Goal: Information Seeking & Learning: Learn about a topic

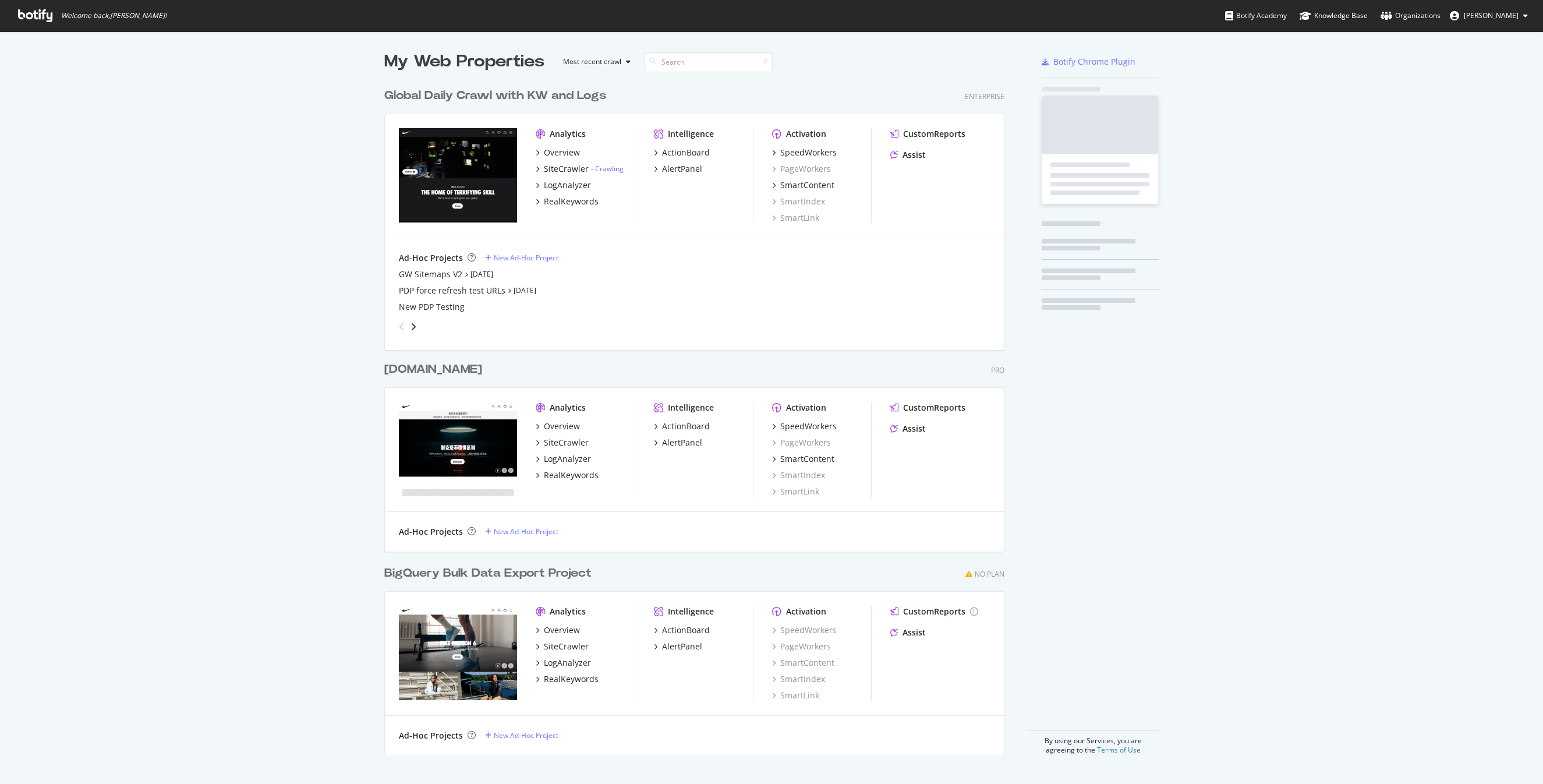
scroll to position [784, 1543]
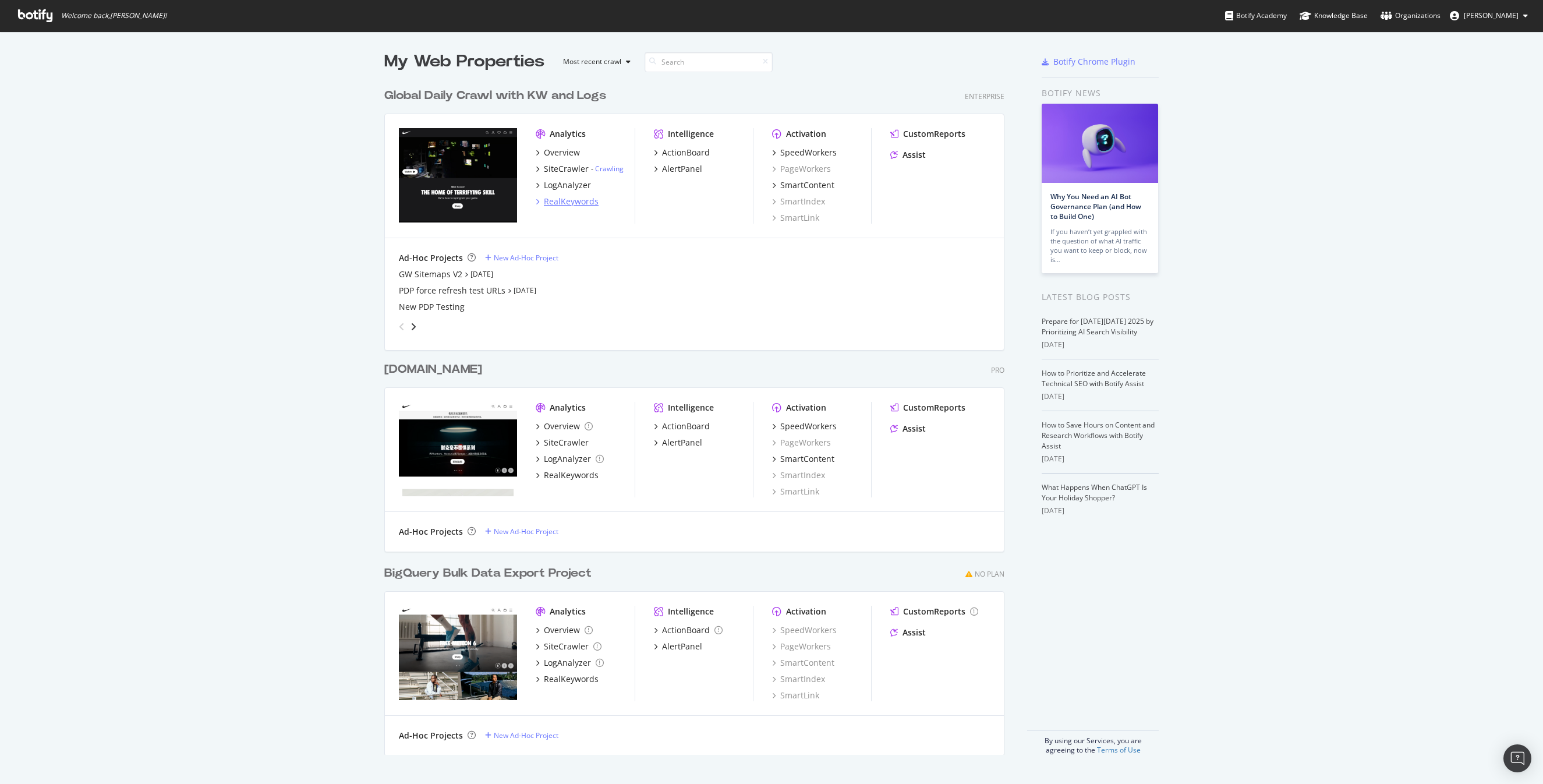
click at [567, 199] on div "RealKeywords" at bounding box center [571, 201] width 55 height 11
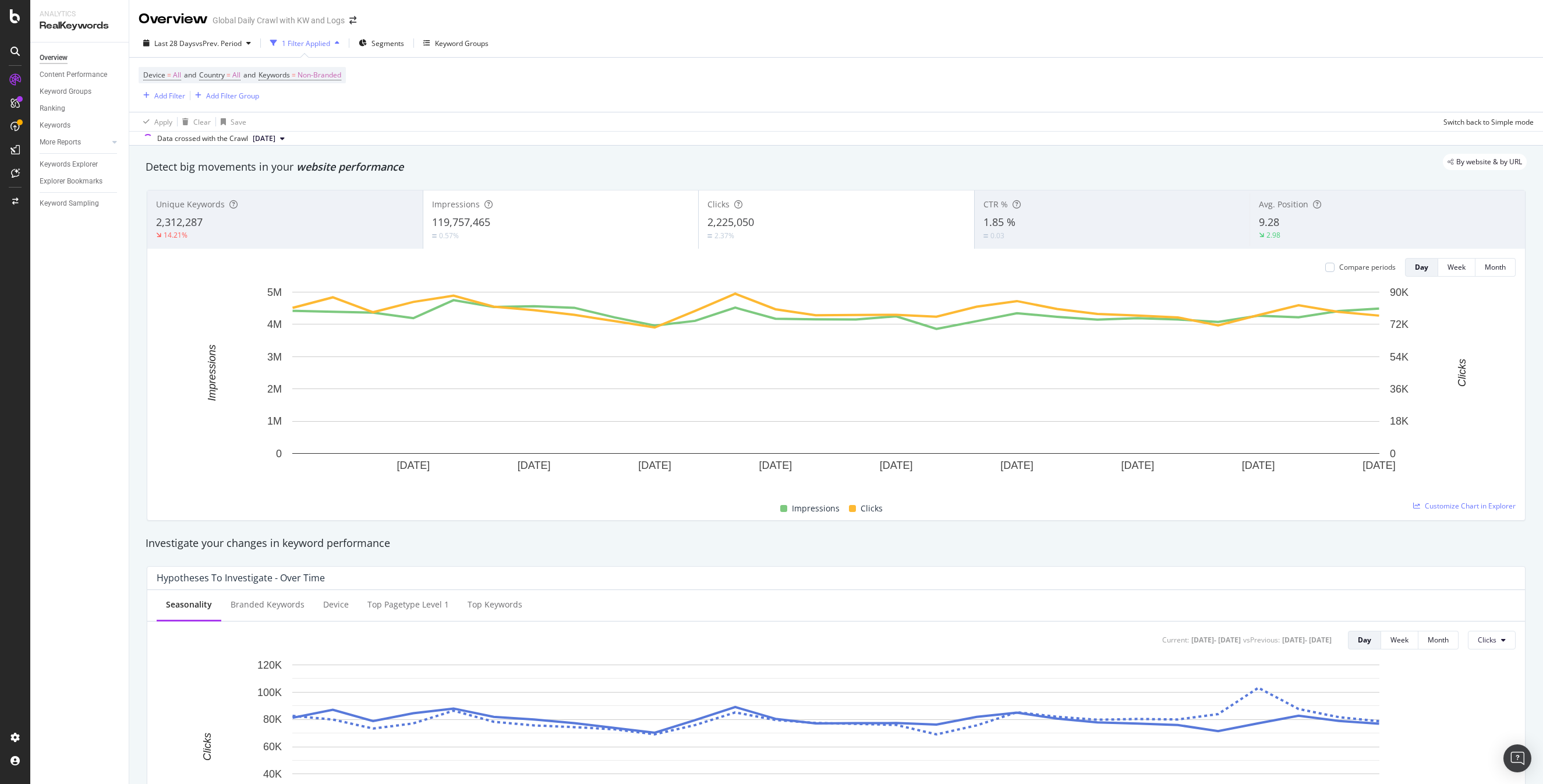
click at [877, 114] on div "Apply Clear Save Switch back to Simple mode" at bounding box center [836, 121] width 1413 height 19
click at [327, 80] on span "Non-Branded" at bounding box center [319, 75] width 44 height 17
click at [321, 111] on div "Non-Branded" at bounding box center [307, 103] width 63 height 17
click at [299, 192] on span "All" at bounding box center [345, 193] width 118 height 10
click at [392, 126] on div "Apply" at bounding box center [395, 126] width 18 height 10
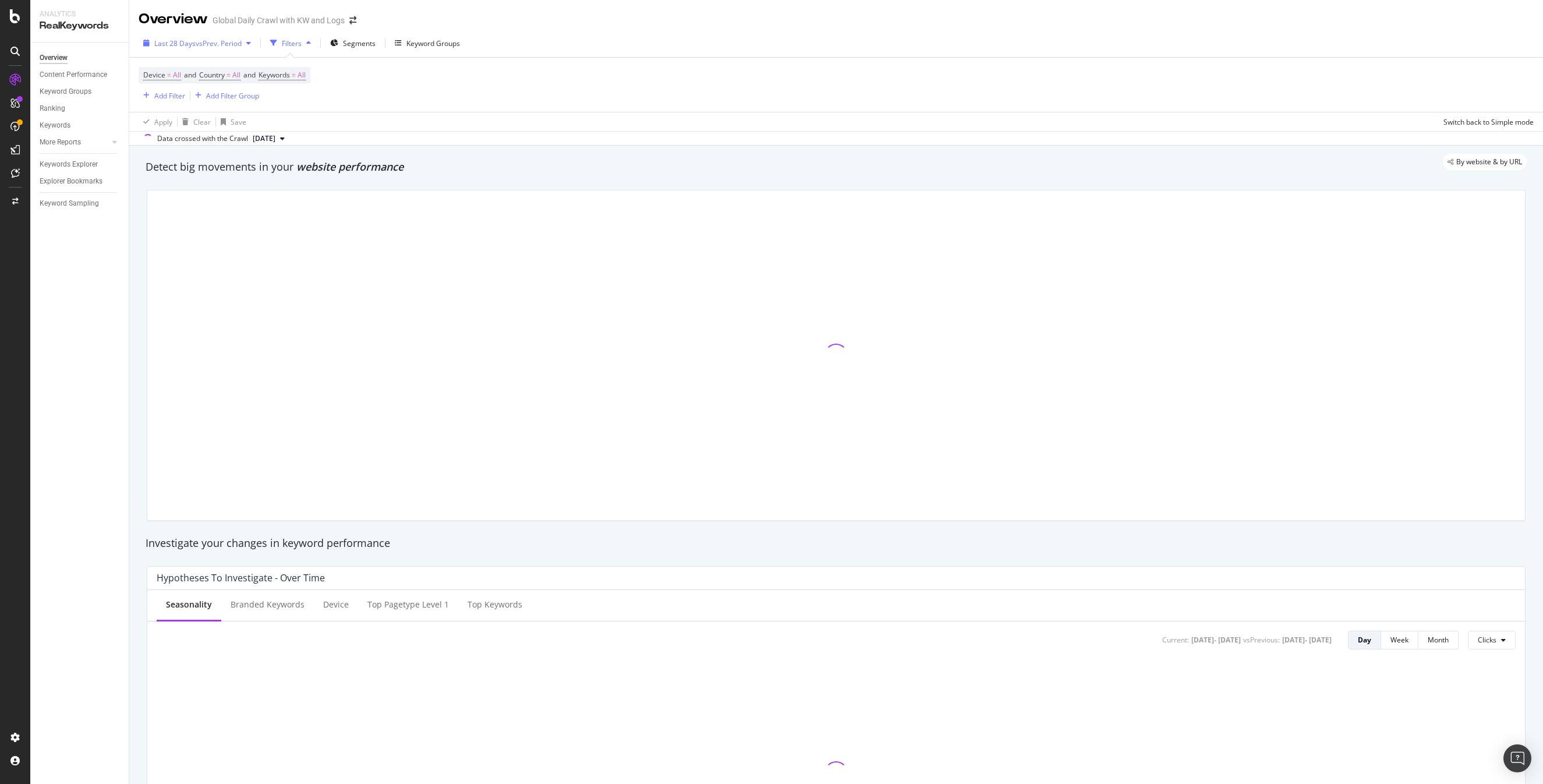
click at [224, 49] on div "Last 28 Days vs Prev. Period" at bounding box center [197, 43] width 117 height 17
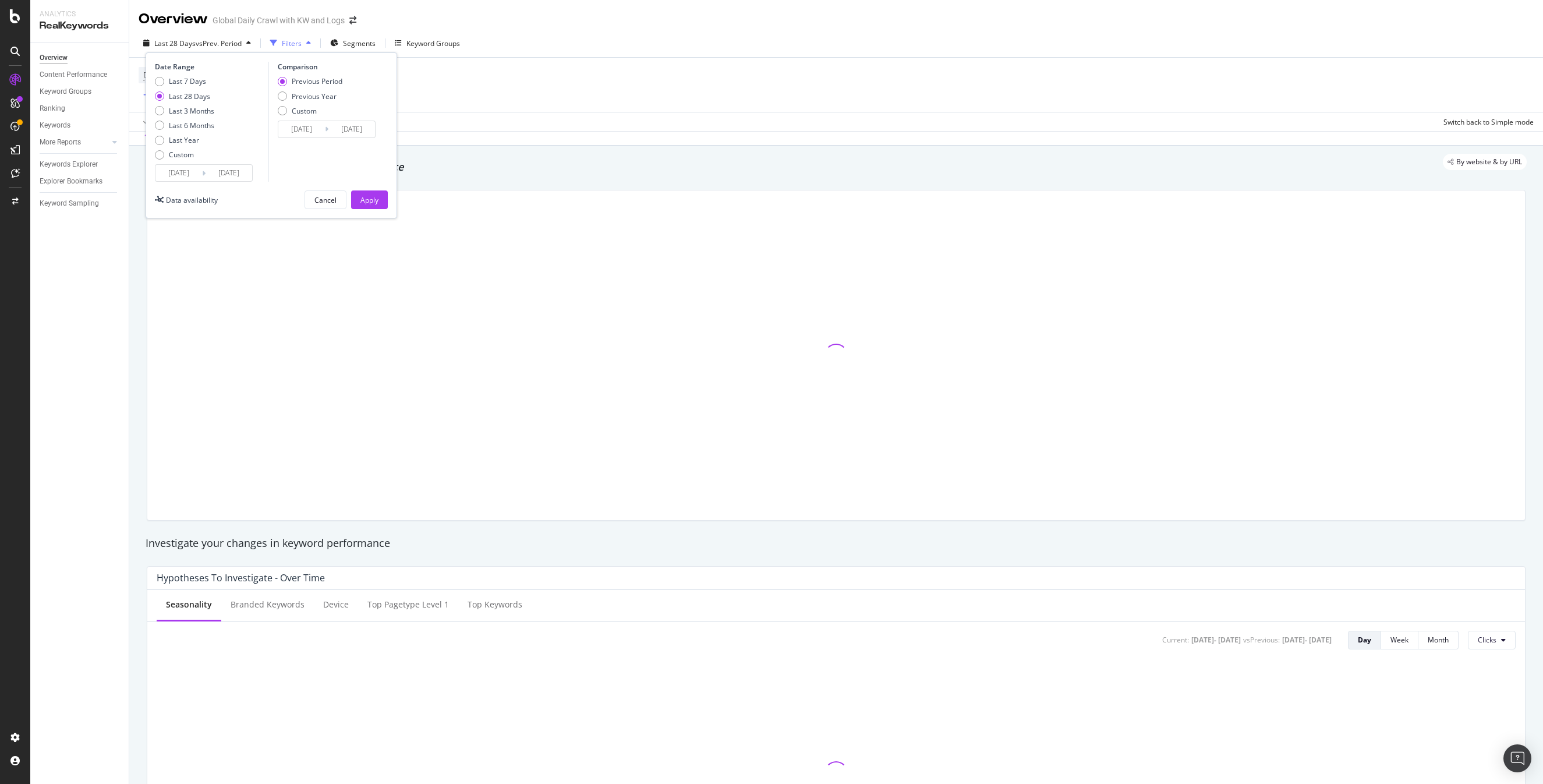
click at [185, 173] on input "2025/09/03" at bounding box center [179, 172] width 47 height 17
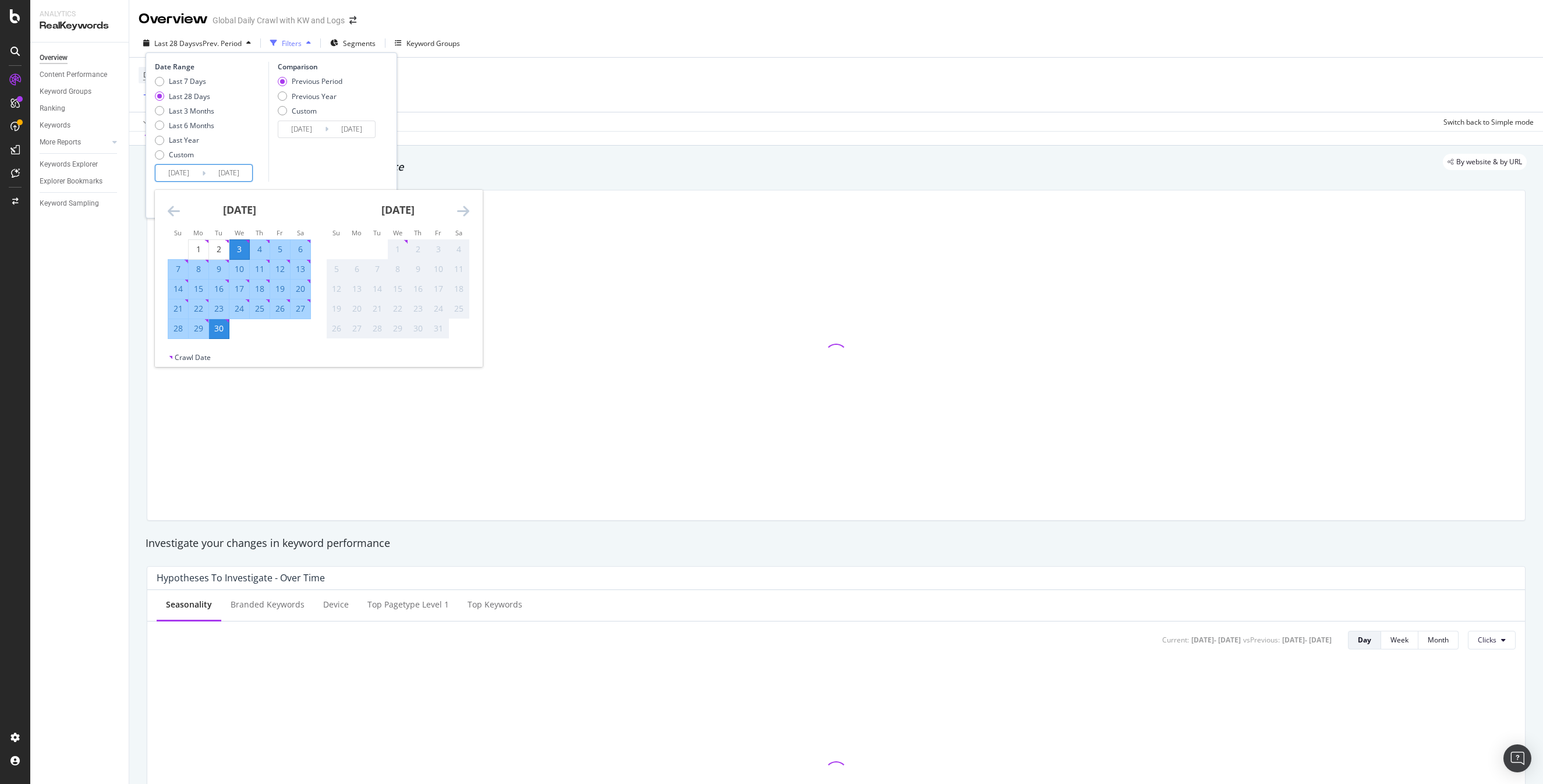
click at [173, 208] on icon "Move backward to switch to the previous month." at bounding box center [174, 211] width 12 height 14
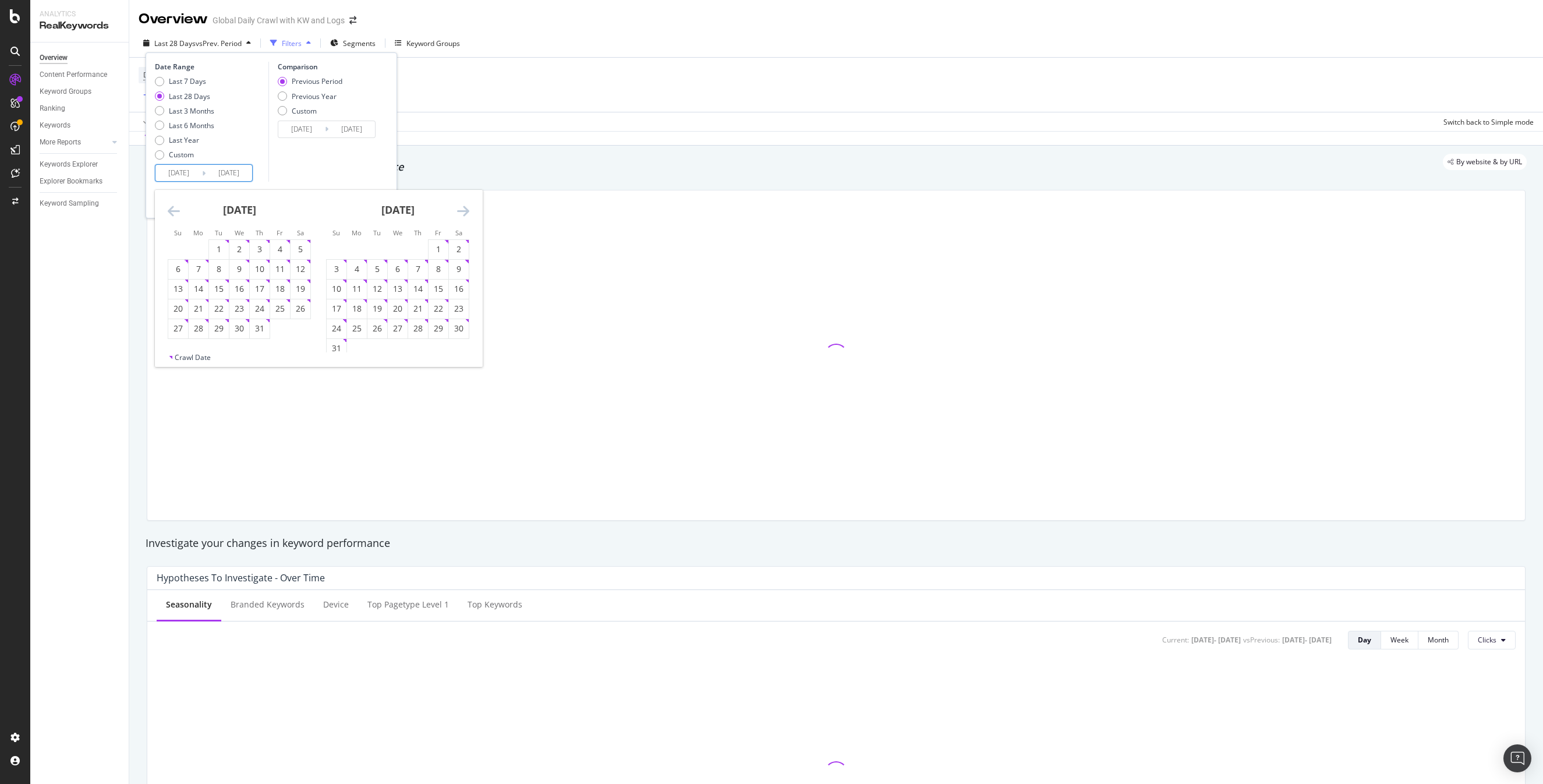
click at [173, 208] on icon "Move backward to switch to the previous month." at bounding box center [174, 211] width 12 height 14
click at [174, 208] on icon "Move backward to switch to the previous month." at bounding box center [174, 211] width 12 height 14
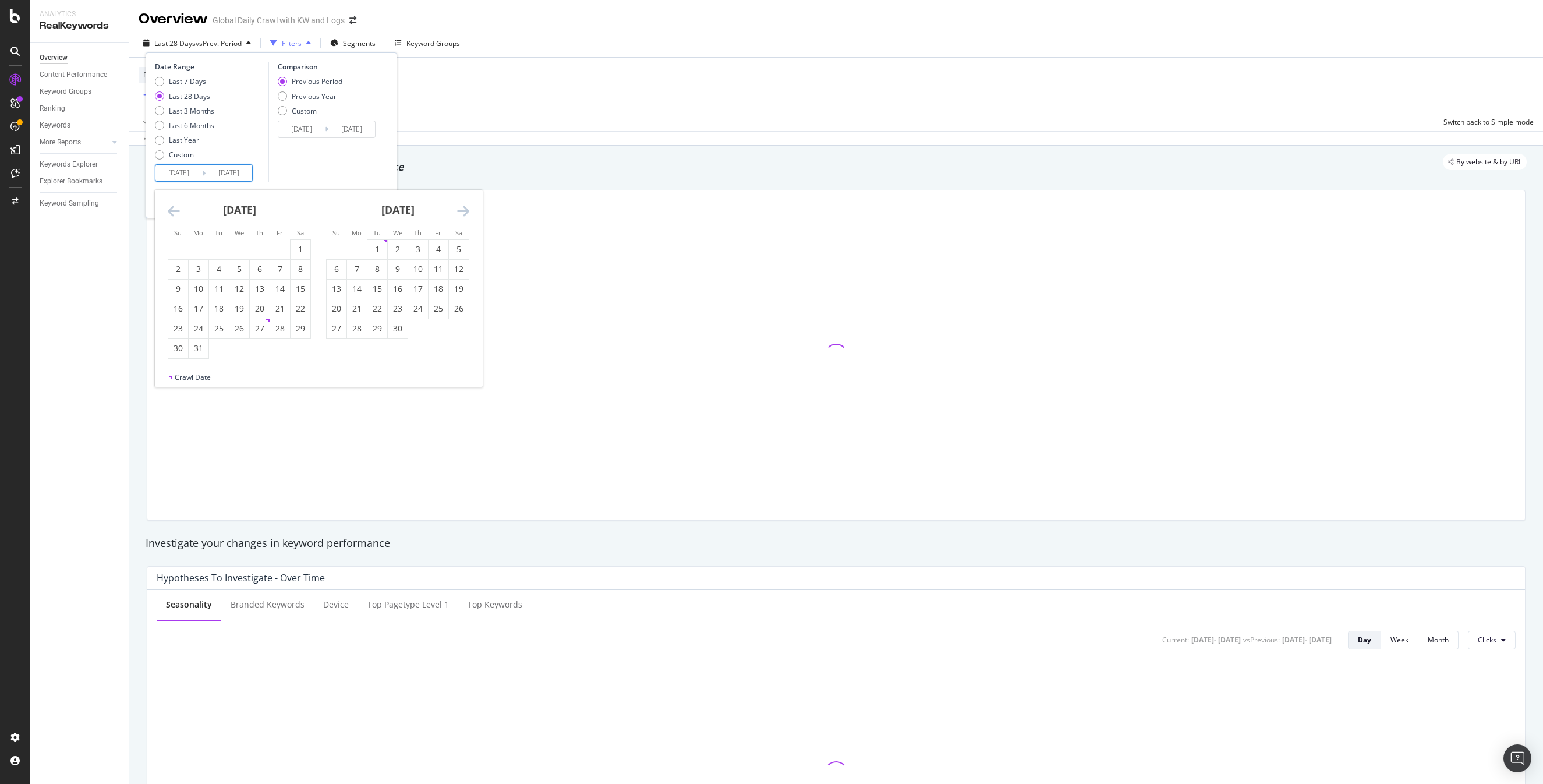
click at [174, 208] on icon "Move backward to switch to the previous month." at bounding box center [174, 211] width 12 height 14
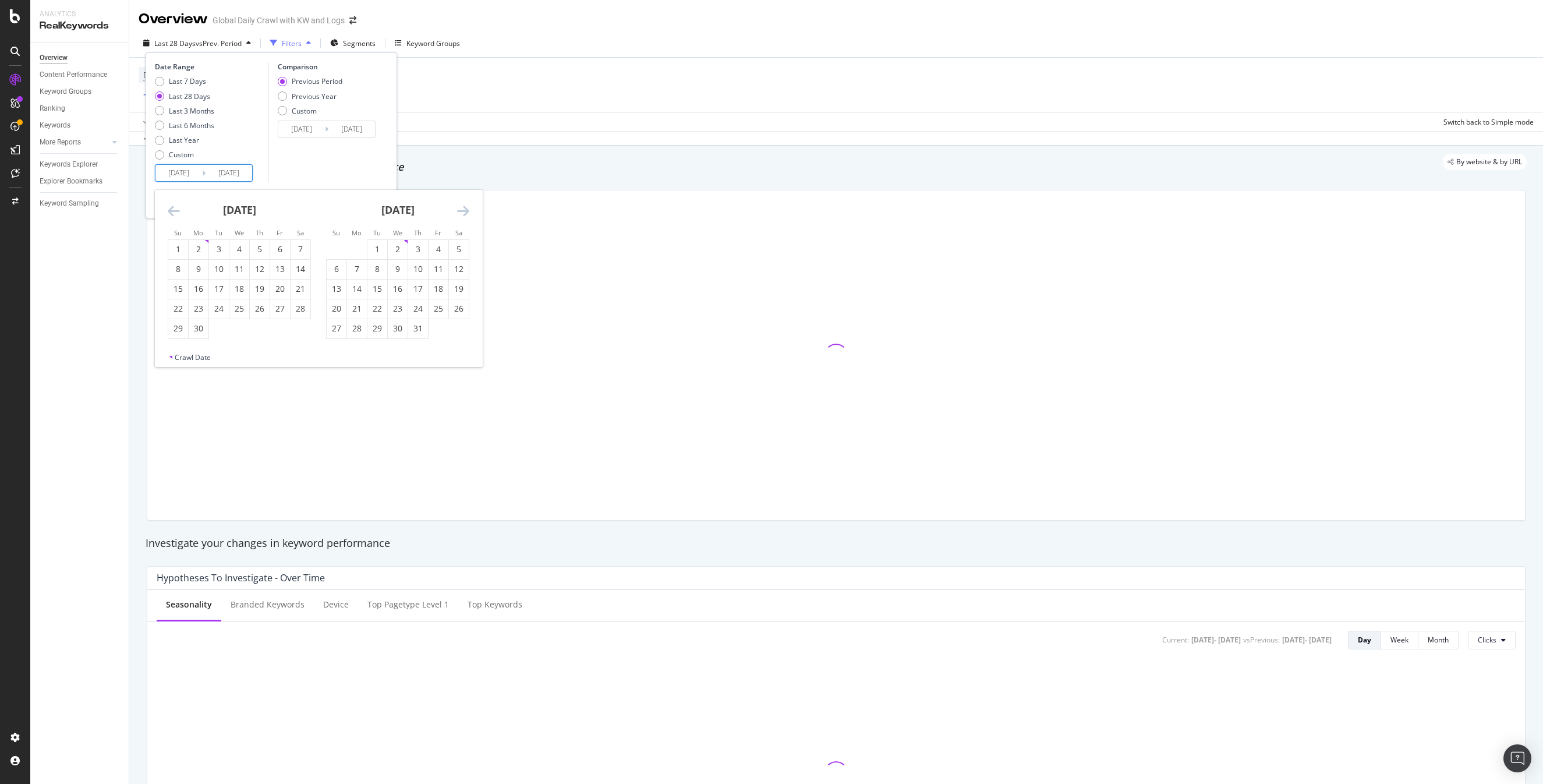
click at [174, 208] on icon "Move backward to switch to the previous month." at bounding box center [174, 211] width 12 height 14
click at [302, 251] on div "1" at bounding box center [300, 249] width 20 height 11
type input "[DATE]"
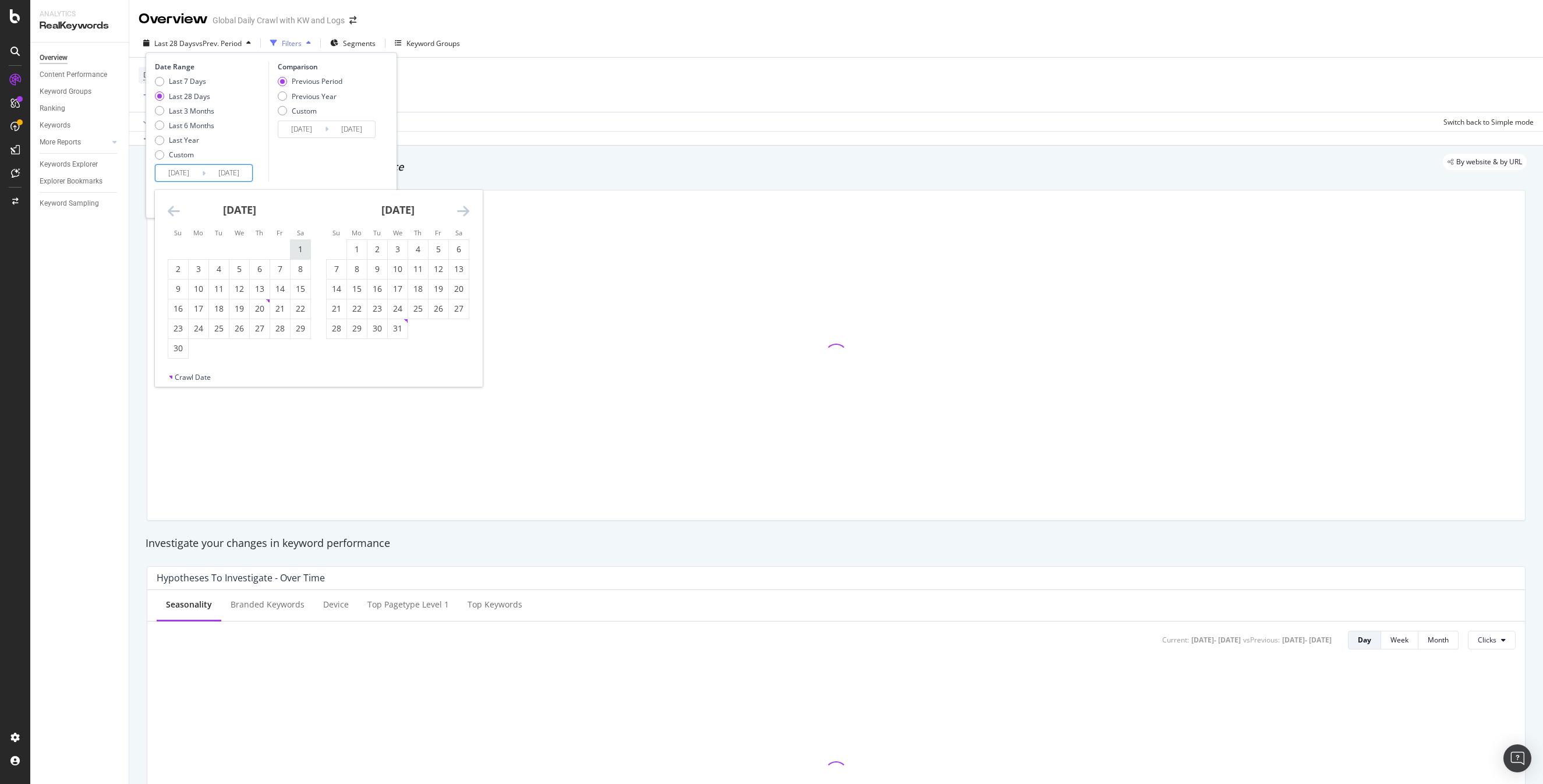
type input "2023/01/31"
type input "[DATE]"
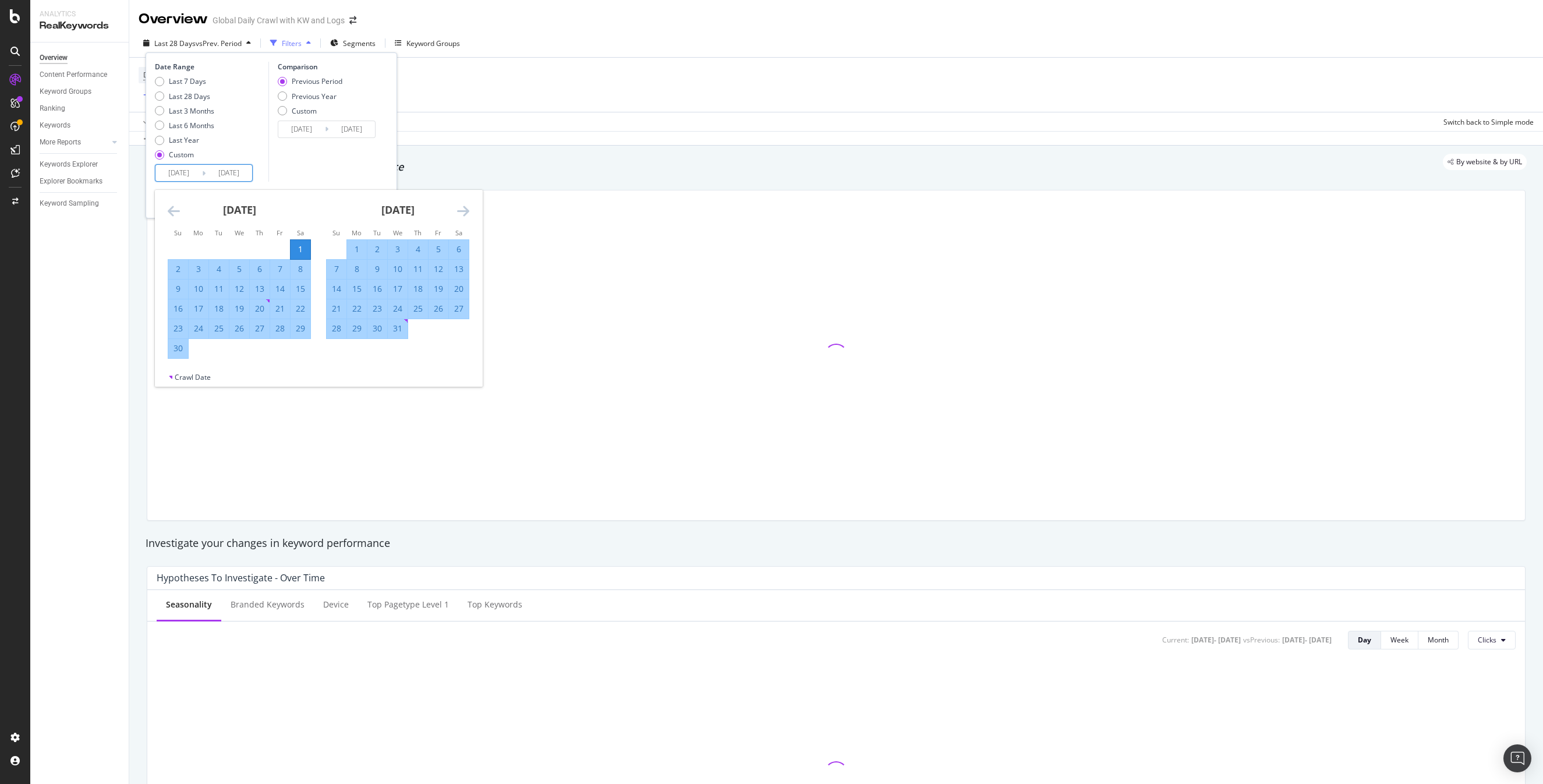
click at [463, 209] on icon "Move forward to switch to the next month." at bounding box center [463, 211] width 12 height 14
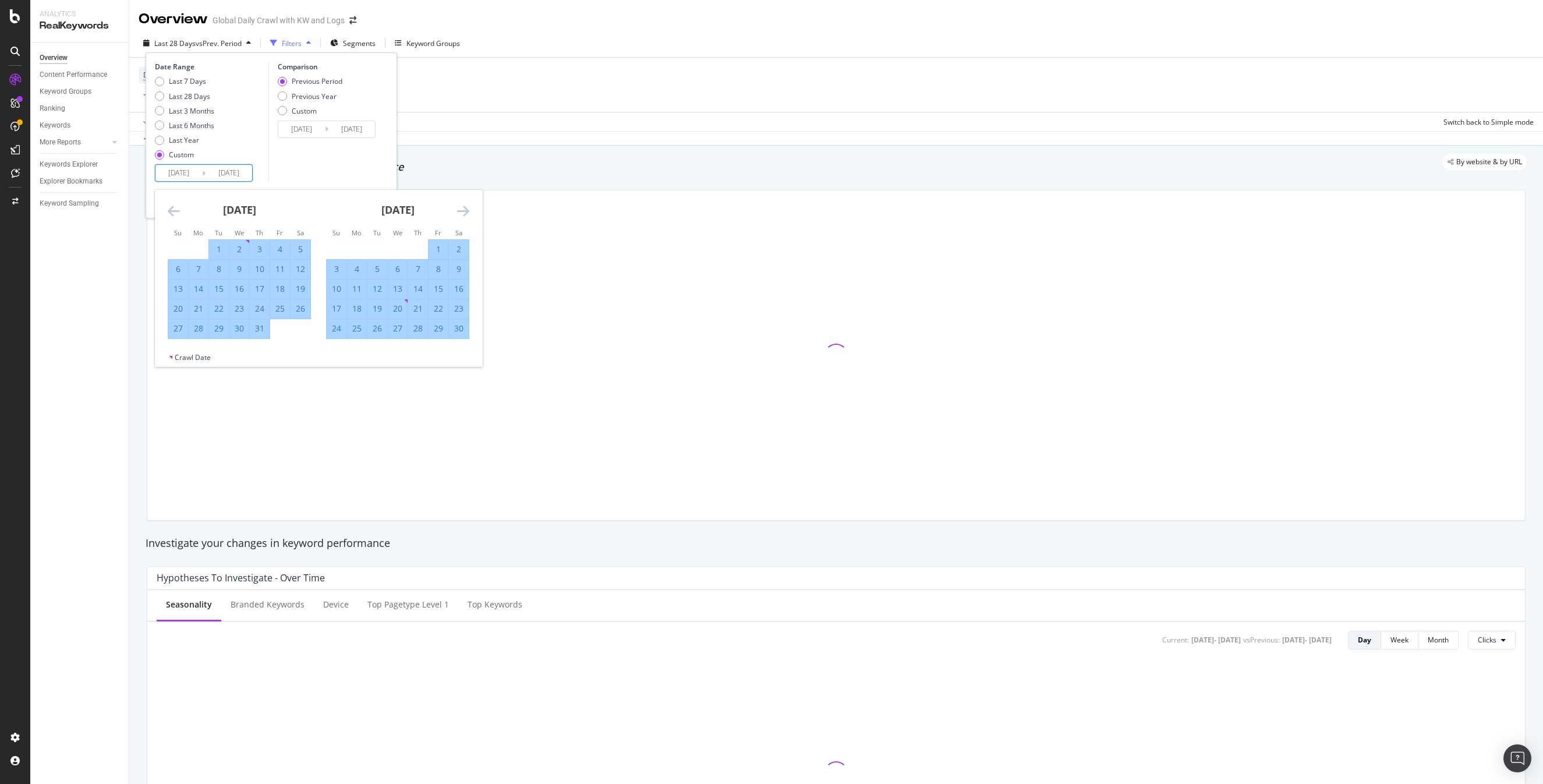
click at [463, 209] on icon "Move forward to switch to the next month." at bounding box center [463, 211] width 12 height 14
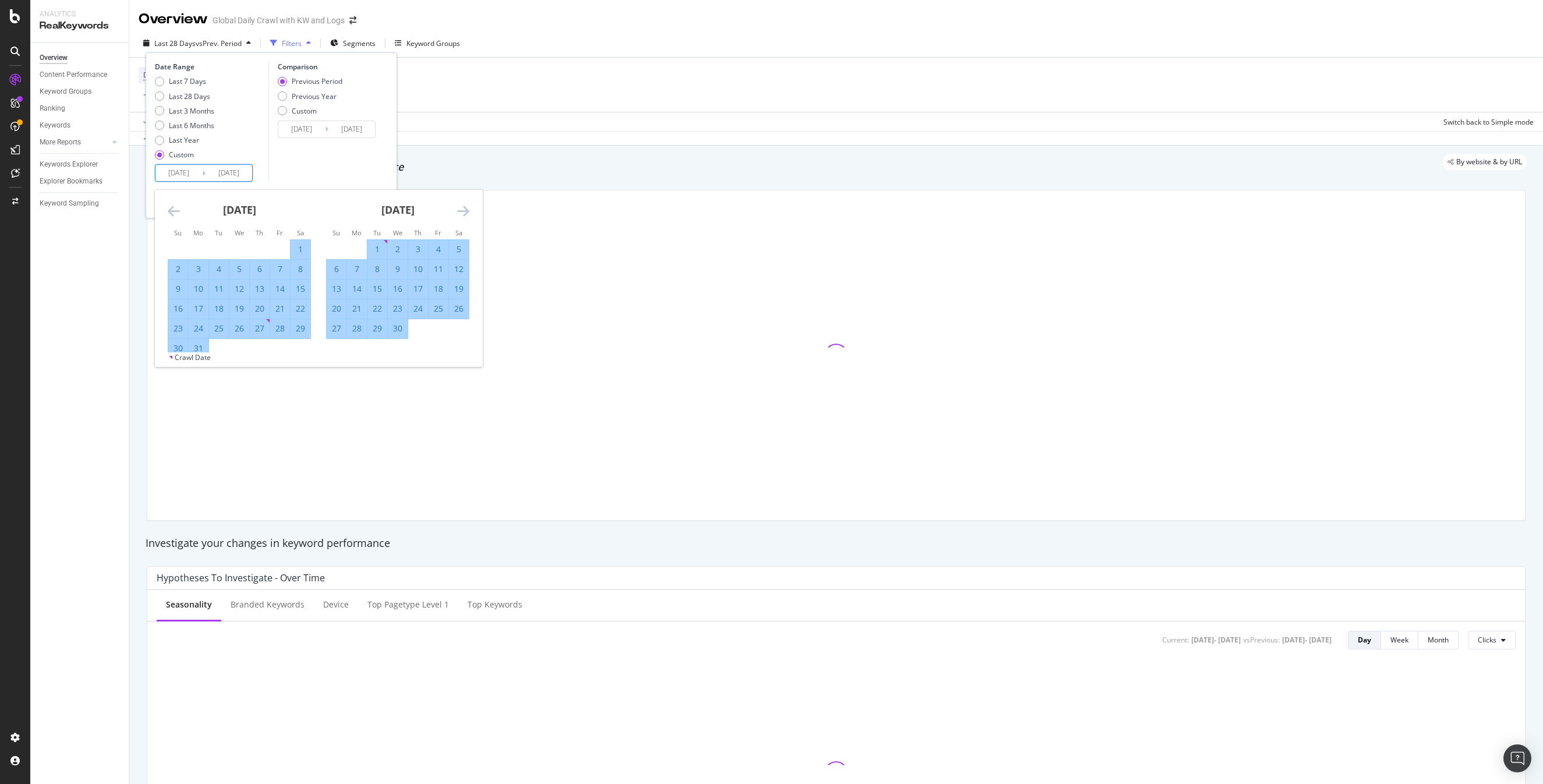
click at [463, 209] on icon "Move forward to switch to the next month." at bounding box center [463, 211] width 12 height 14
click at [171, 209] on icon "Move backward to switch to the previous month." at bounding box center [174, 211] width 12 height 14
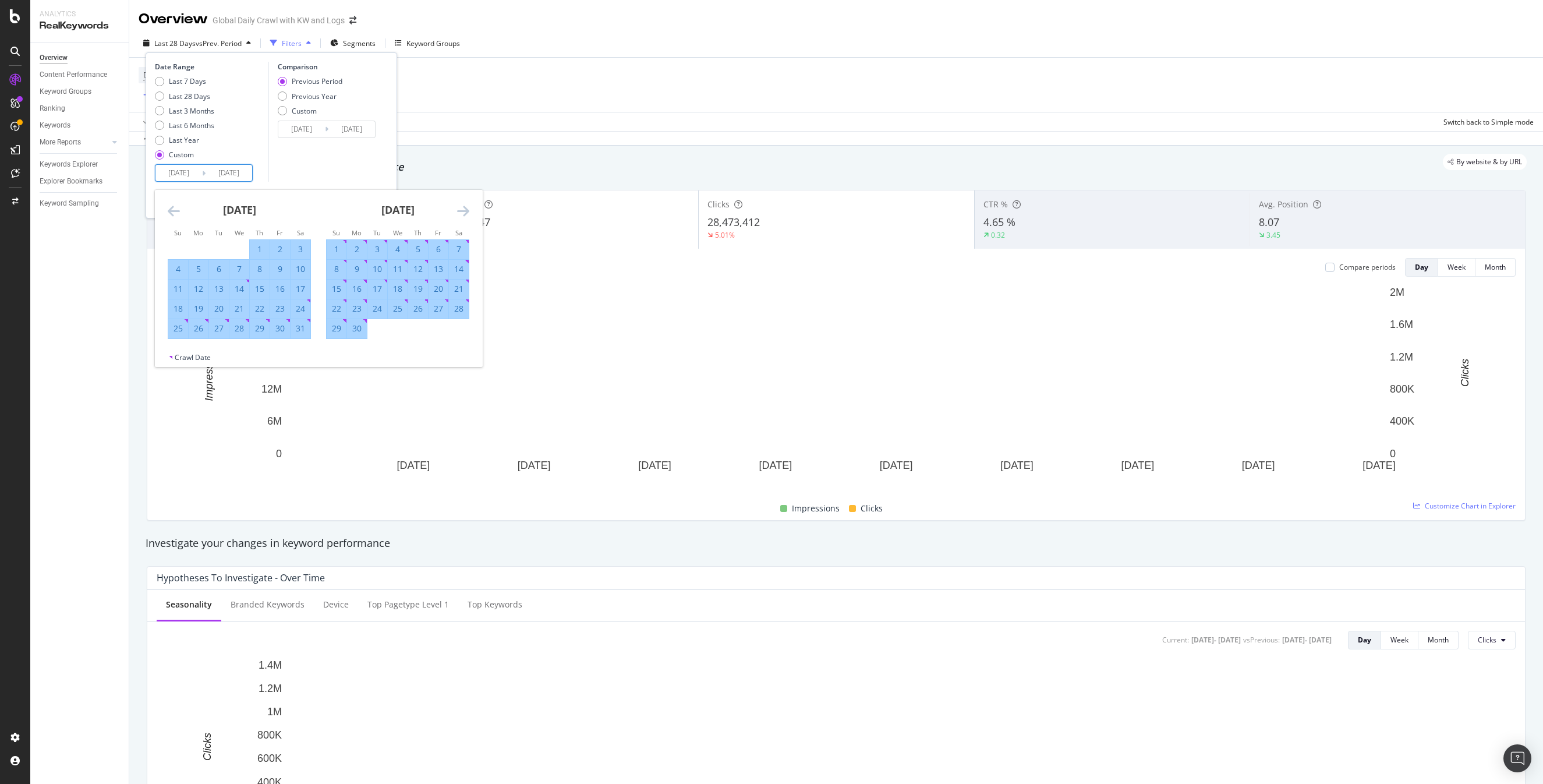
click at [307, 330] on div "31" at bounding box center [300, 328] width 20 height 11
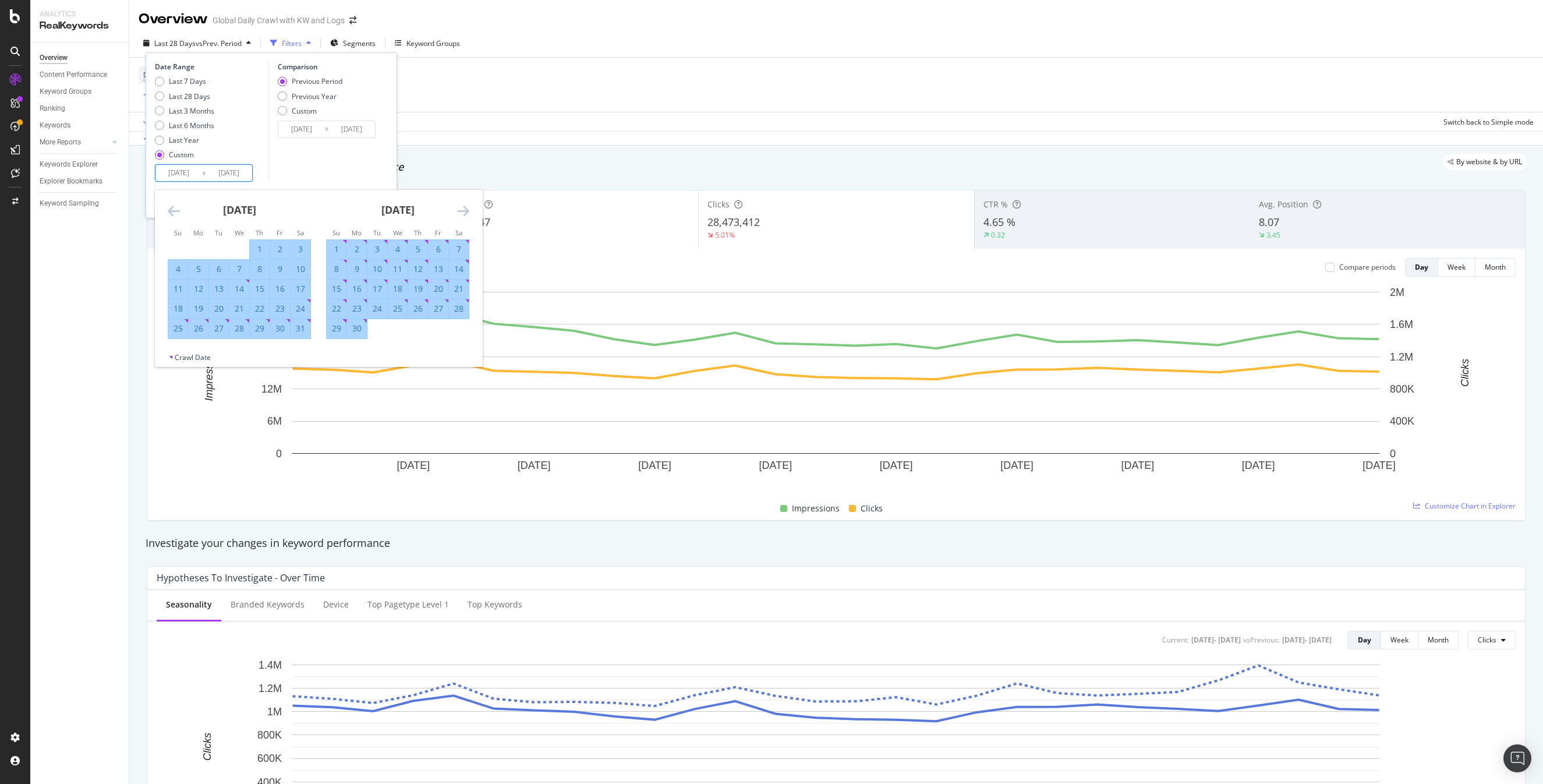
type input "[DATE]"
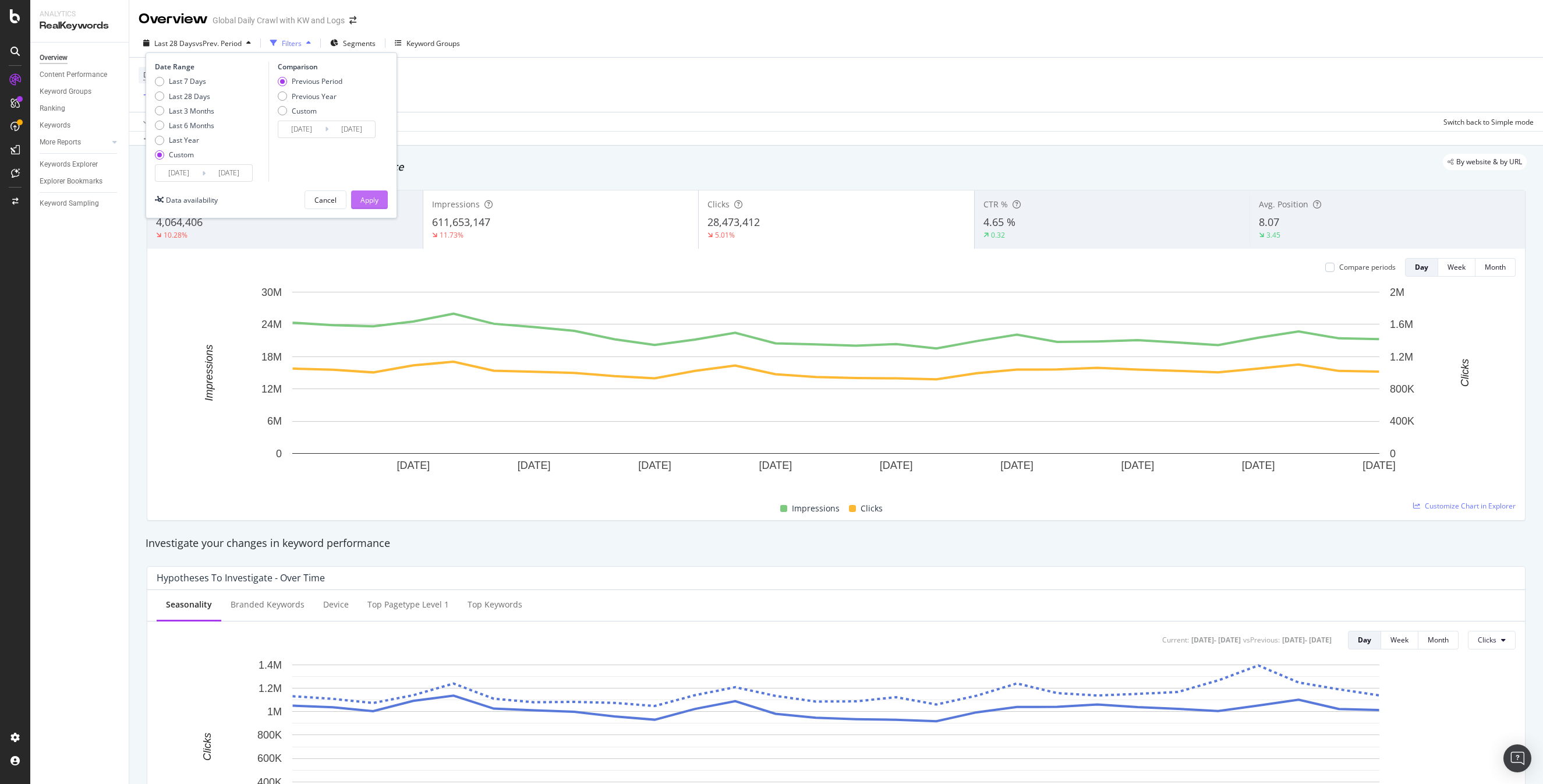
click at [367, 201] on div "Apply" at bounding box center [369, 199] width 18 height 10
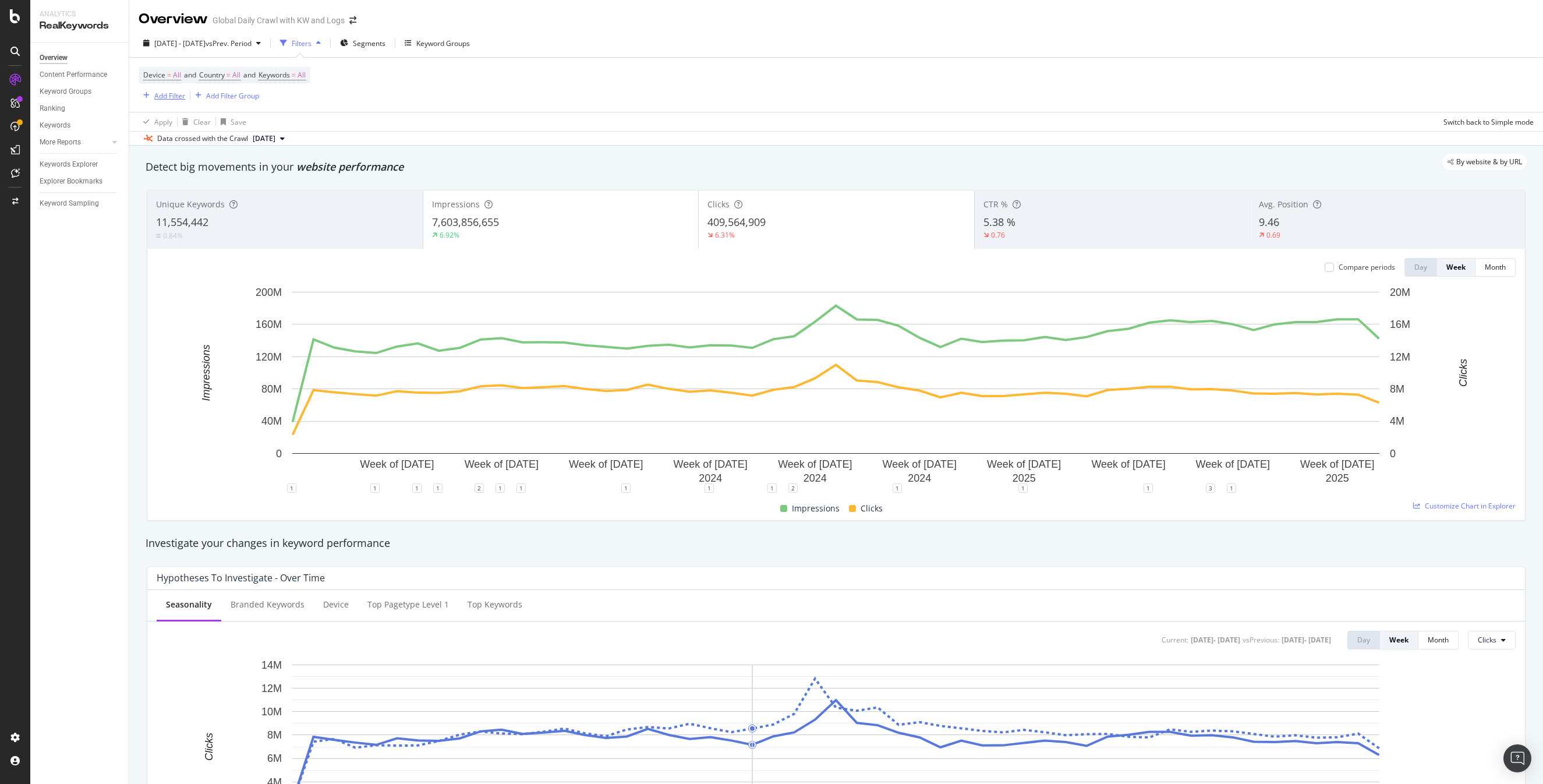
click at [166, 94] on div "Add Filter" at bounding box center [169, 95] width 30 height 10
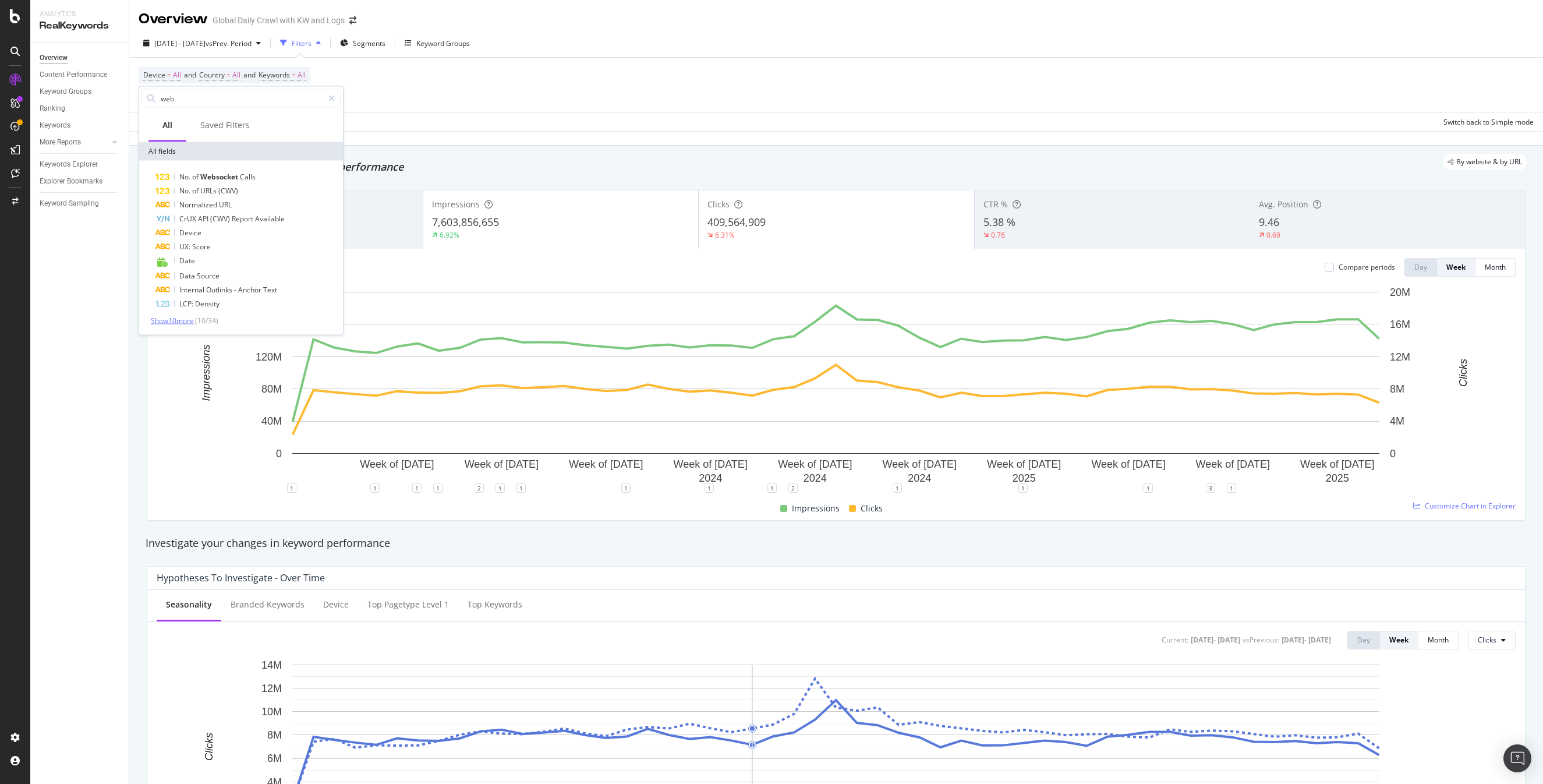
click at [181, 319] on span "Show 10 more" at bounding box center [172, 320] width 44 height 10
click at [189, 95] on input "web" at bounding box center [241, 98] width 164 height 17
type input "i"
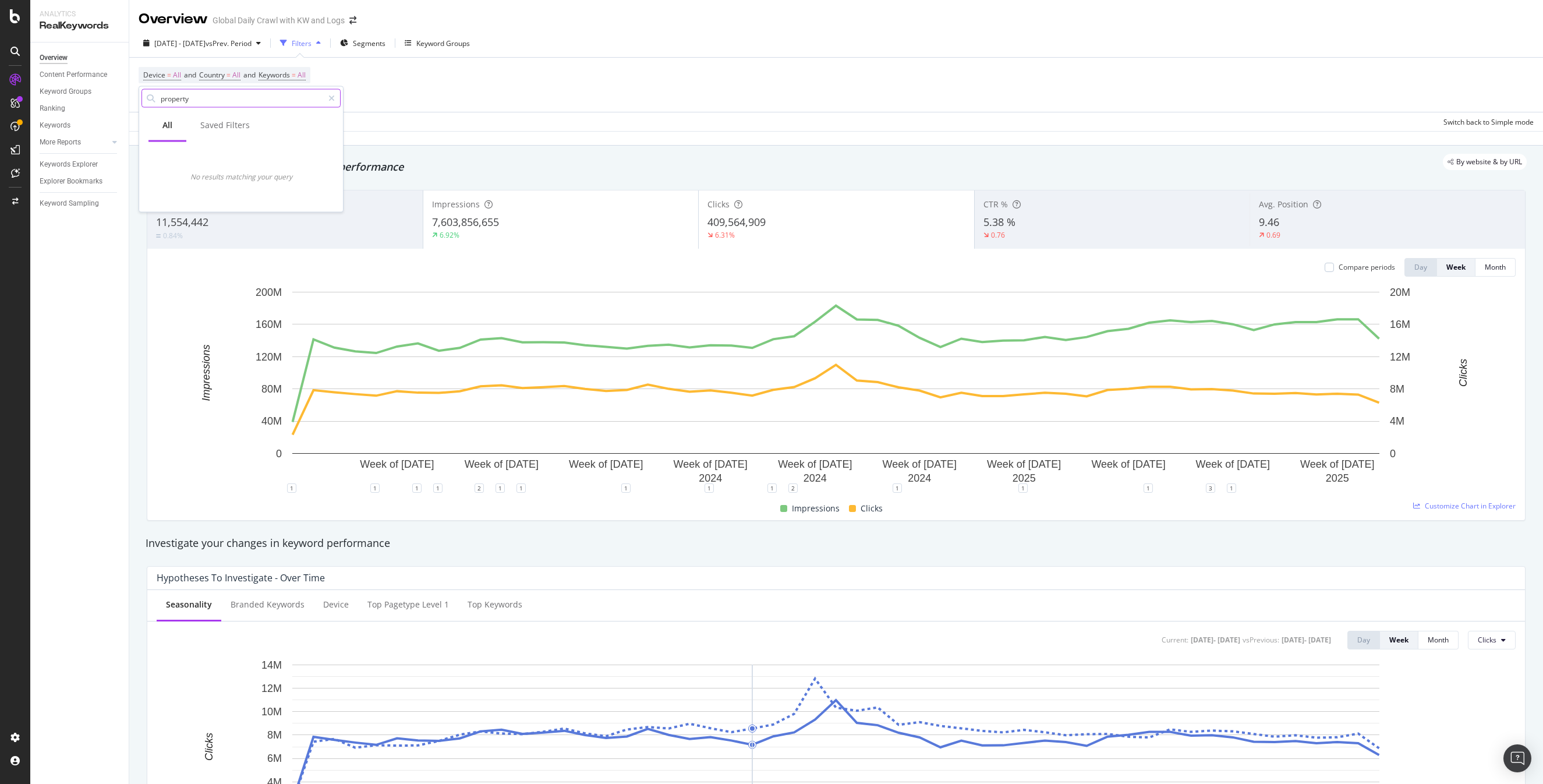
click at [209, 92] on input "property" at bounding box center [241, 98] width 164 height 17
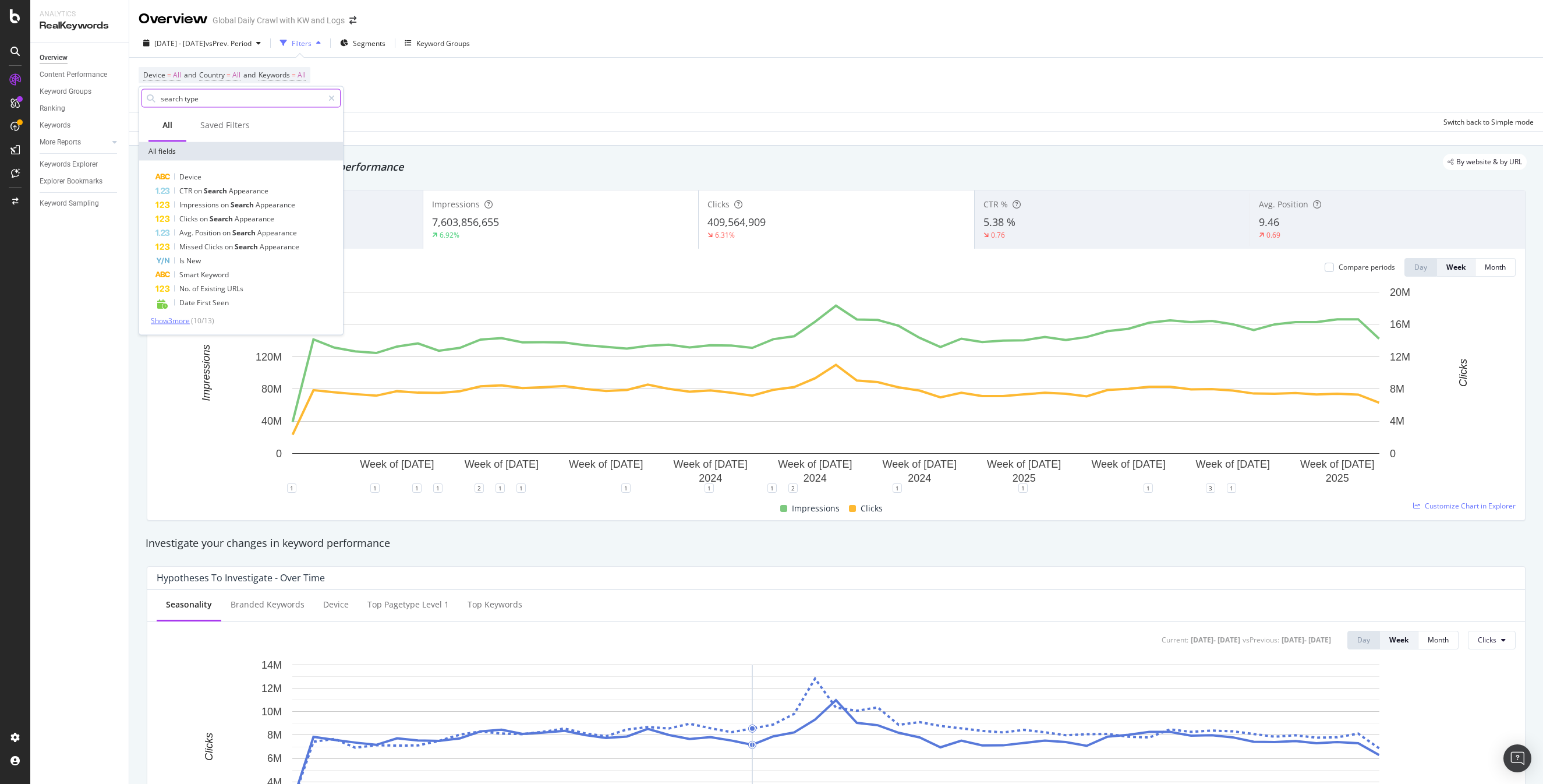
type input "search type"
click at [184, 319] on span "Show 3 more" at bounding box center [170, 320] width 39 height 10
click at [623, 104] on div "Device = All and Country = All and Keywords = All Add Filter Add Filter Group" at bounding box center [835, 84] width 1395 height 54
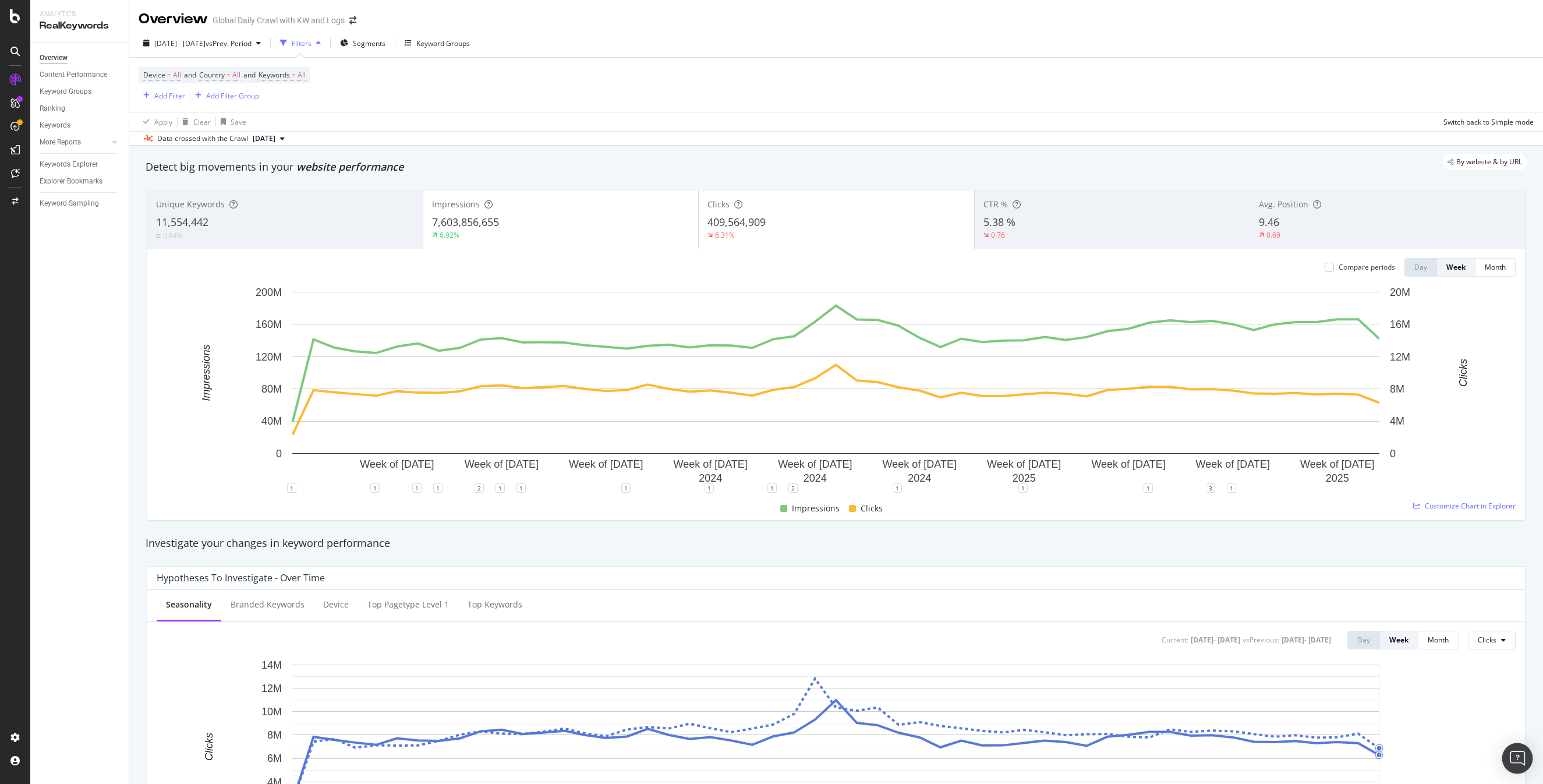
click at [1514, 762] on img "Open Intercom Messenger" at bounding box center [1517, 757] width 15 height 15
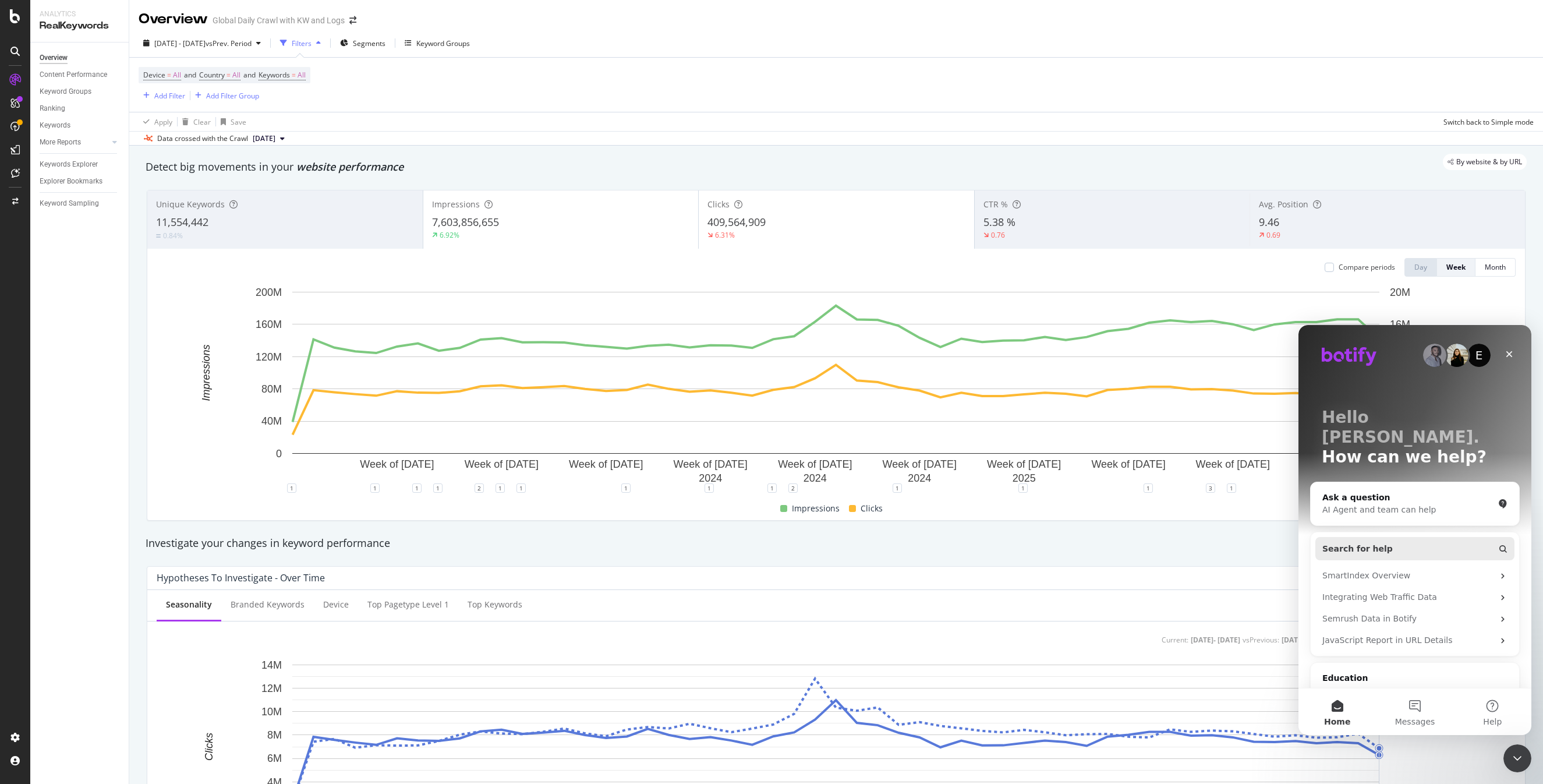
click at [1399, 537] on button "Search for help" at bounding box center [1414, 548] width 199 height 23
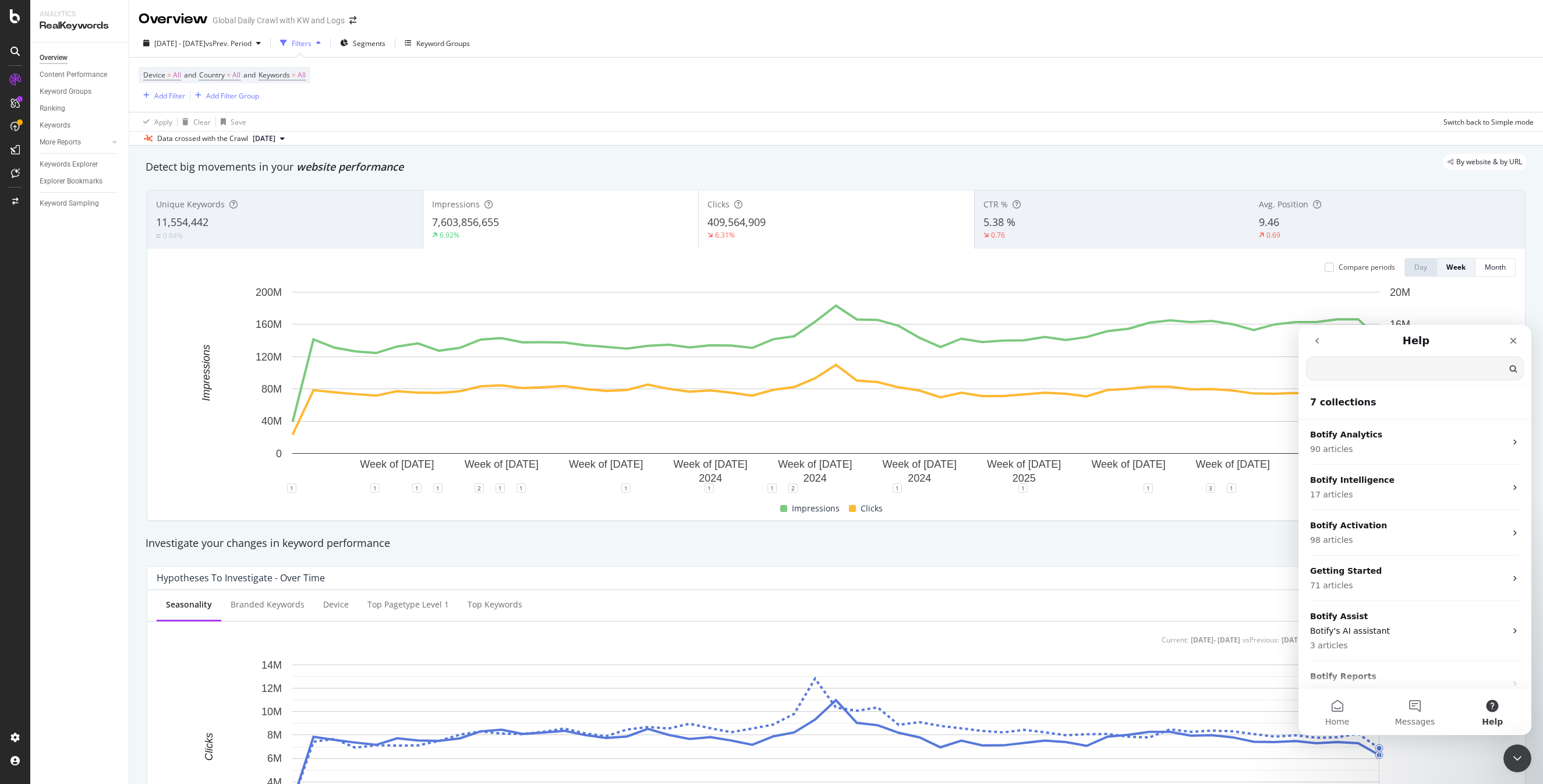
click at [1352, 373] on input "Search for help" at bounding box center [1414, 368] width 217 height 23
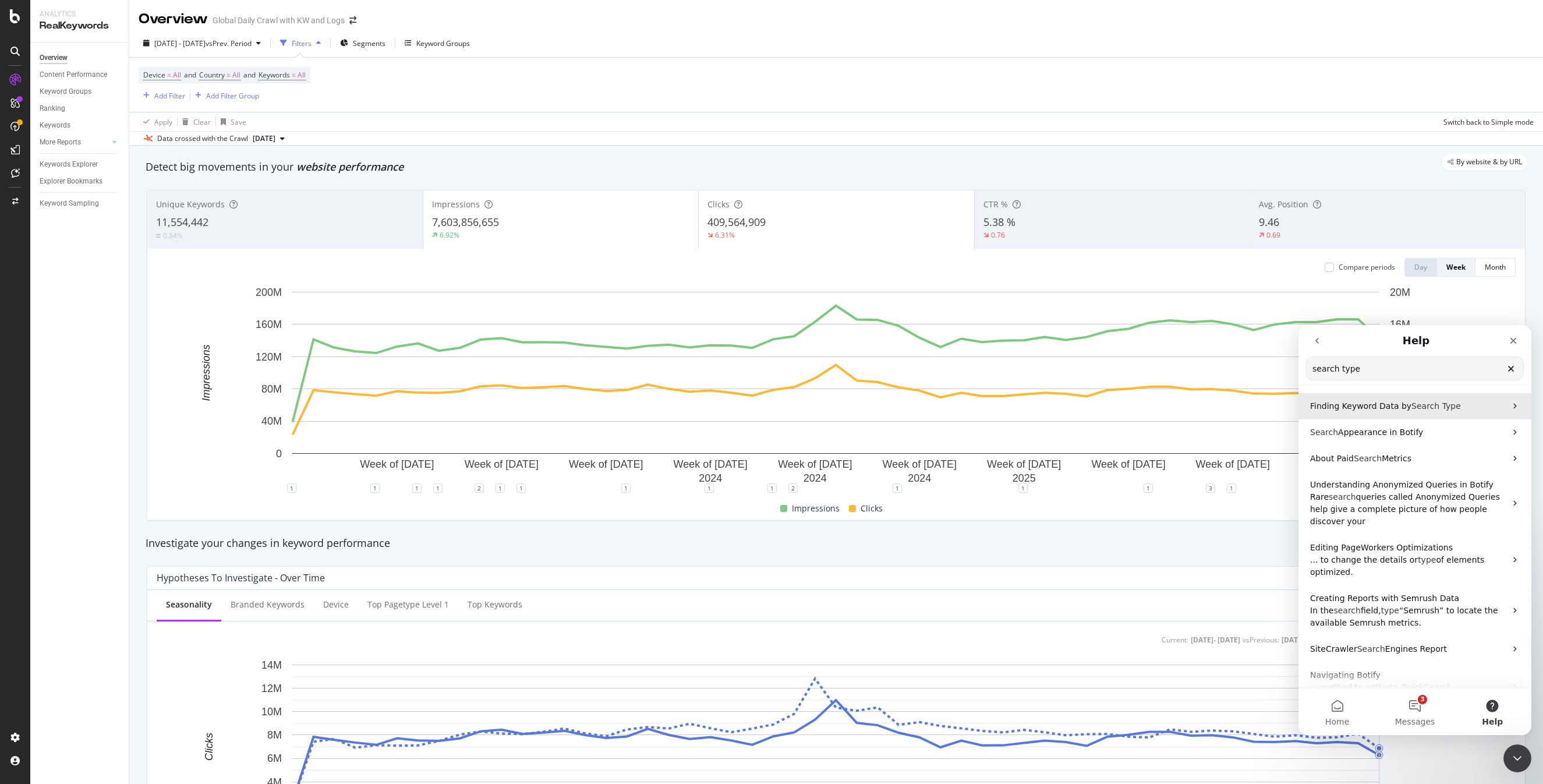
type input "search type"
click at [1382, 409] on span "Finding Keyword Data by" at bounding box center [1360, 405] width 101 height 10
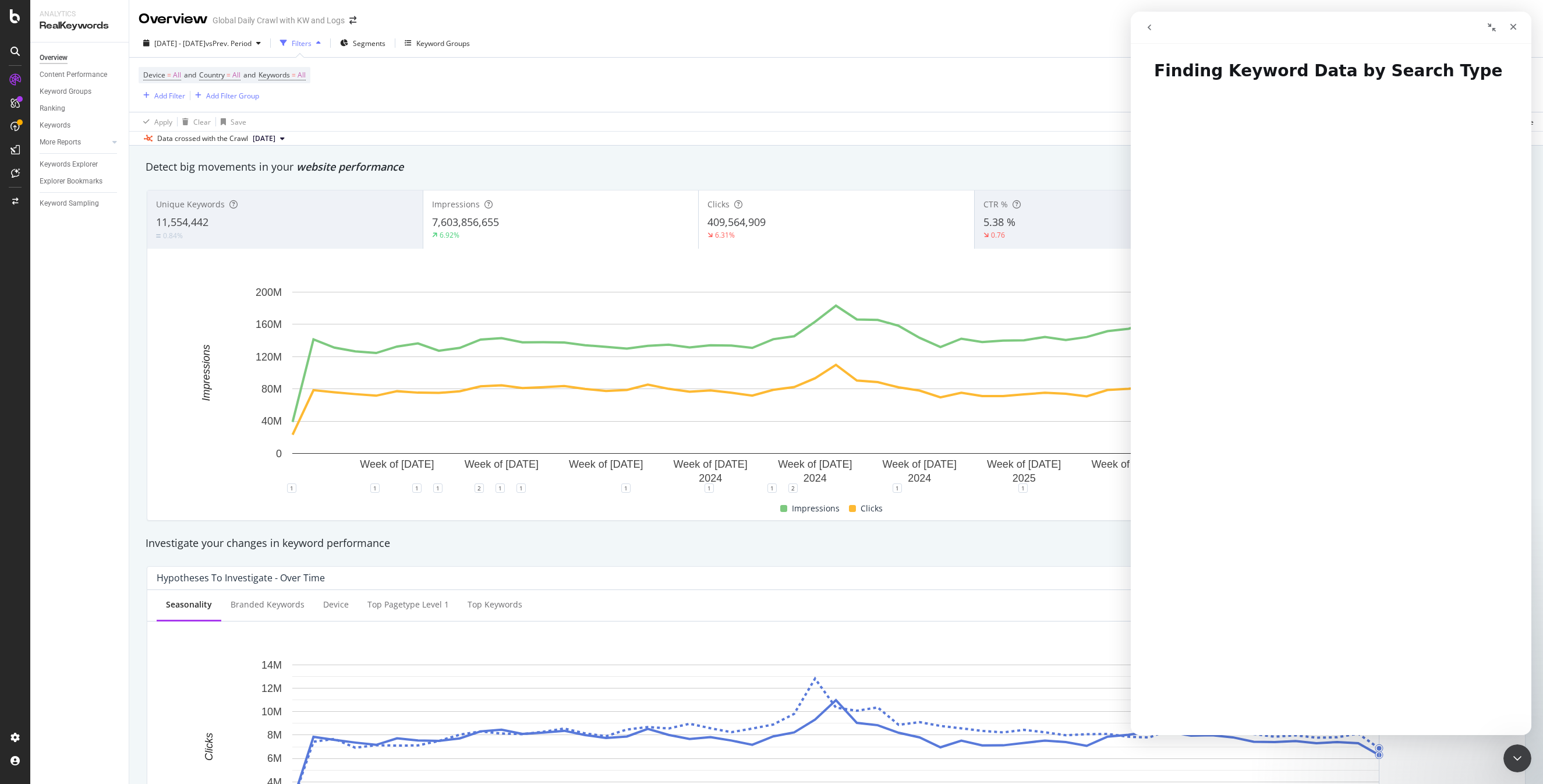
drag, startPoint x: 447, startPoint y: 85, endPoint x: 420, endPoint y: 90, distance: 27.5
click at [442, 87] on div "Device = All and Country = All and Keywords = All Add Filter Add Filter Group" at bounding box center [835, 84] width 1395 height 54
click at [331, 74] on div "Device = All and Country = All and Keywords = All Add Filter Add Filter Group" at bounding box center [835, 84] width 1395 height 54
click at [325, 75] on div "Device = All and Country = All and Keywords = All Add Filter Add Filter Group" at bounding box center [835, 84] width 1395 height 54
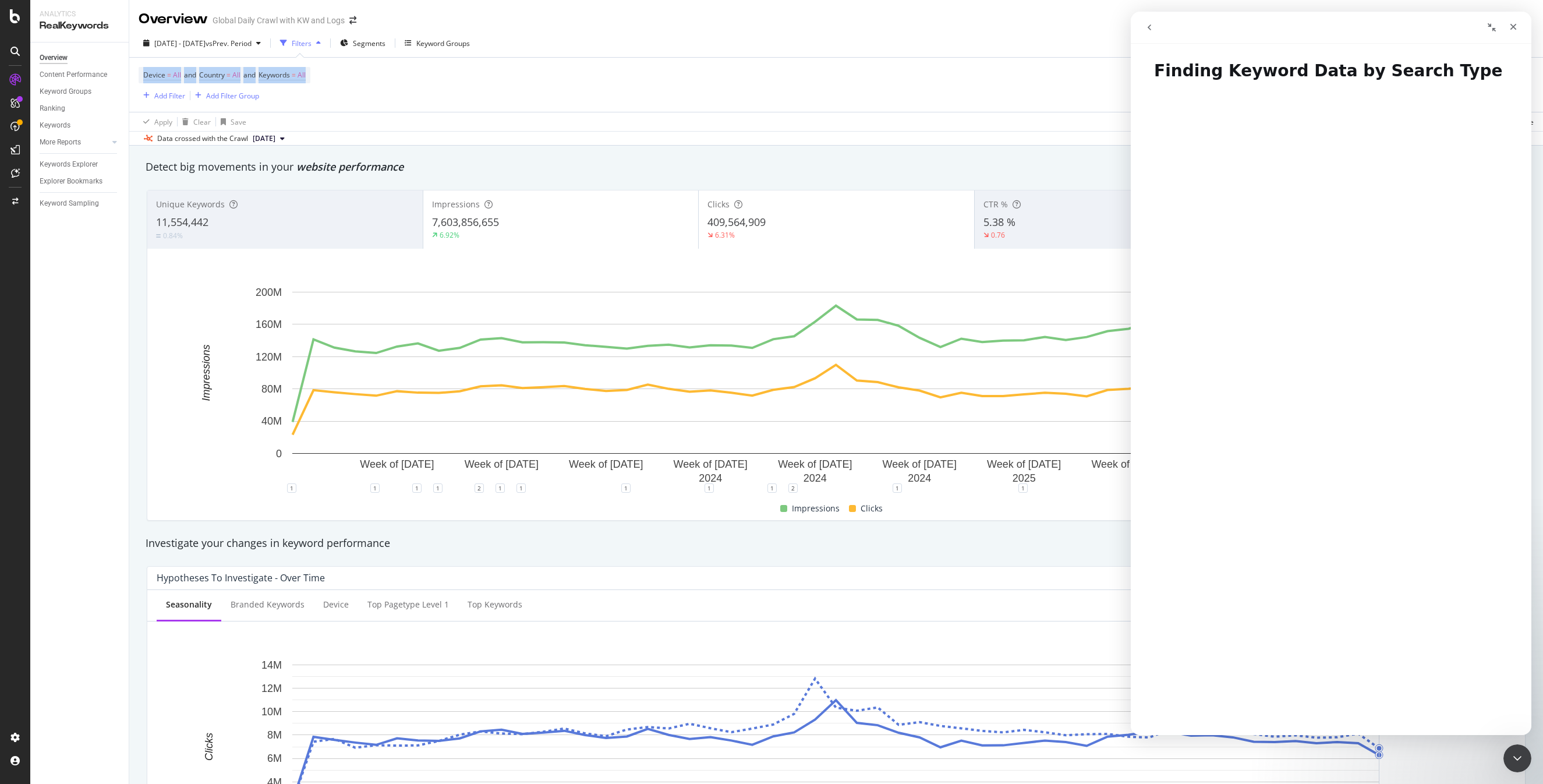
click at [325, 75] on div "Device = All and Country = All and Keywords = All Add Filter Add Filter Group" at bounding box center [835, 84] width 1395 height 54
click at [323, 80] on div "Device = All and Country = All and Keywords = All Add Filter Add Filter Group" at bounding box center [835, 84] width 1395 height 54
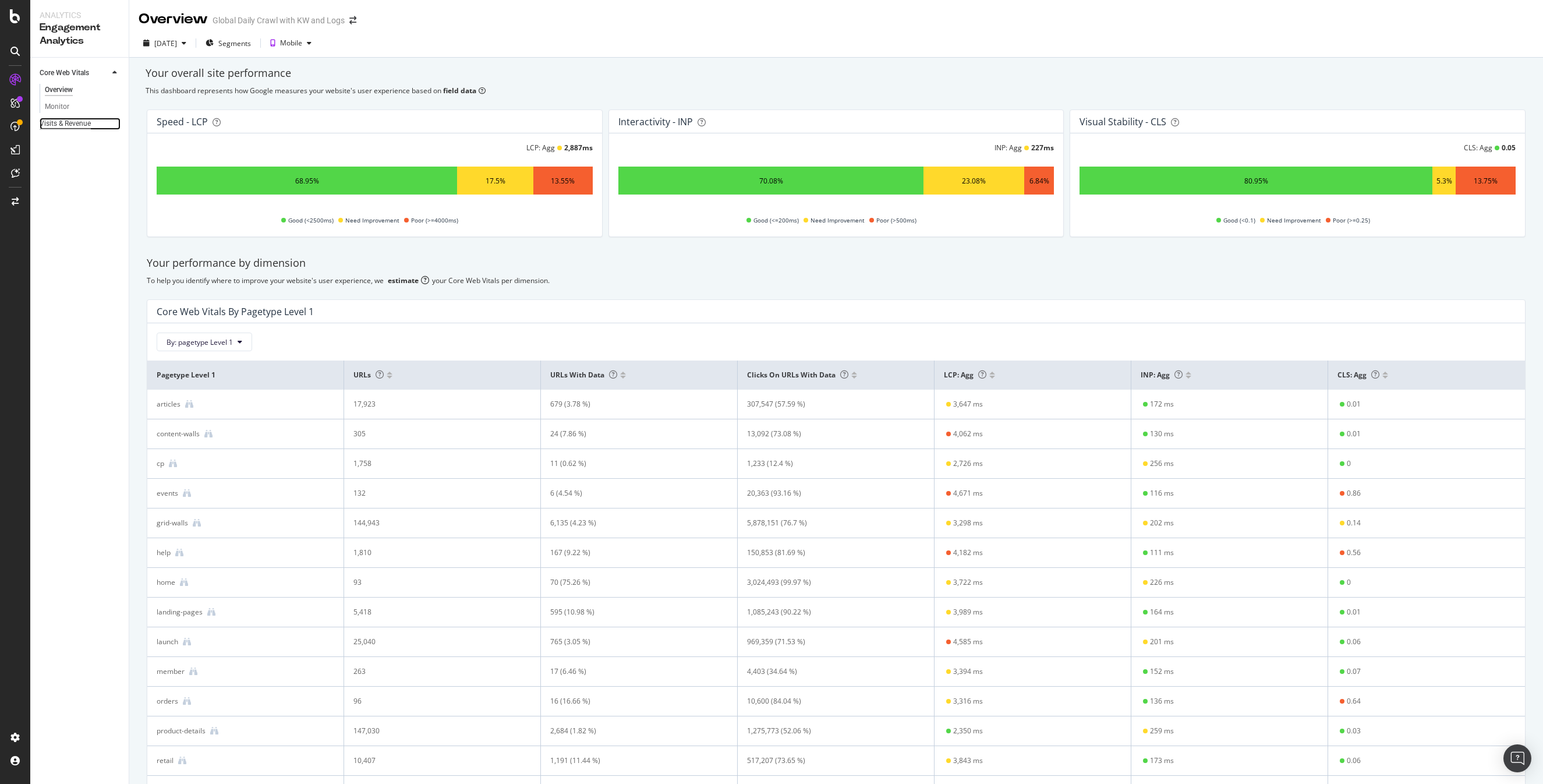
click at [68, 125] on div "Visits & Revenue" at bounding box center [64, 124] width 51 height 12
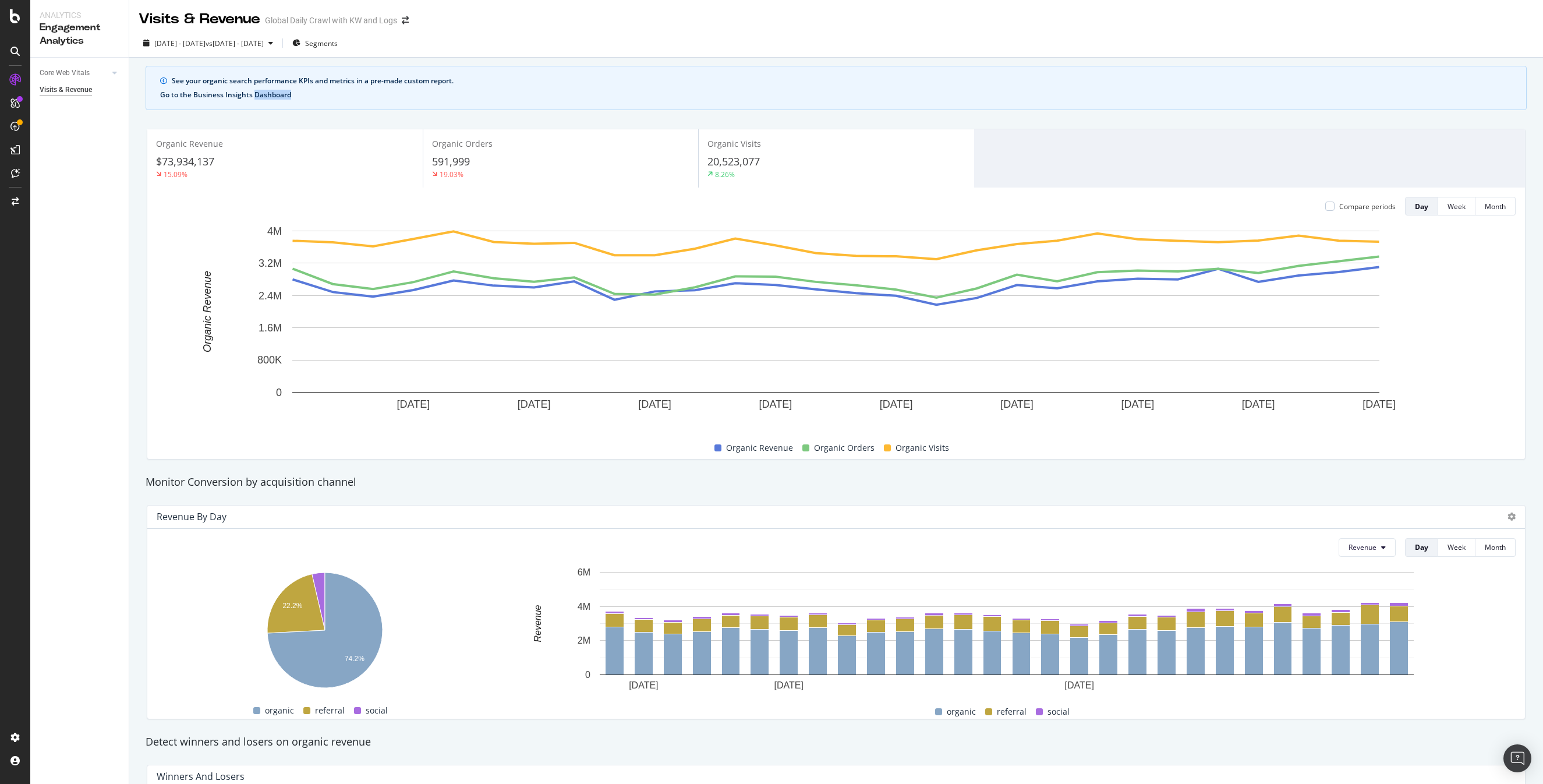
click at [196, 97] on button "Go to the Business Insights Dashboard" at bounding box center [225, 94] width 131 height 8
click at [246, 42] on span "vs 2025 Aug. 6th - Sep. 2nd" at bounding box center [234, 43] width 58 height 10
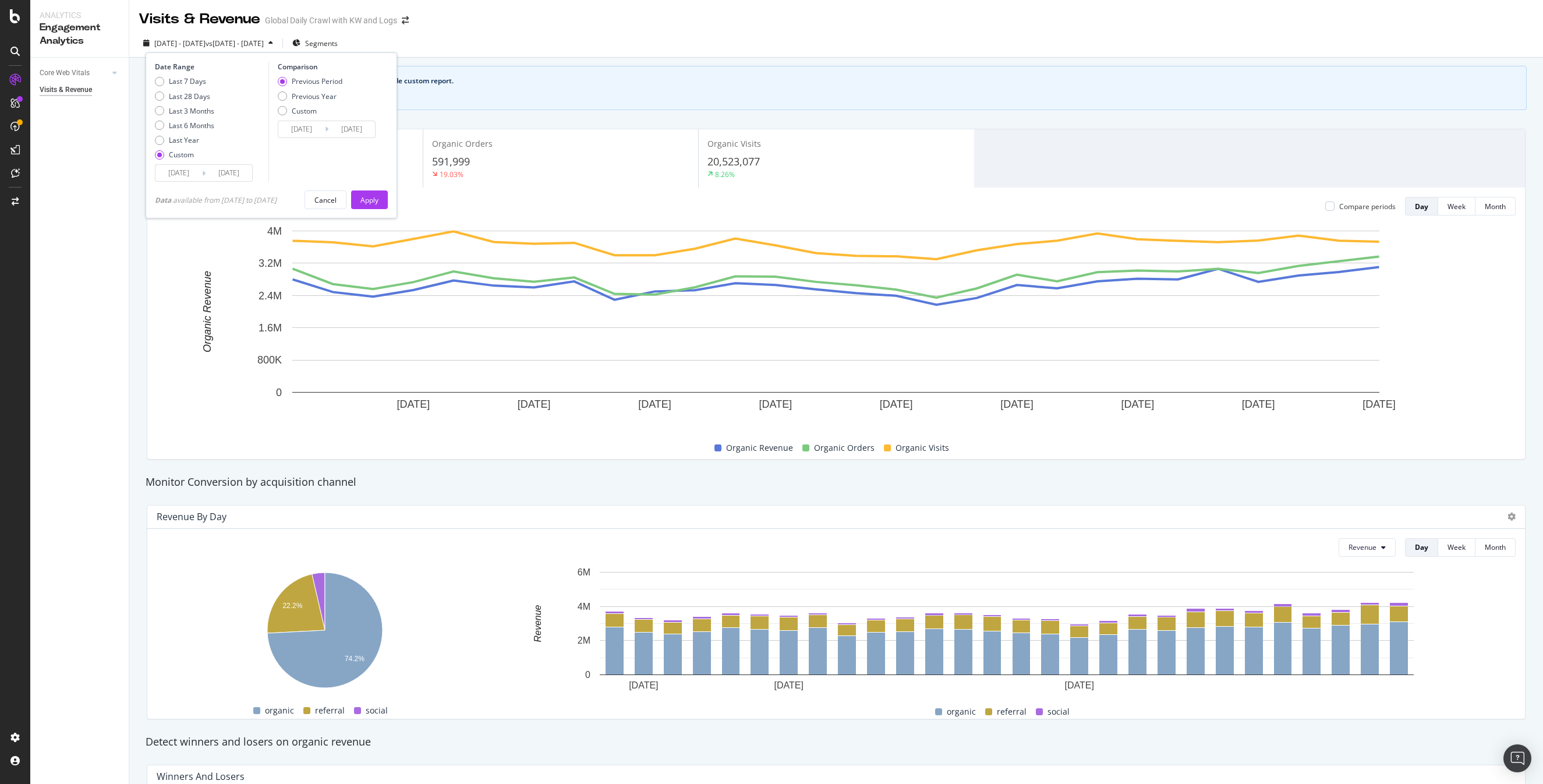
click at [178, 170] on input "2025/09/03" at bounding box center [179, 172] width 47 height 17
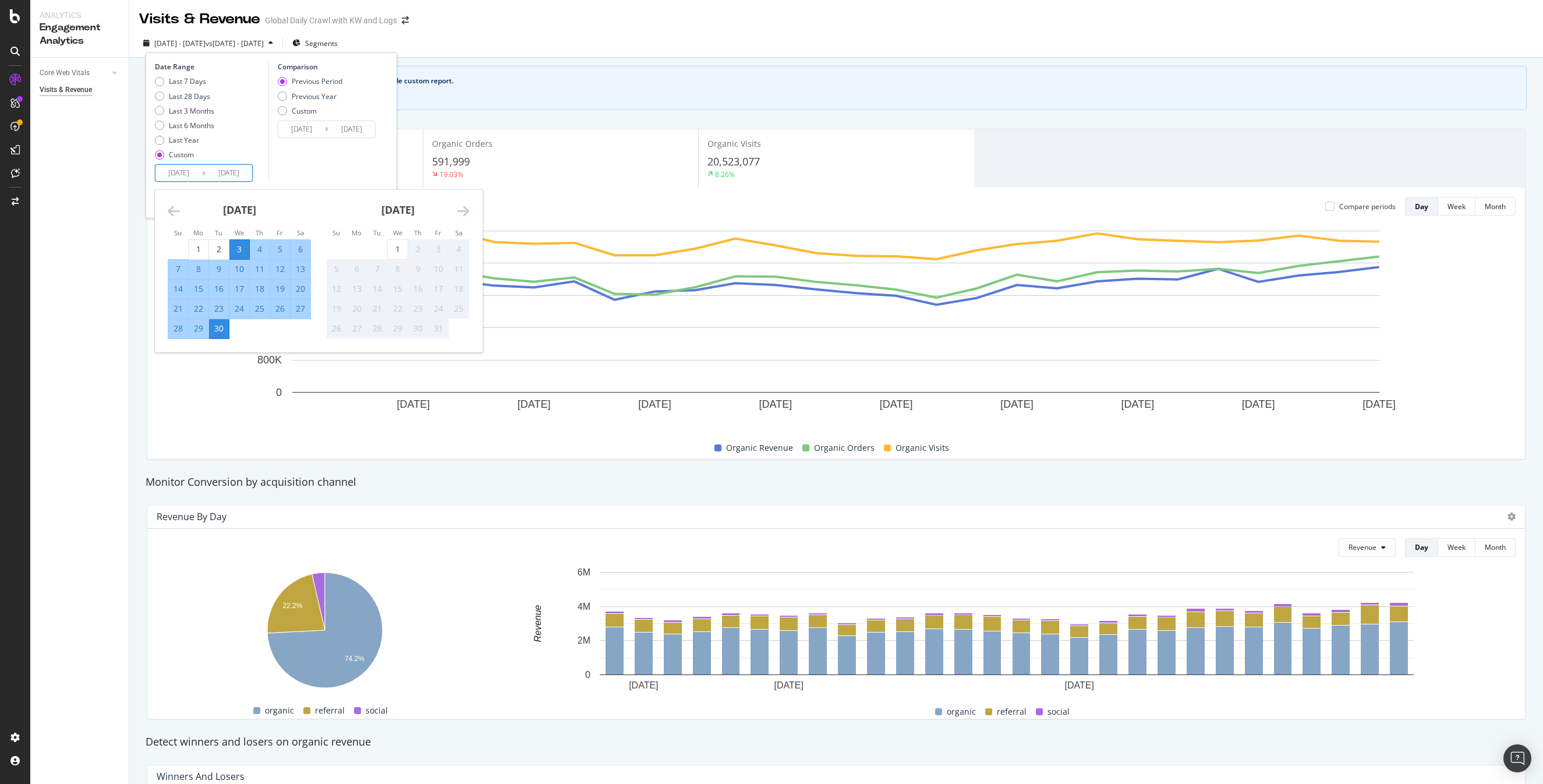
click at [173, 206] on icon "Move backward to switch to the previous month." at bounding box center [174, 211] width 12 height 14
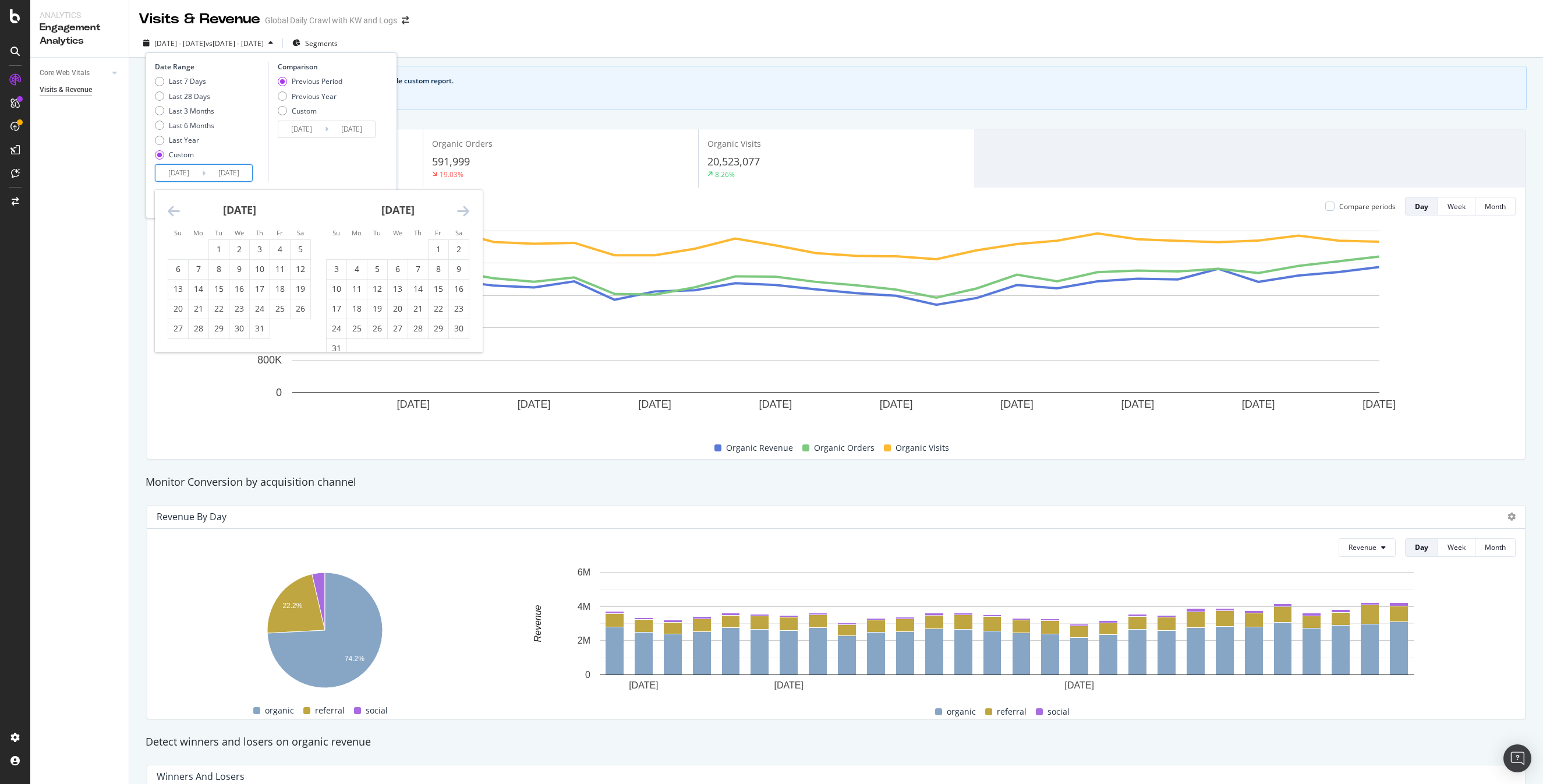
click at [173, 206] on icon "Move backward to switch to the previous month." at bounding box center [174, 211] width 12 height 14
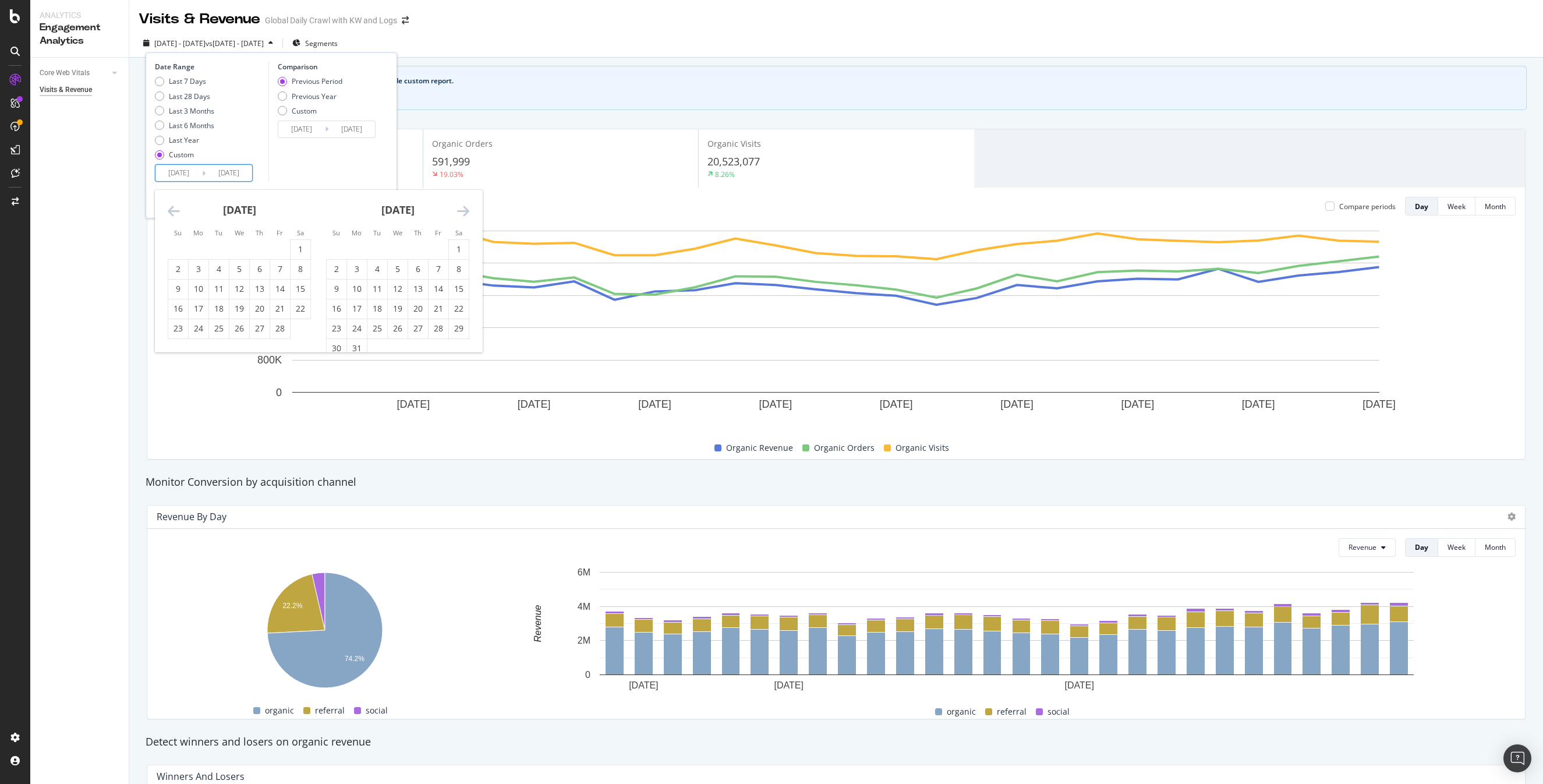
click at [173, 206] on icon "Move backward to switch to the previous month." at bounding box center [174, 211] width 12 height 14
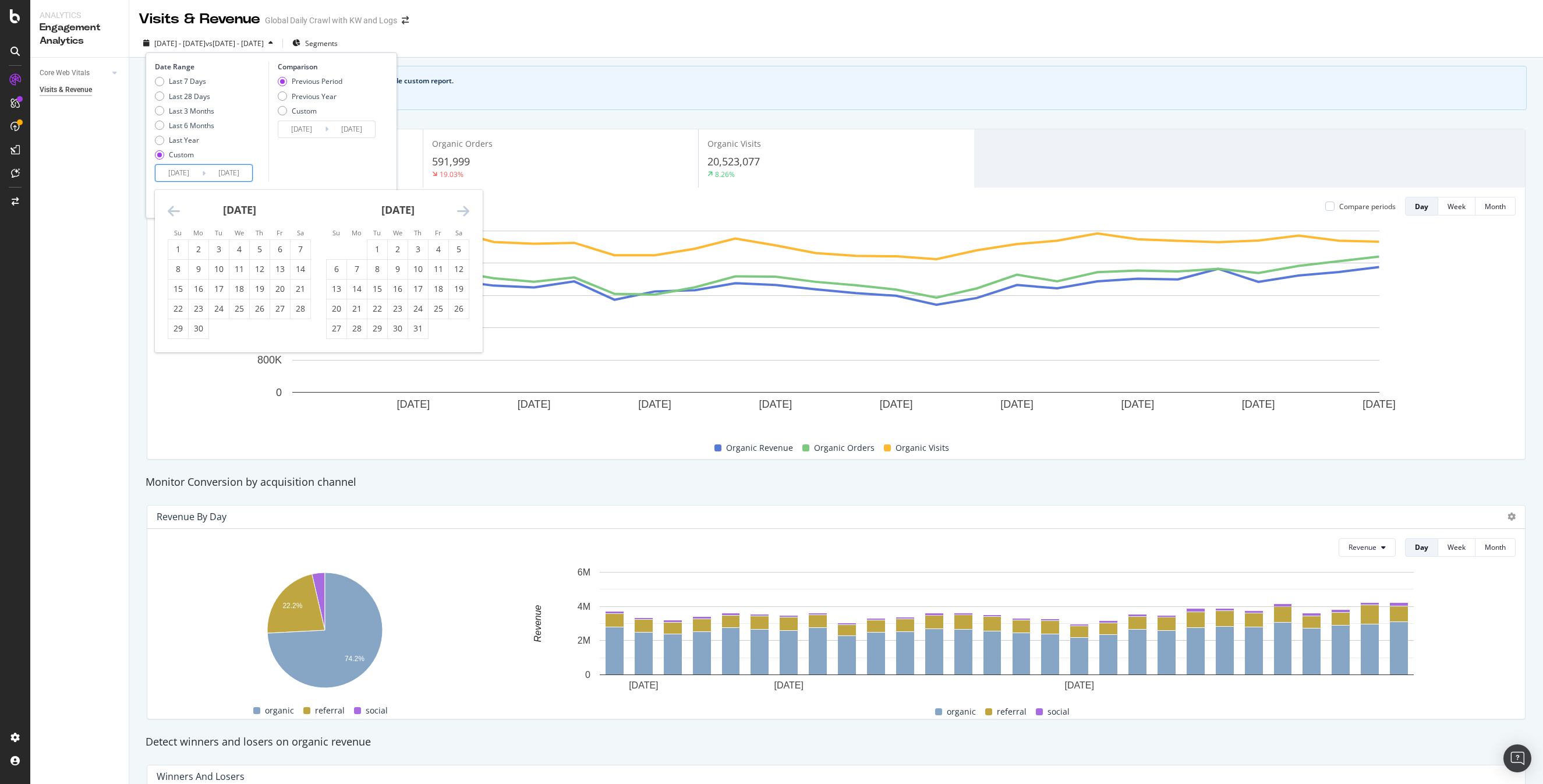
click at [173, 206] on icon "Move backward to switch to the previous month." at bounding box center [174, 211] width 12 height 14
drag, startPoint x: 304, startPoint y: 247, endPoint x: 428, endPoint y: 226, distance: 125.8
click at [305, 247] on div "1" at bounding box center [300, 249] width 20 height 11
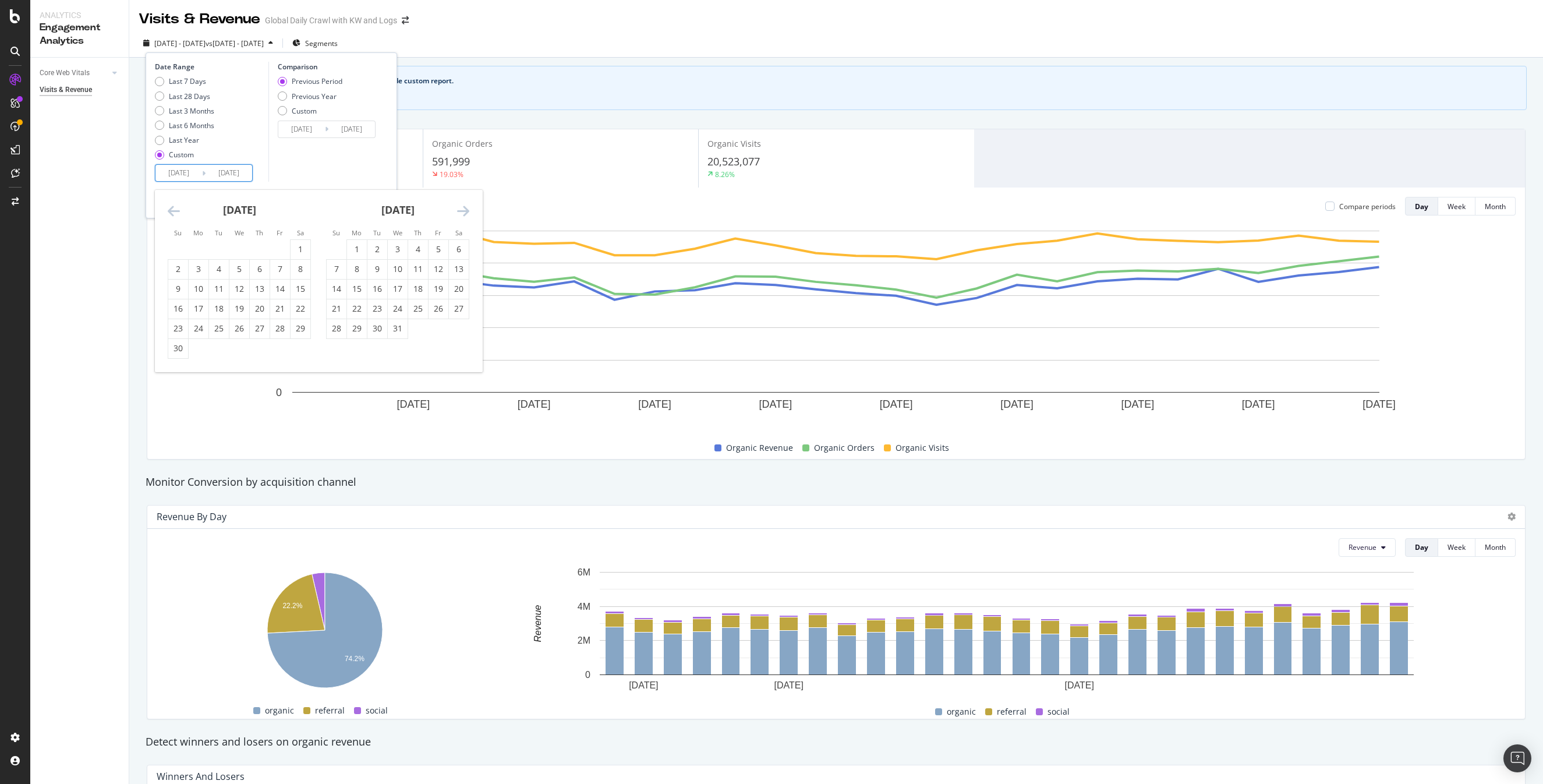
type input "2024/06/01"
type input "2023/01/31"
type input "2024/05/31"
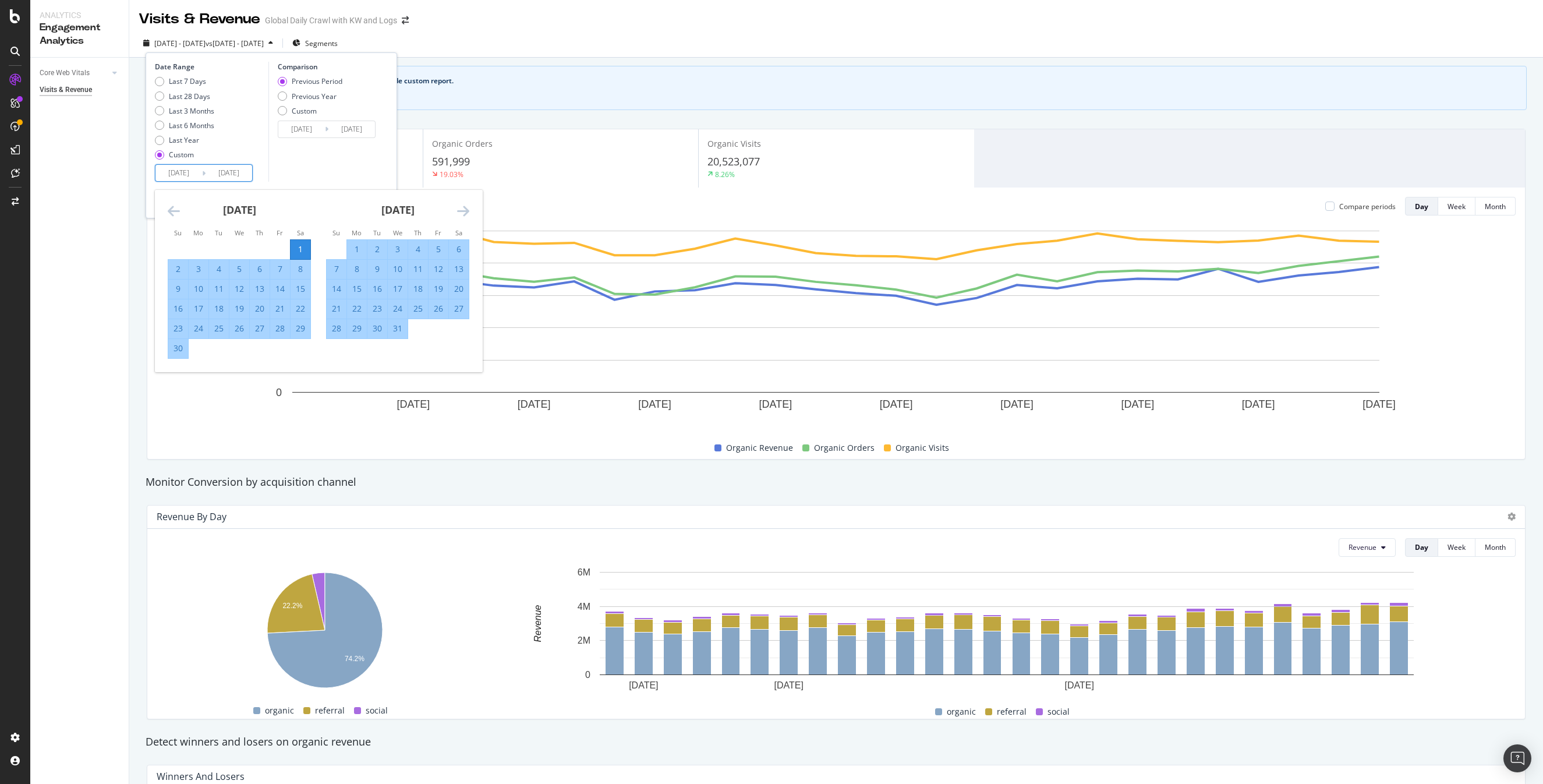
click at [463, 210] on icon "Move forward to switch to the next month." at bounding box center [463, 211] width 12 height 14
click at [462, 210] on icon "Move forward to switch to the next month." at bounding box center [463, 211] width 12 height 14
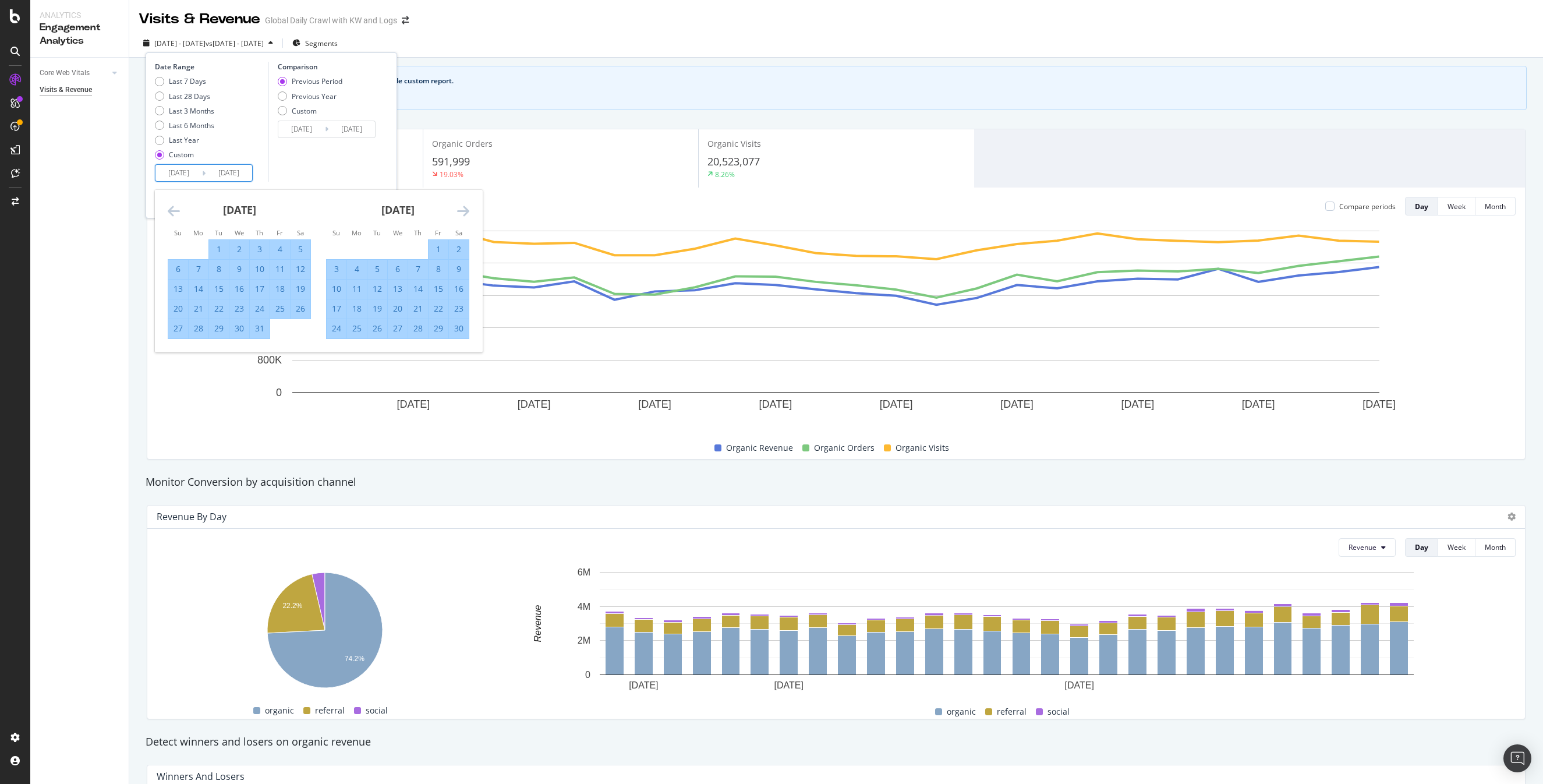
click at [462, 210] on icon "Move forward to switch to the next month." at bounding box center [463, 211] width 12 height 14
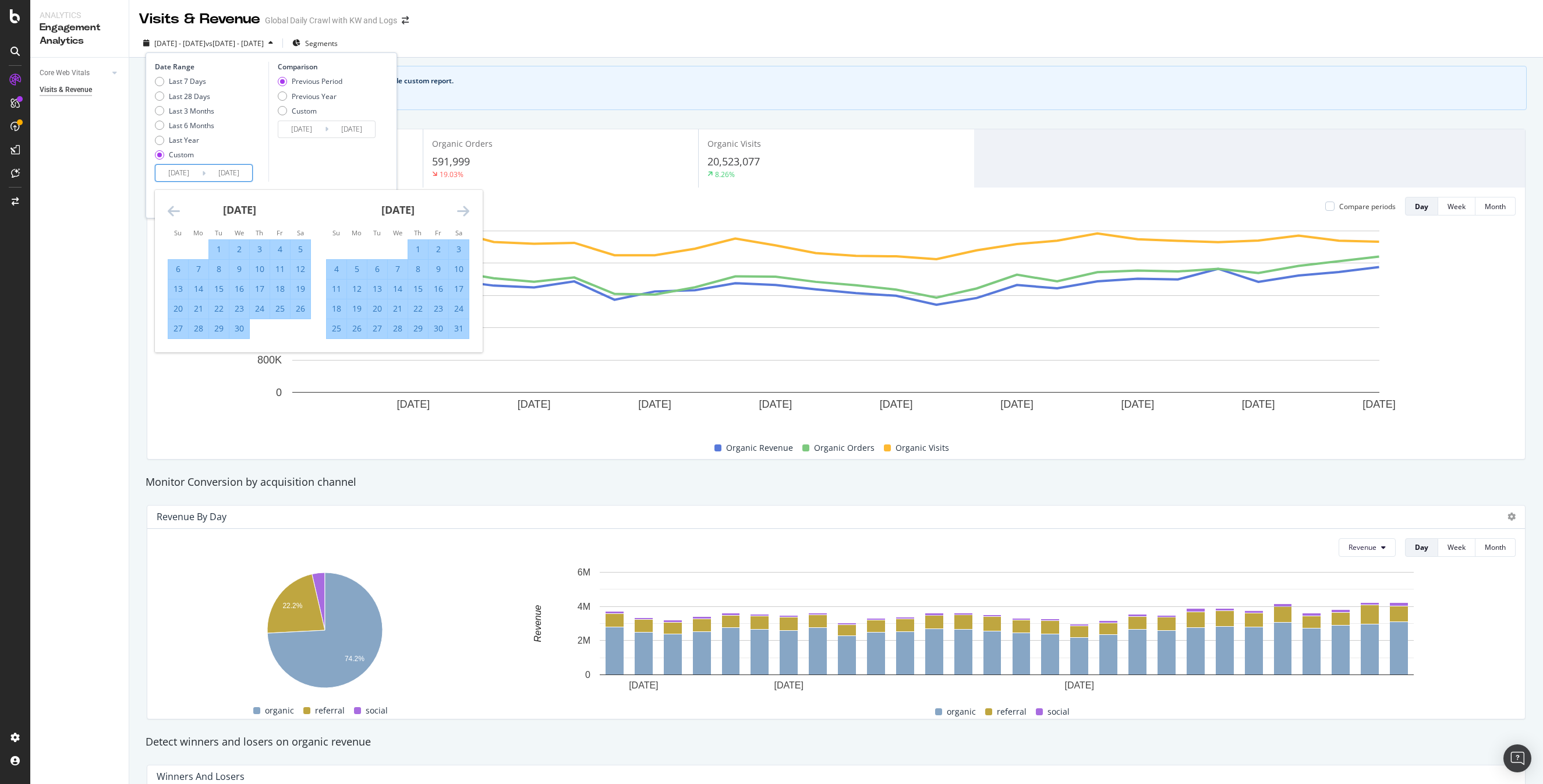
click at [457, 326] on div "31" at bounding box center [459, 328] width 20 height 11
type input "2025/05/31"
type input "2023/06/02"
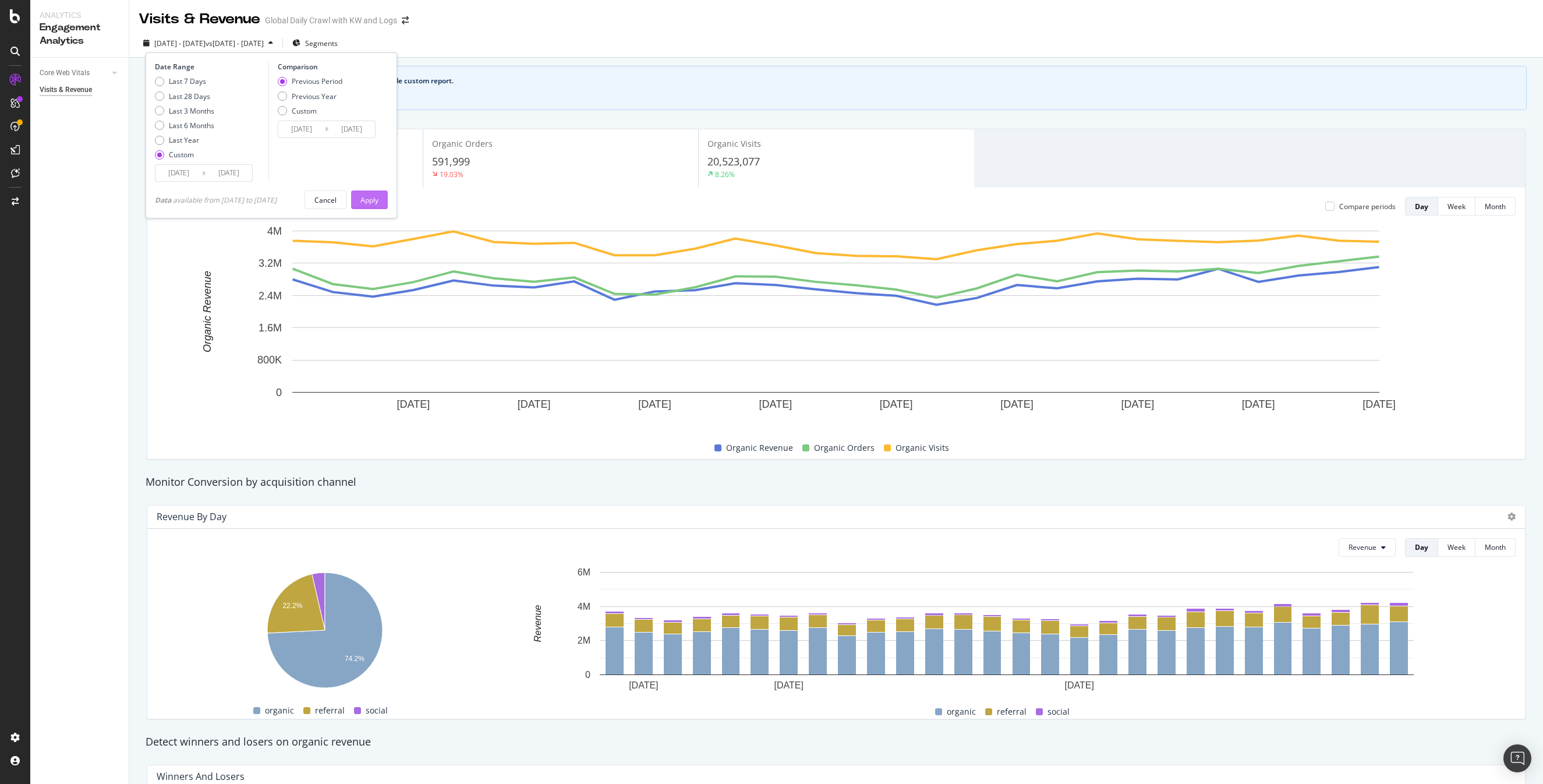
click at [388, 198] on button "Apply" at bounding box center [369, 199] width 37 height 18
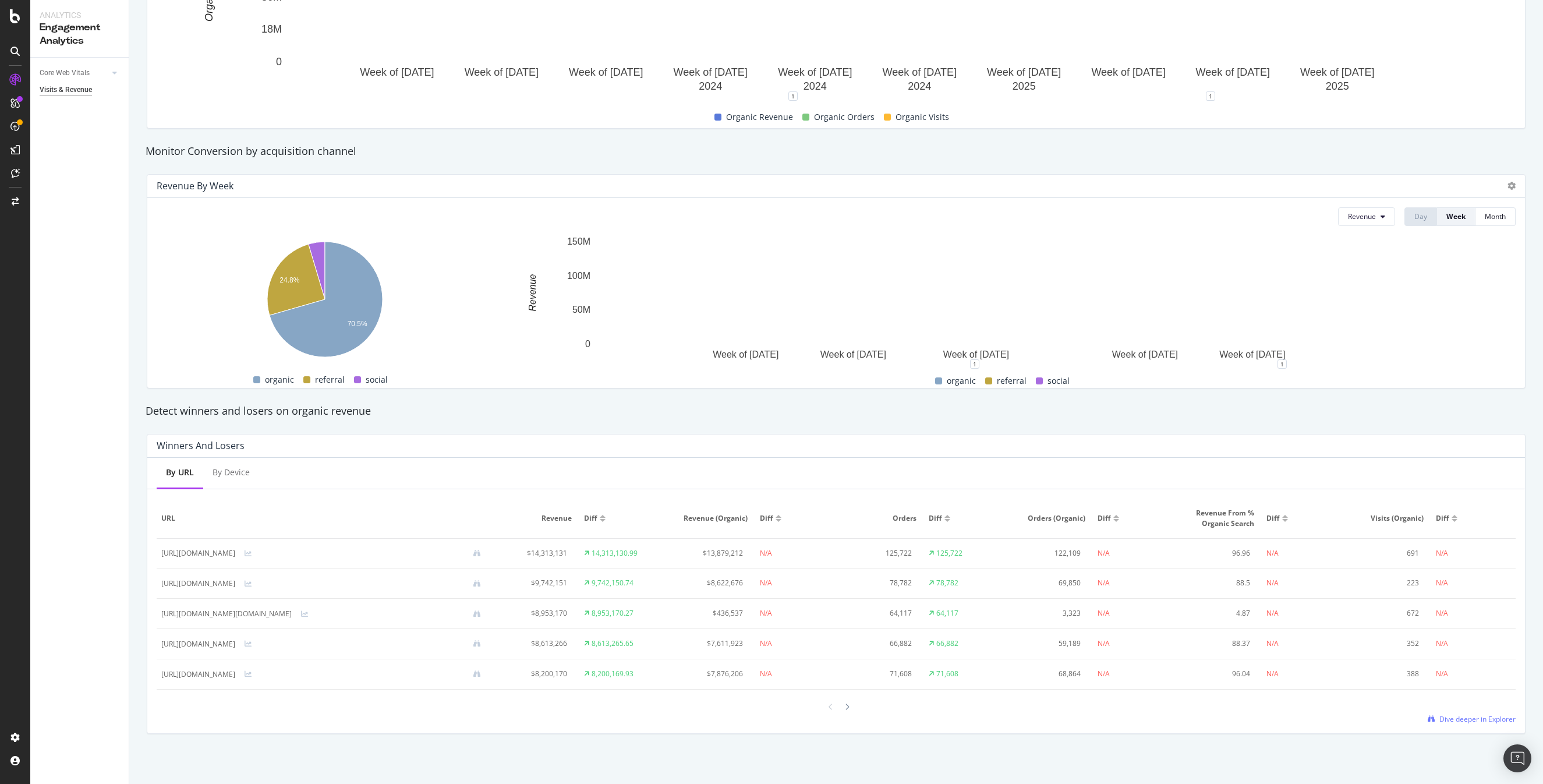
scroll to position [330, 0]
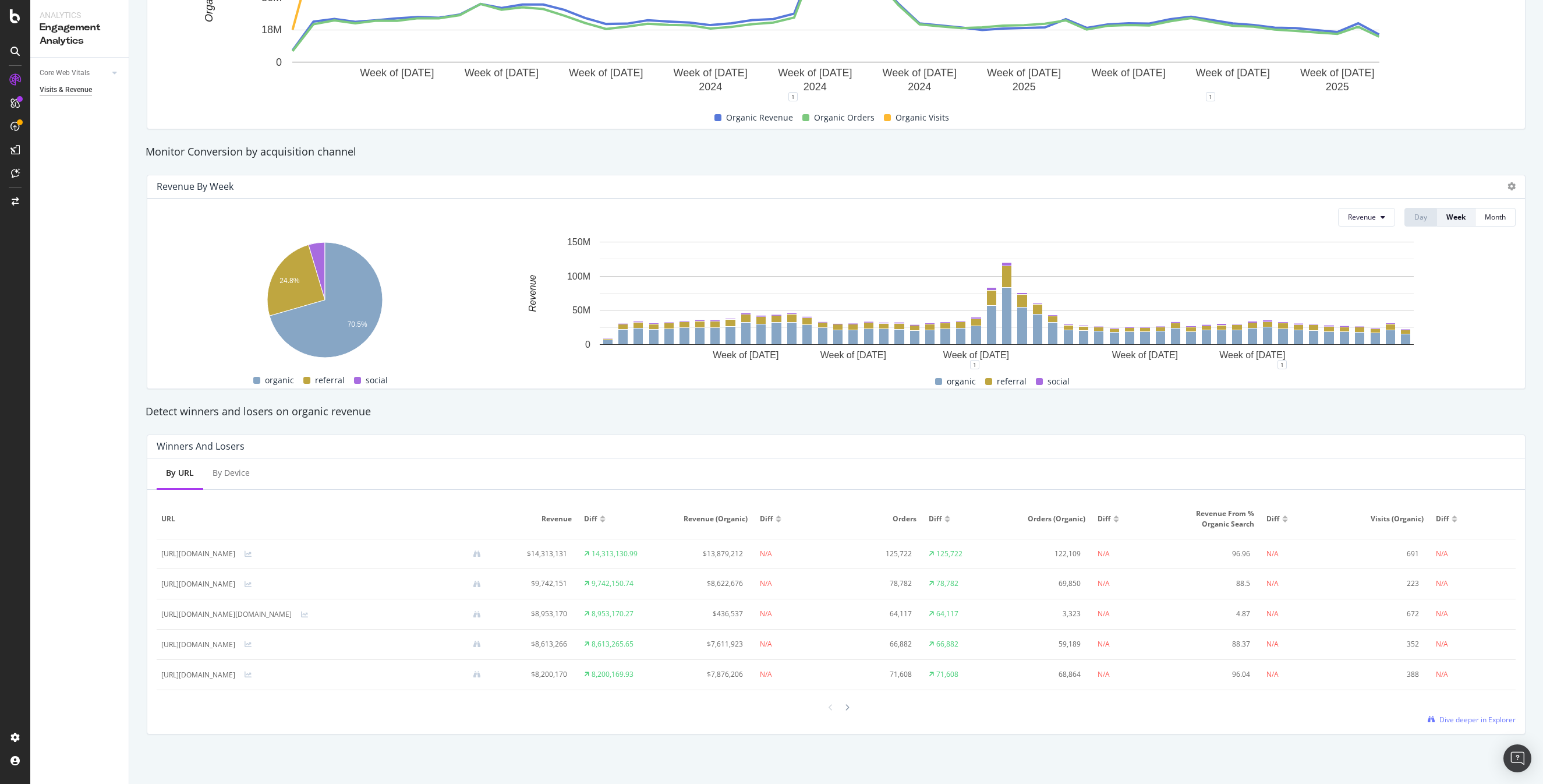
click at [534, 411] on div "Detect winners and losers on organic revenue" at bounding box center [836, 411] width 1392 height 15
click at [1352, 214] on span "Revenue" at bounding box center [1362, 217] width 28 height 10
click at [1364, 260] on span "Revenue (Organic)" at bounding box center [1378, 262] width 60 height 10
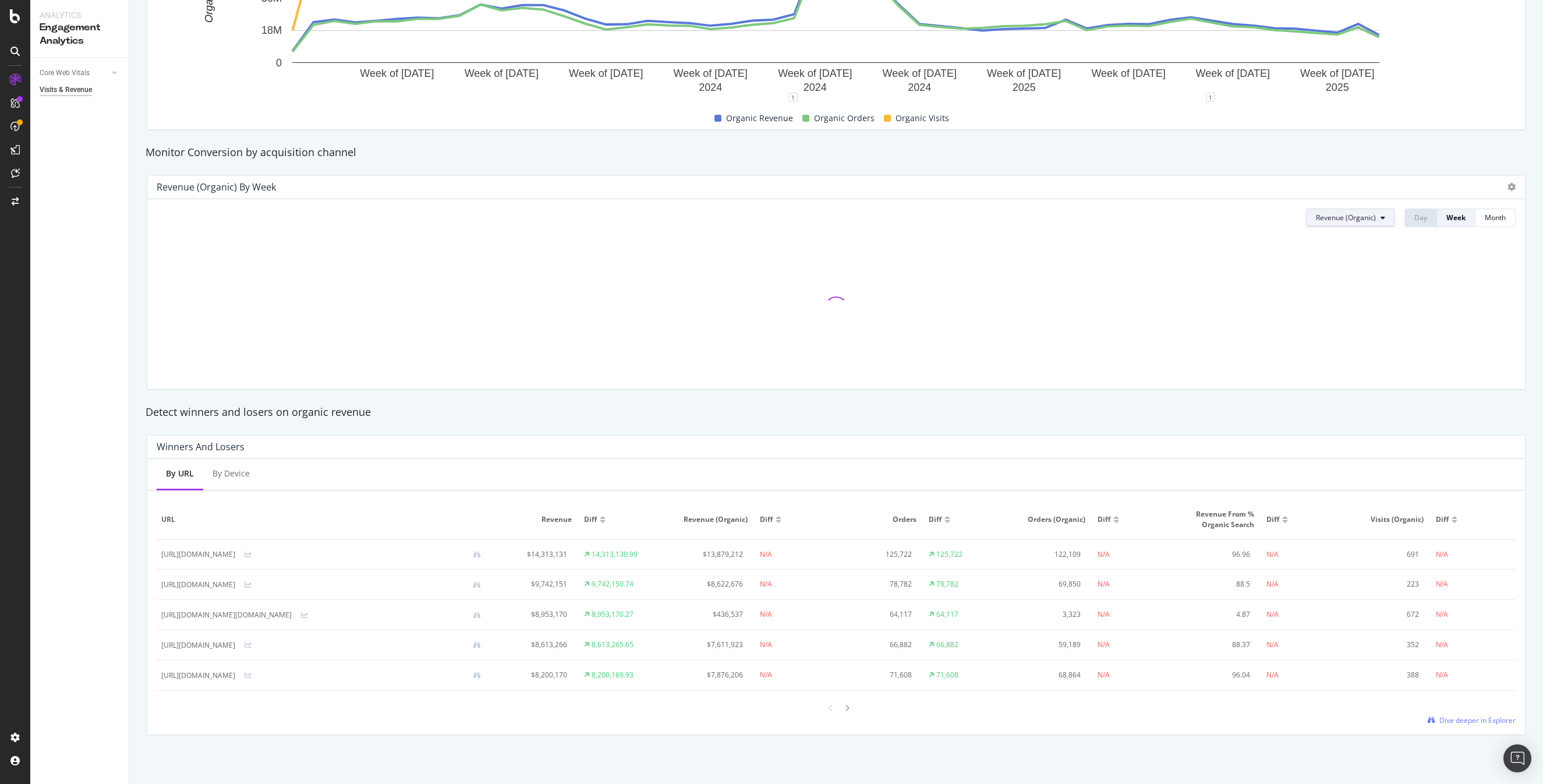
click at [1372, 216] on span "Revenue (Organic)" at bounding box center [1345, 217] width 60 height 10
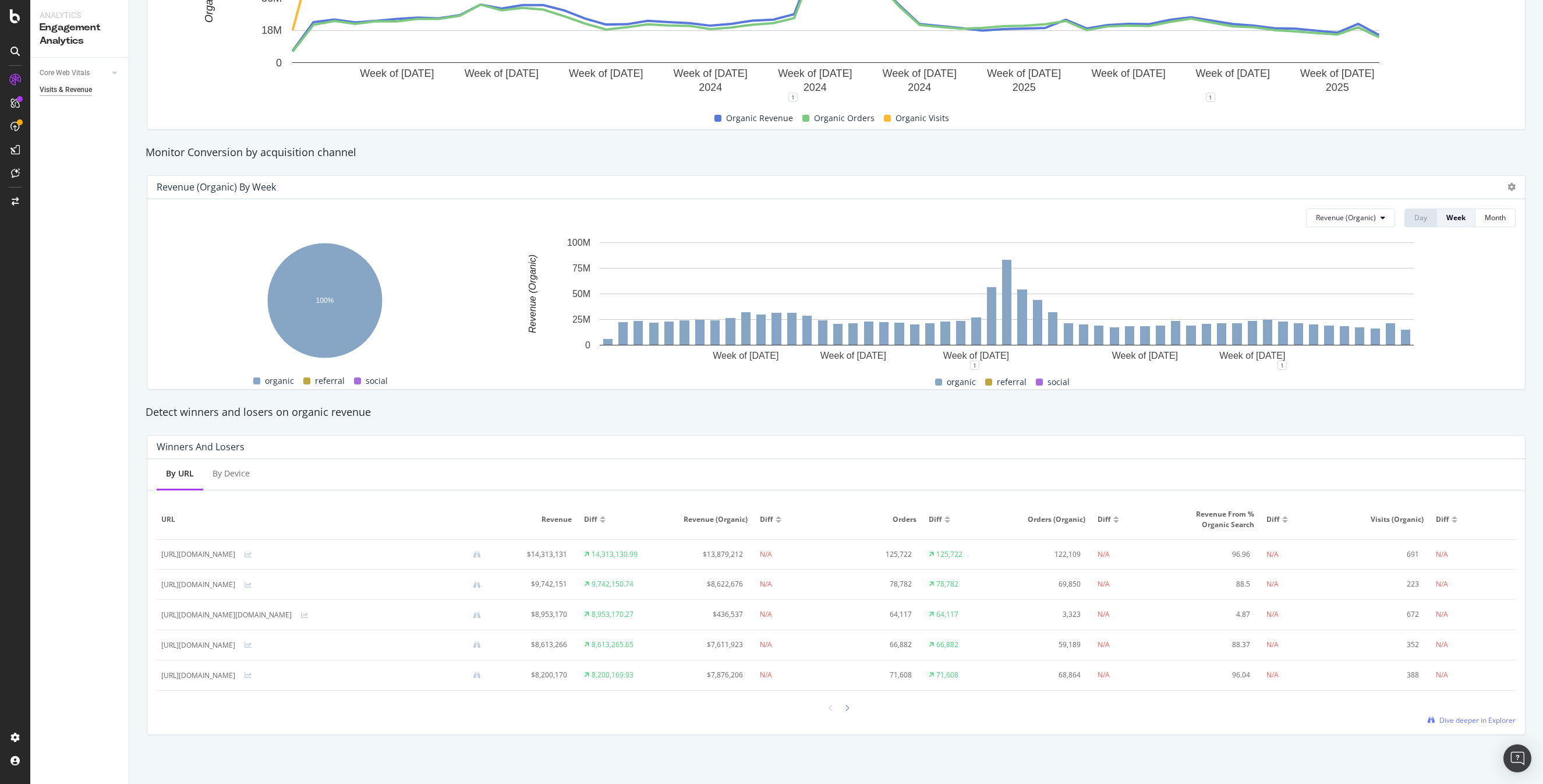
click at [1308, 166] on div "Revenue (Organic) by Week Revenue (Organic) Day Week Month 100% Channel Revenue…" at bounding box center [836, 283] width 1392 height 233
click at [1356, 216] on span "Revenue (Organic)" at bounding box center [1345, 217] width 60 height 10
click at [1338, 284] on span "Orders" at bounding box center [1348, 284] width 63 height 10
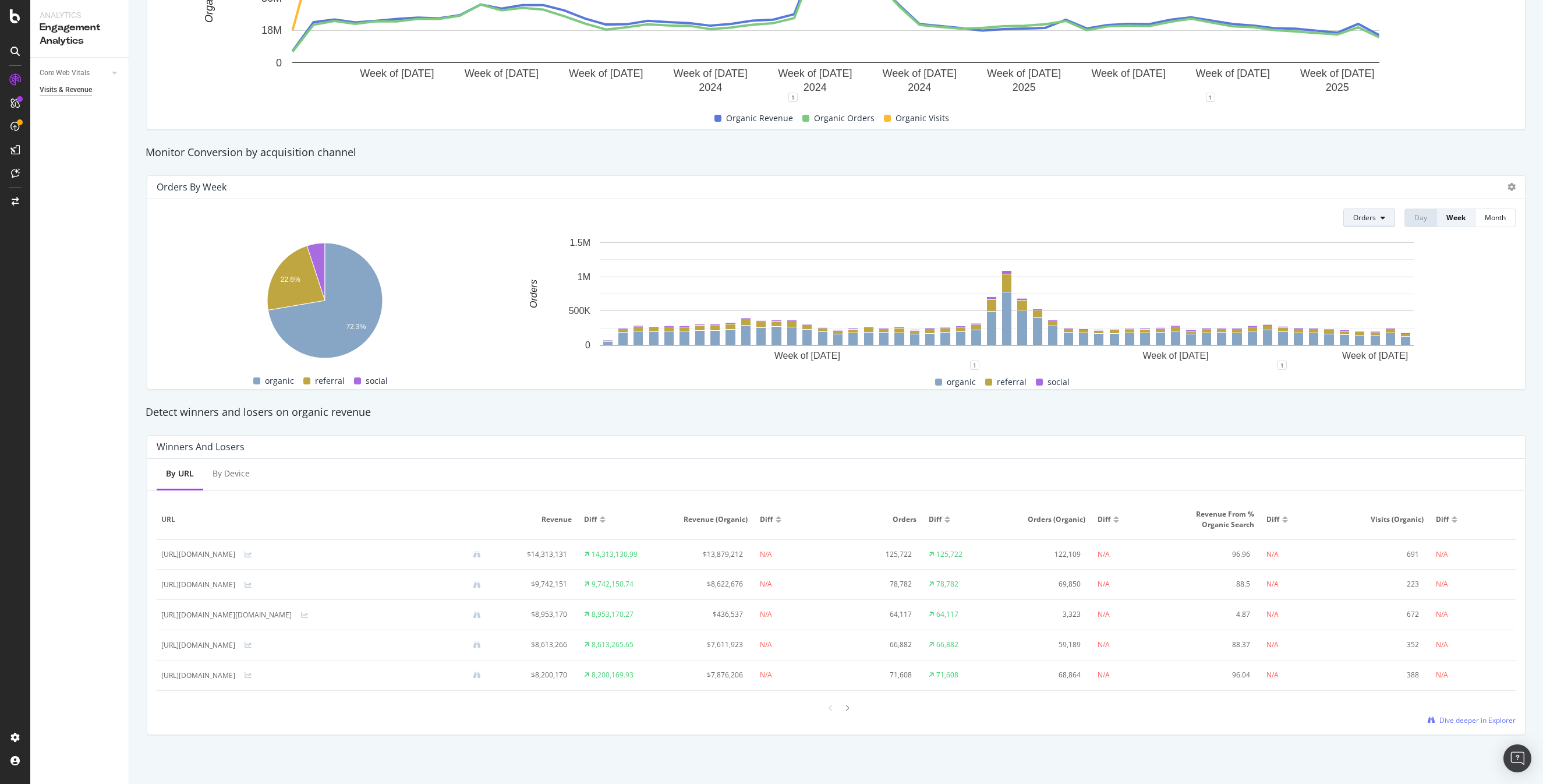
click at [1362, 218] on span "Orders" at bounding box center [1365, 217] width 23 height 10
click at [1374, 322] on span "No. of Visits" at bounding box center [1383, 326] width 60 height 10
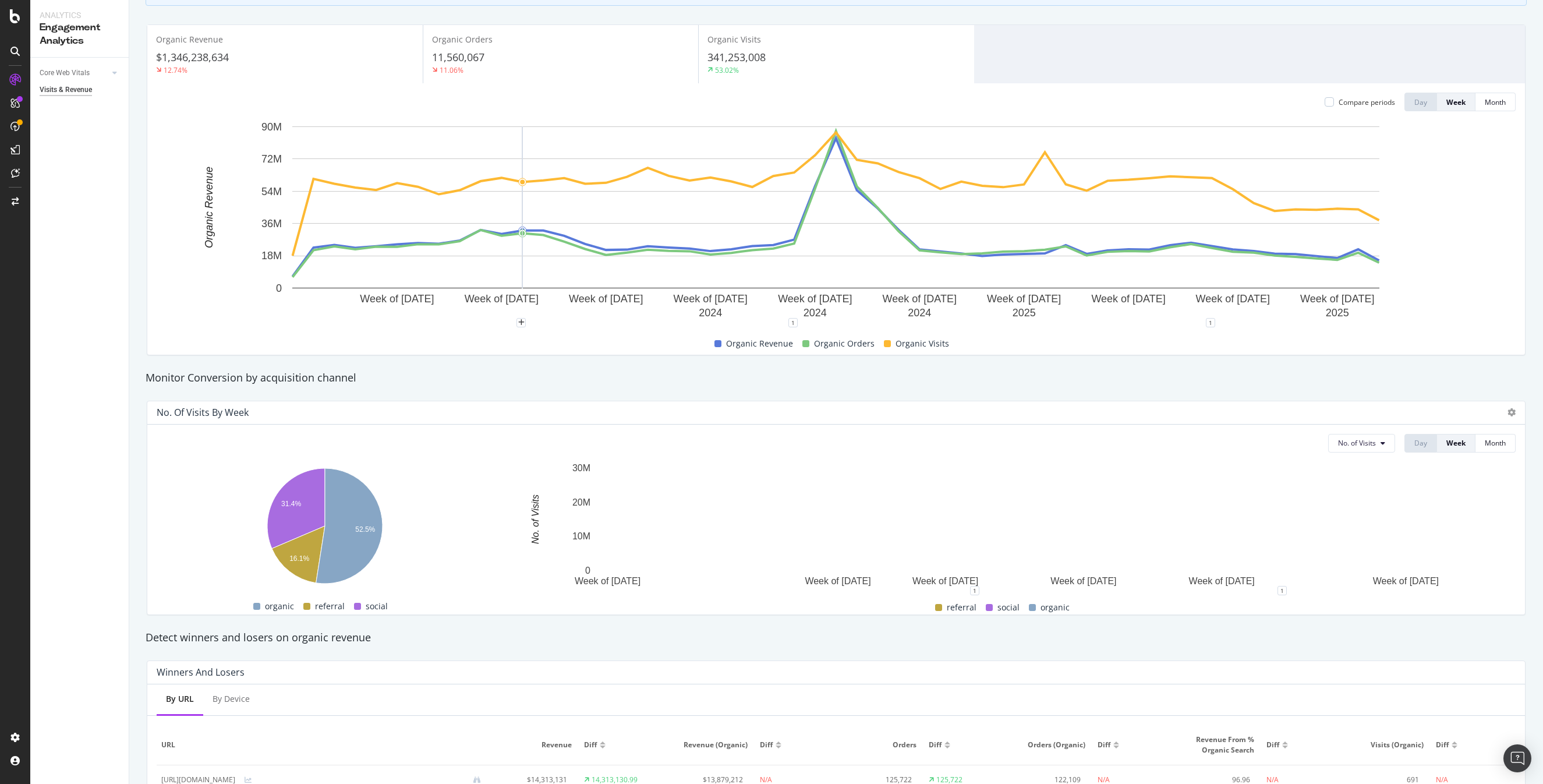
scroll to position [0, 0]
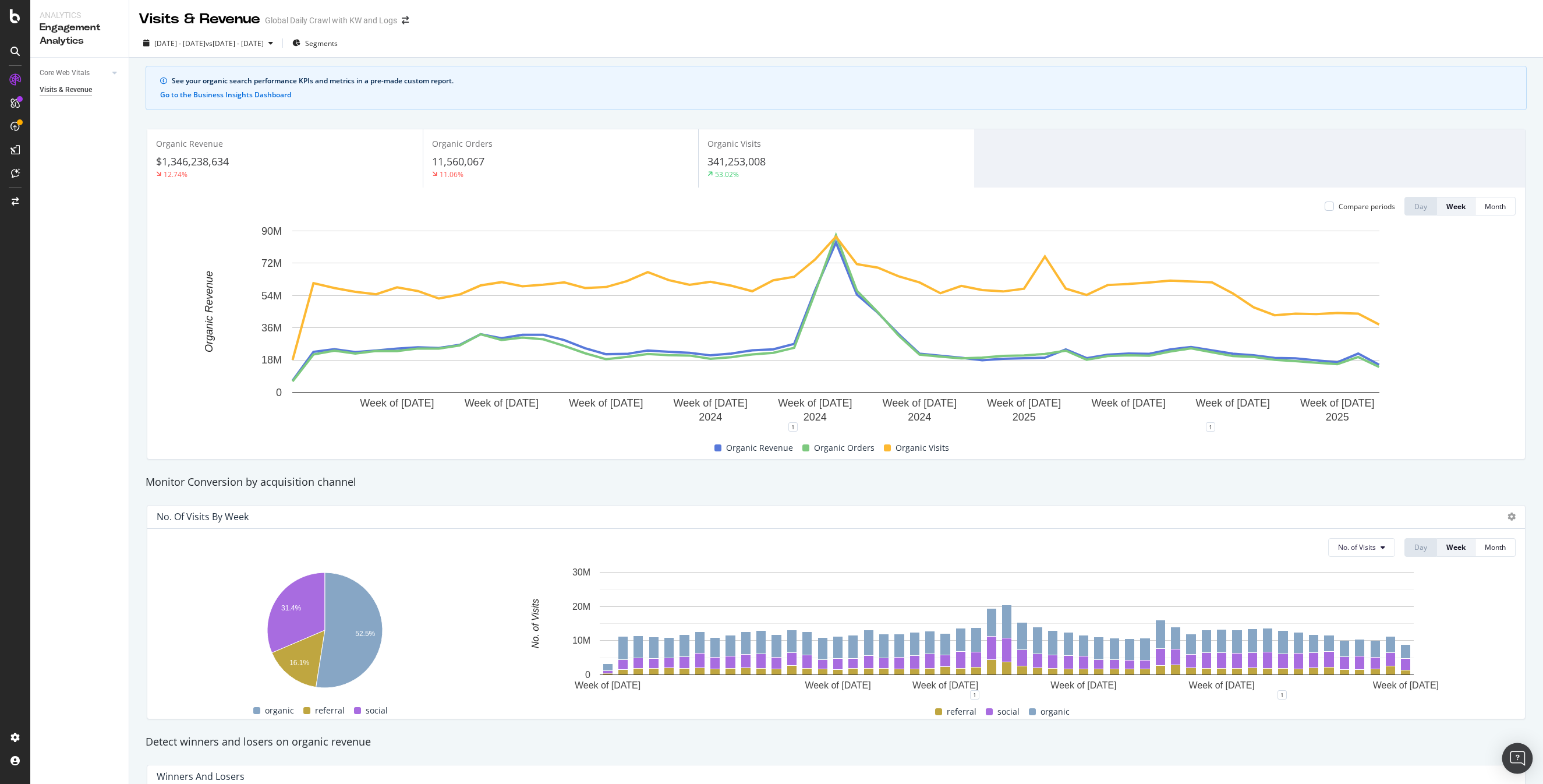
click at [1514, 766] on div "Open Intercom Messenger" at bounding box center [1517, 758] width 30 height 30
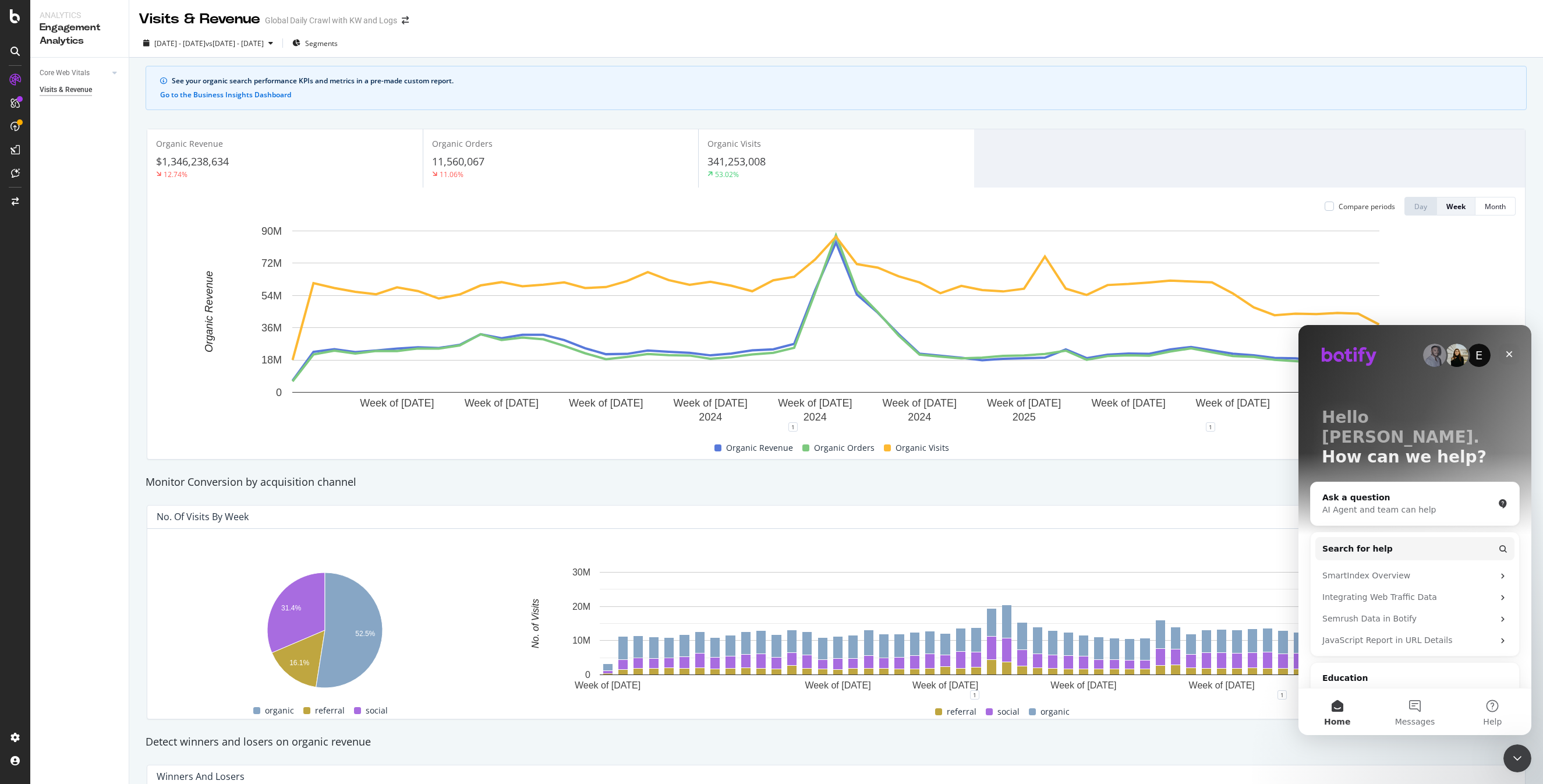
scroll to position [64, 0]
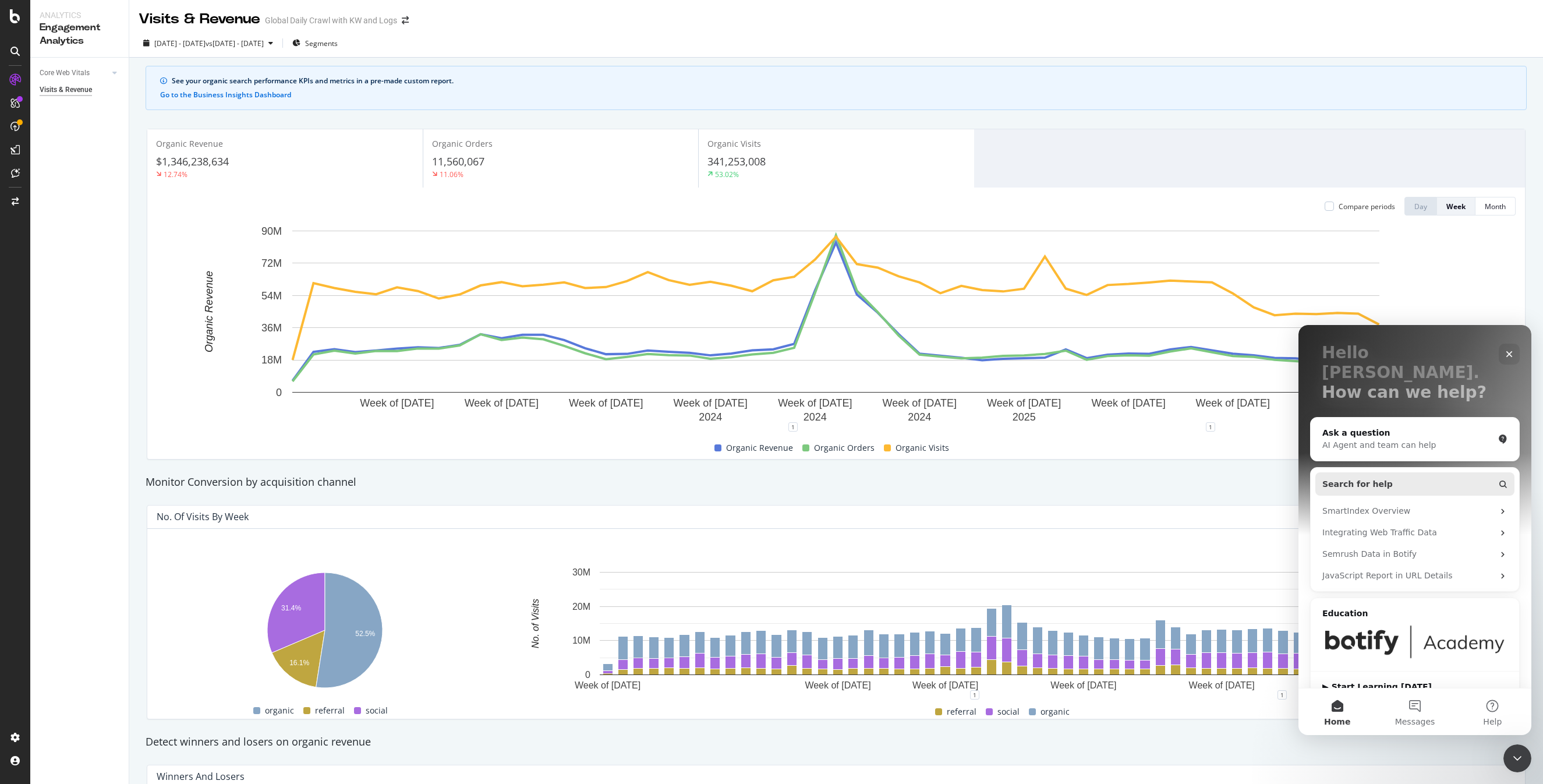
click at [1407, 472] on button "Search for help" at bounding box center [1414, 484] width 199 height 23
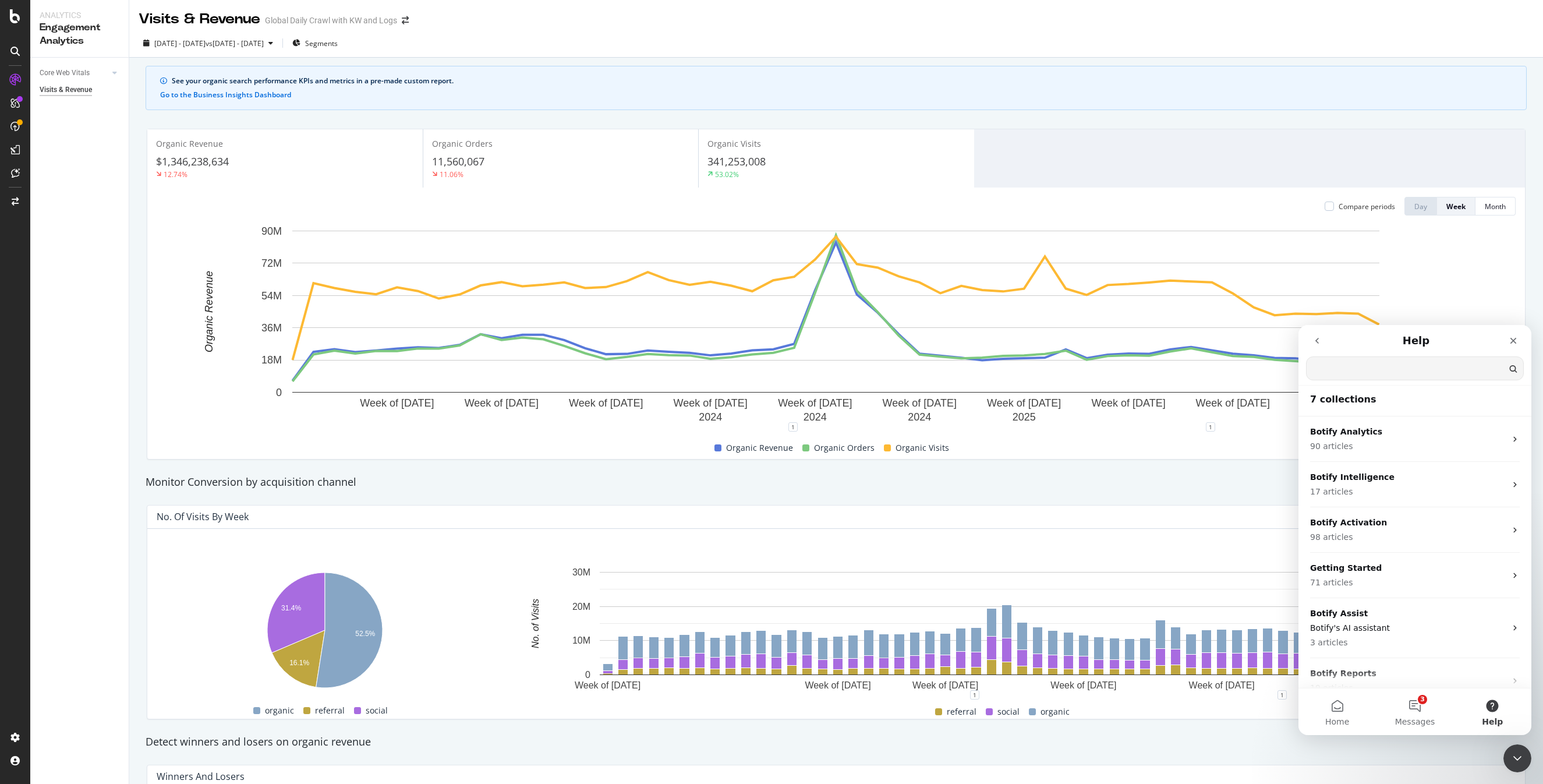
scroll to position [2, 0]
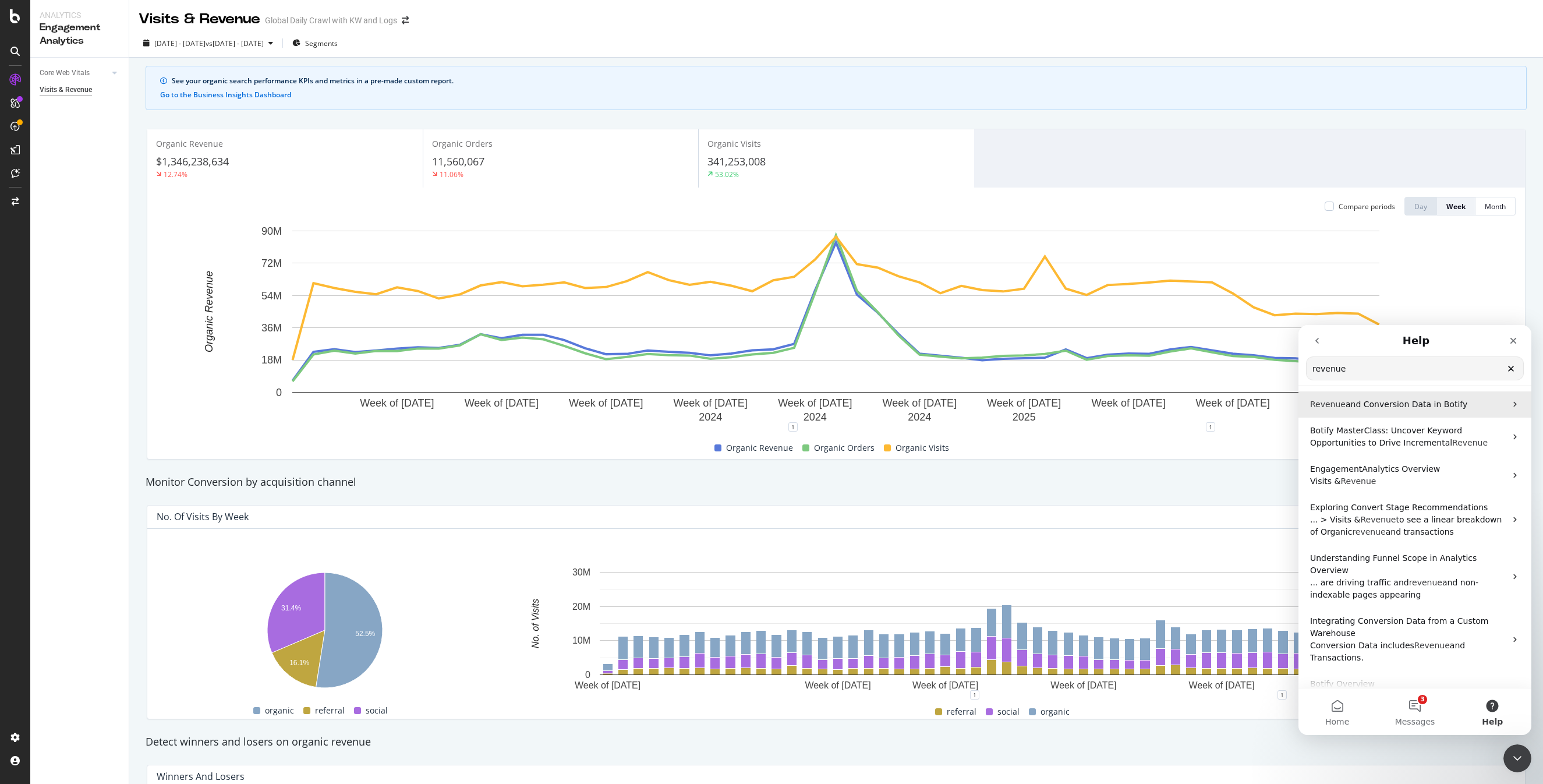
type input "revenue"
click at [1455, 404] on span "and Conversion Data in Botify" at bounding box center [1406, 404] width 122 height 10
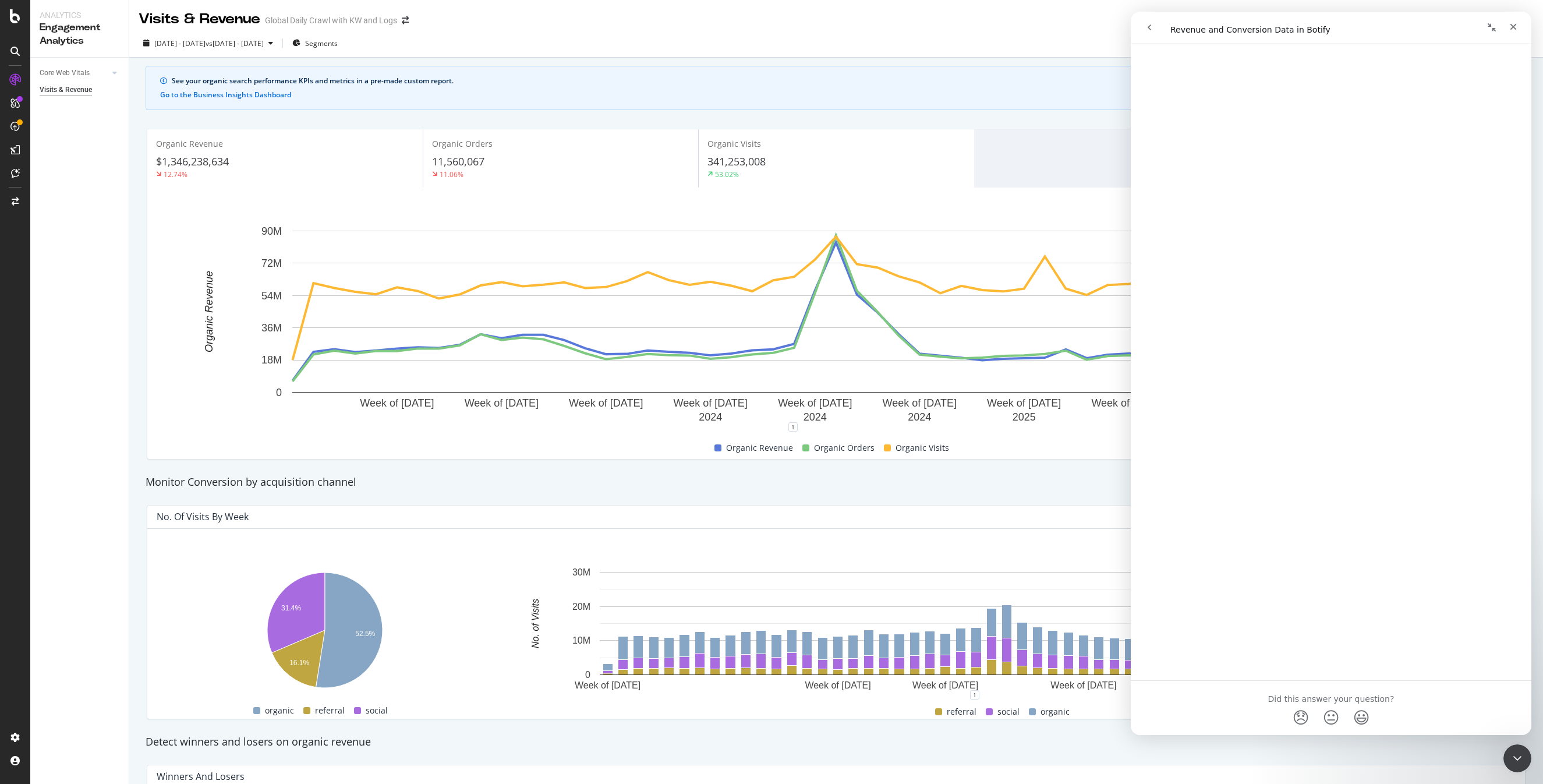
scroll to position [2130, 0]
click at [1520, 24] on div "Close" at bounding box center [1513, 27] width 21 height 21
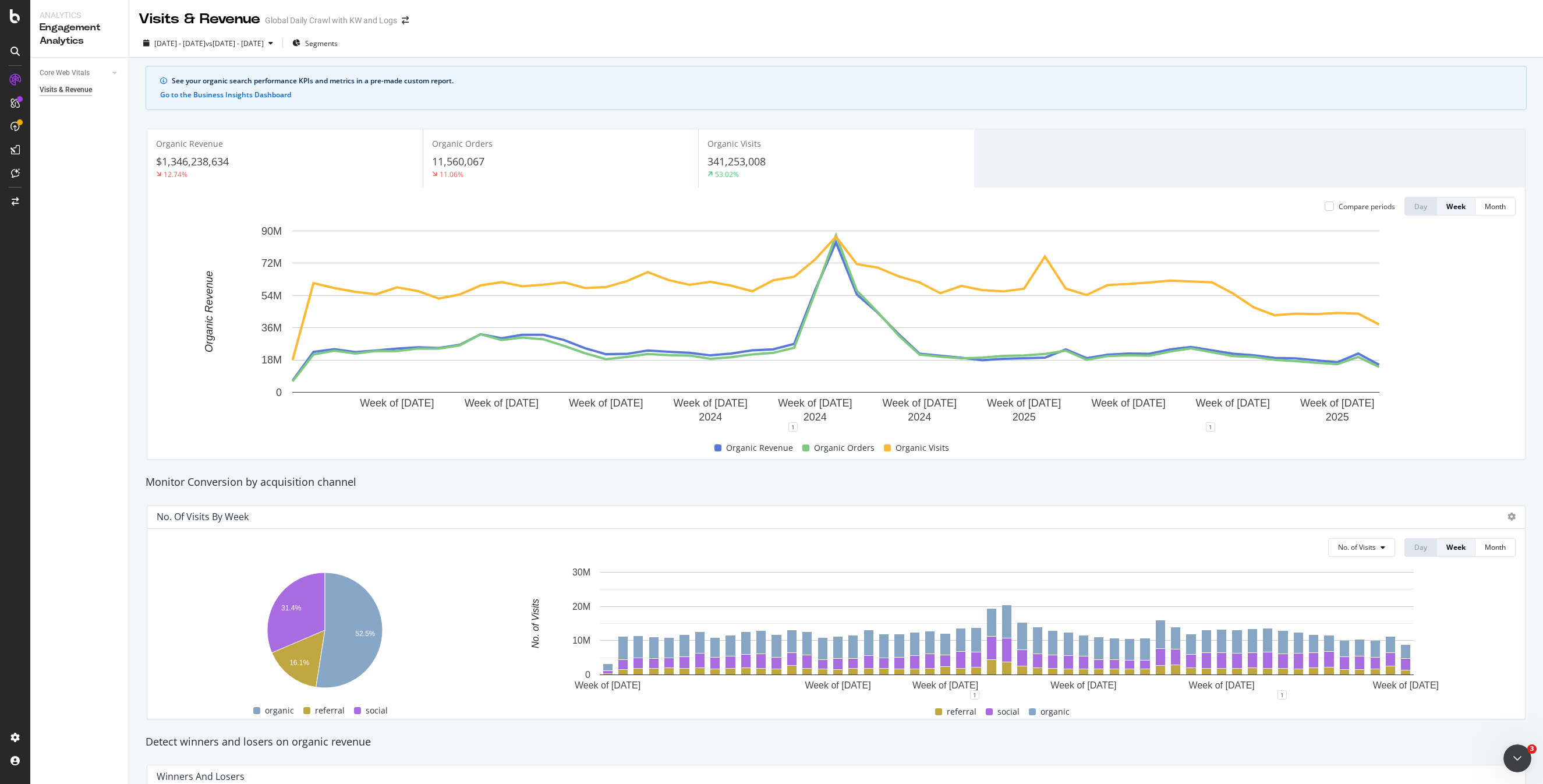
scroll to position [0, 0]
click at [198, 101] on div "See your organic search performance KPIs and metrics in a pre-made custom repor…" at bounding box center [835, 88] width 1381 height 44
click at [199, 94] on button "Go to the Business Insights Dashboard" at bounding box center [225, 94] width 131 height 8
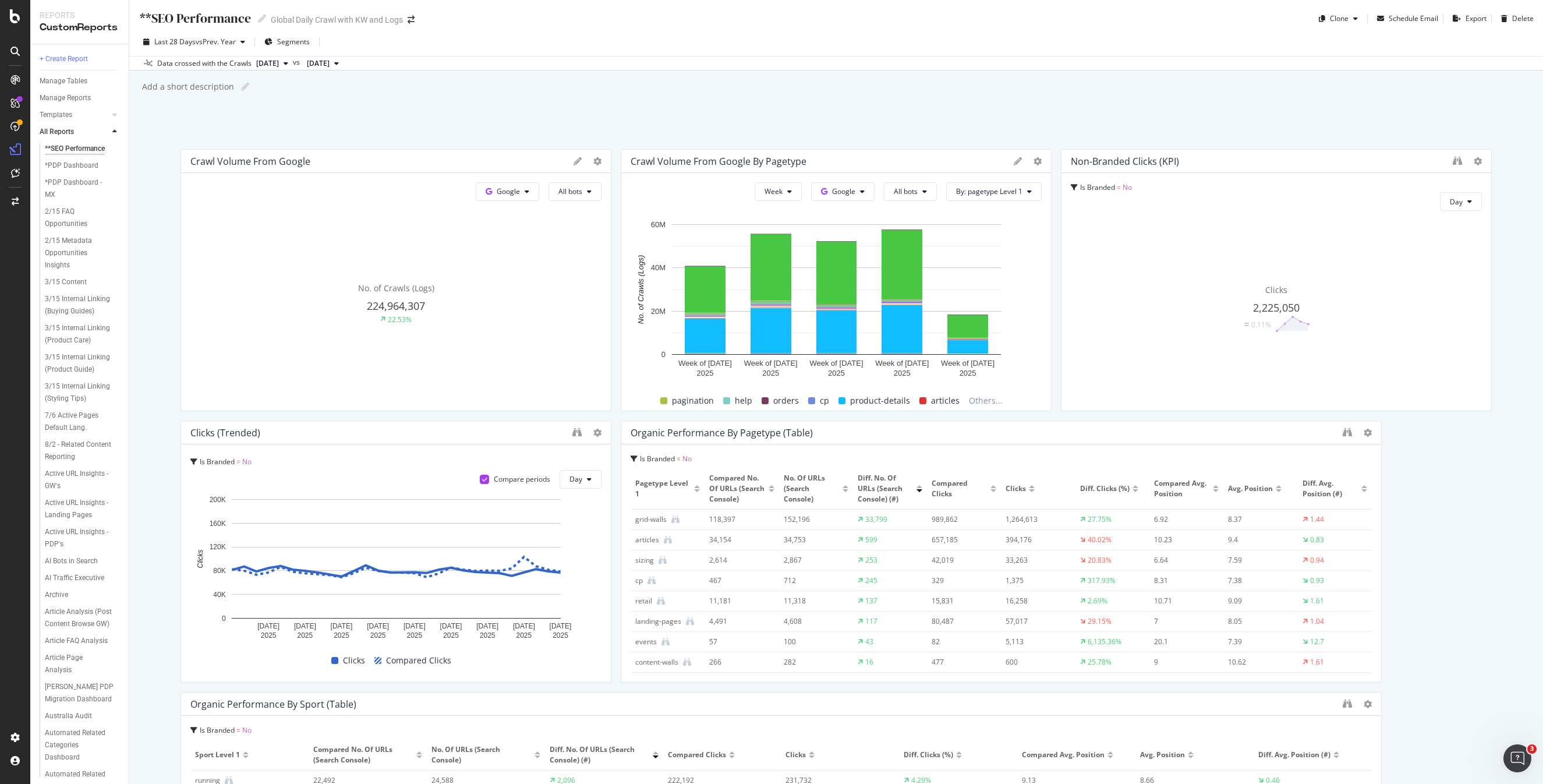
click at [1005, 108] on div "**SEO Performance **SEO Performance Global Daily Crawl with KW and Logs Clone S…" at bounding box center [836, 392] width 1413 height 784
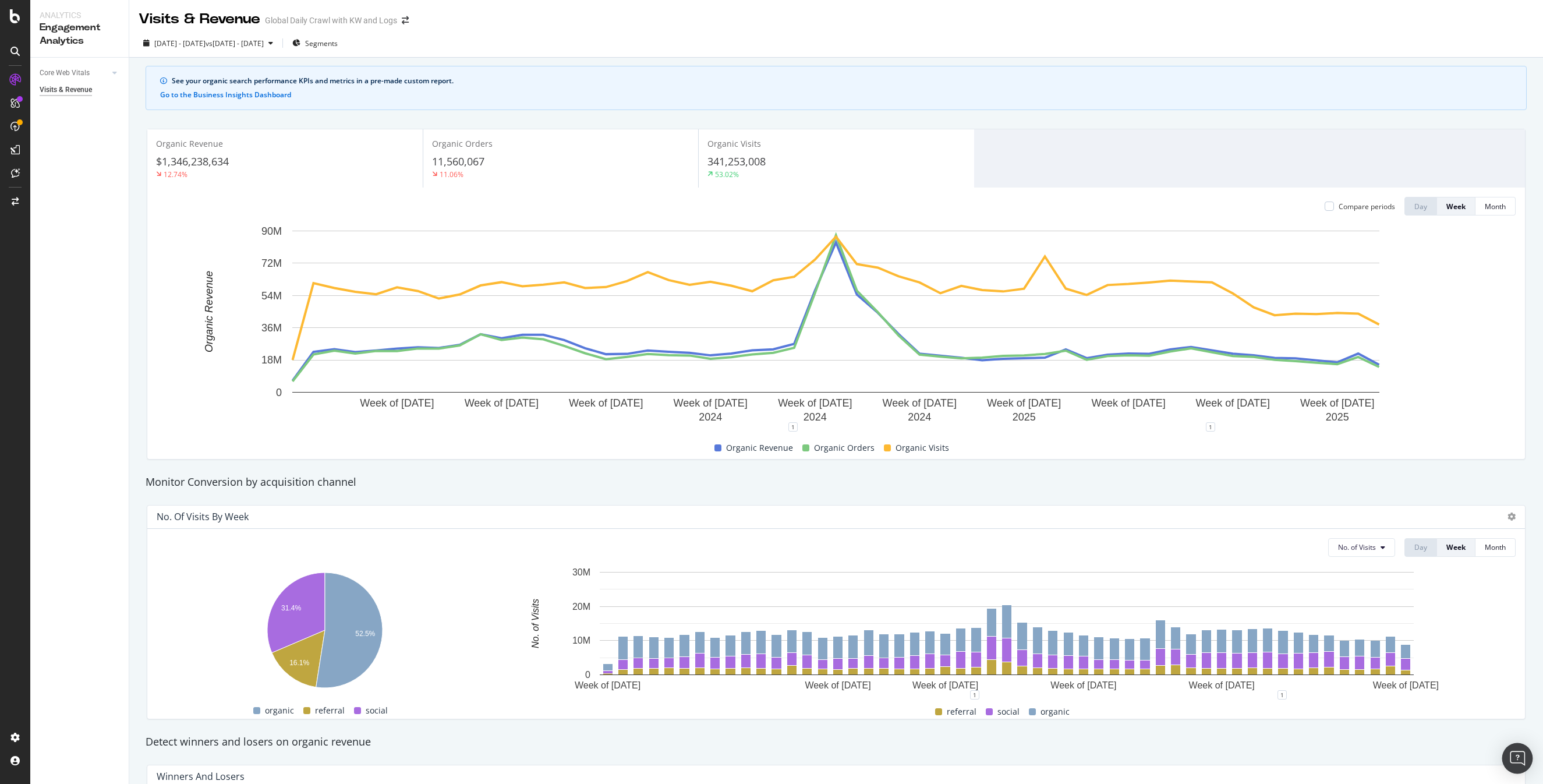
click at [1526, 756] on div "Open Intercom Messenger" at bounding box center [1517, 758] width 30 height 30
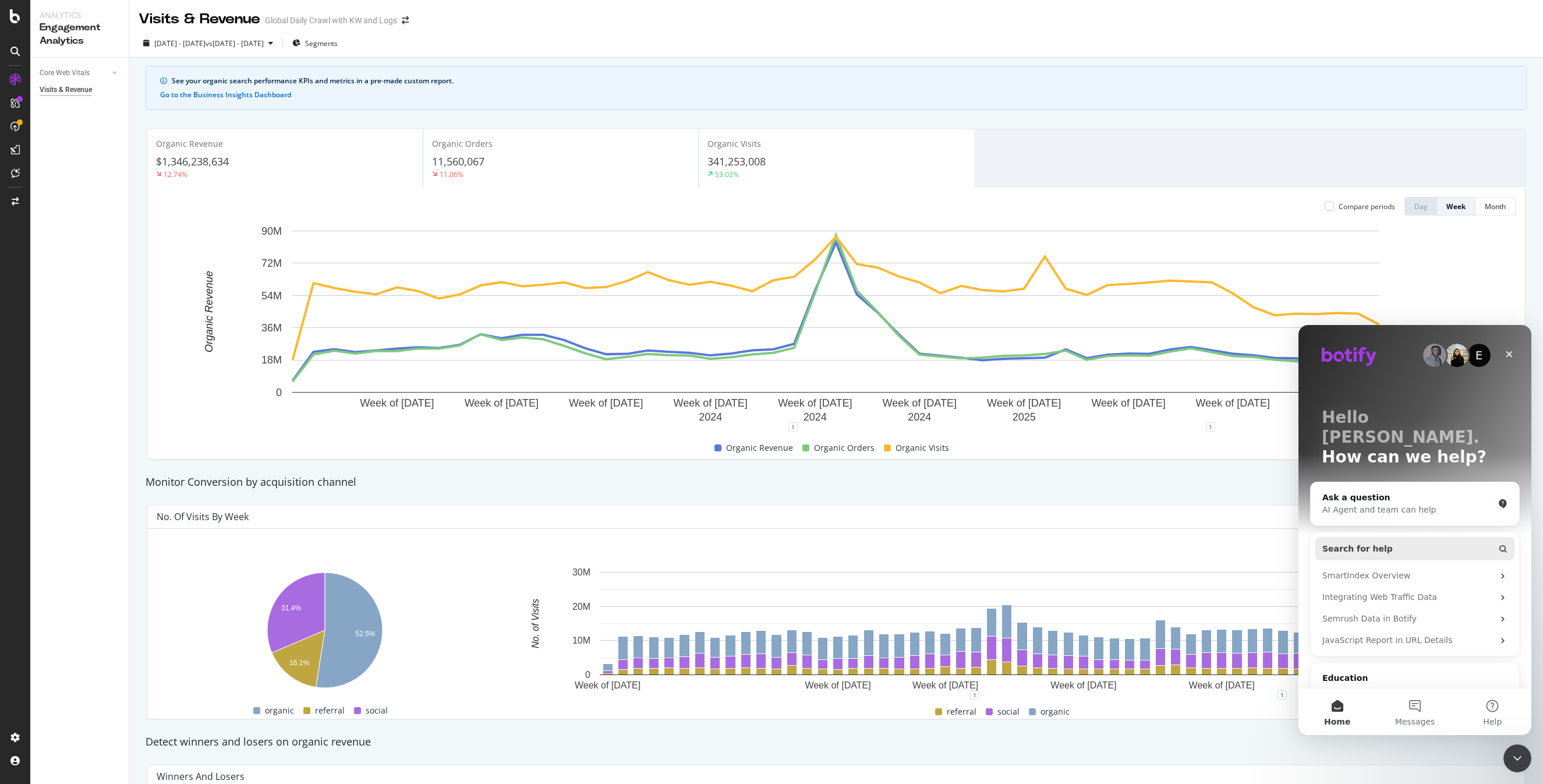
click at [1380, 543] on span "Search for help" at bounding box center [1357, 549] width 70 height 12
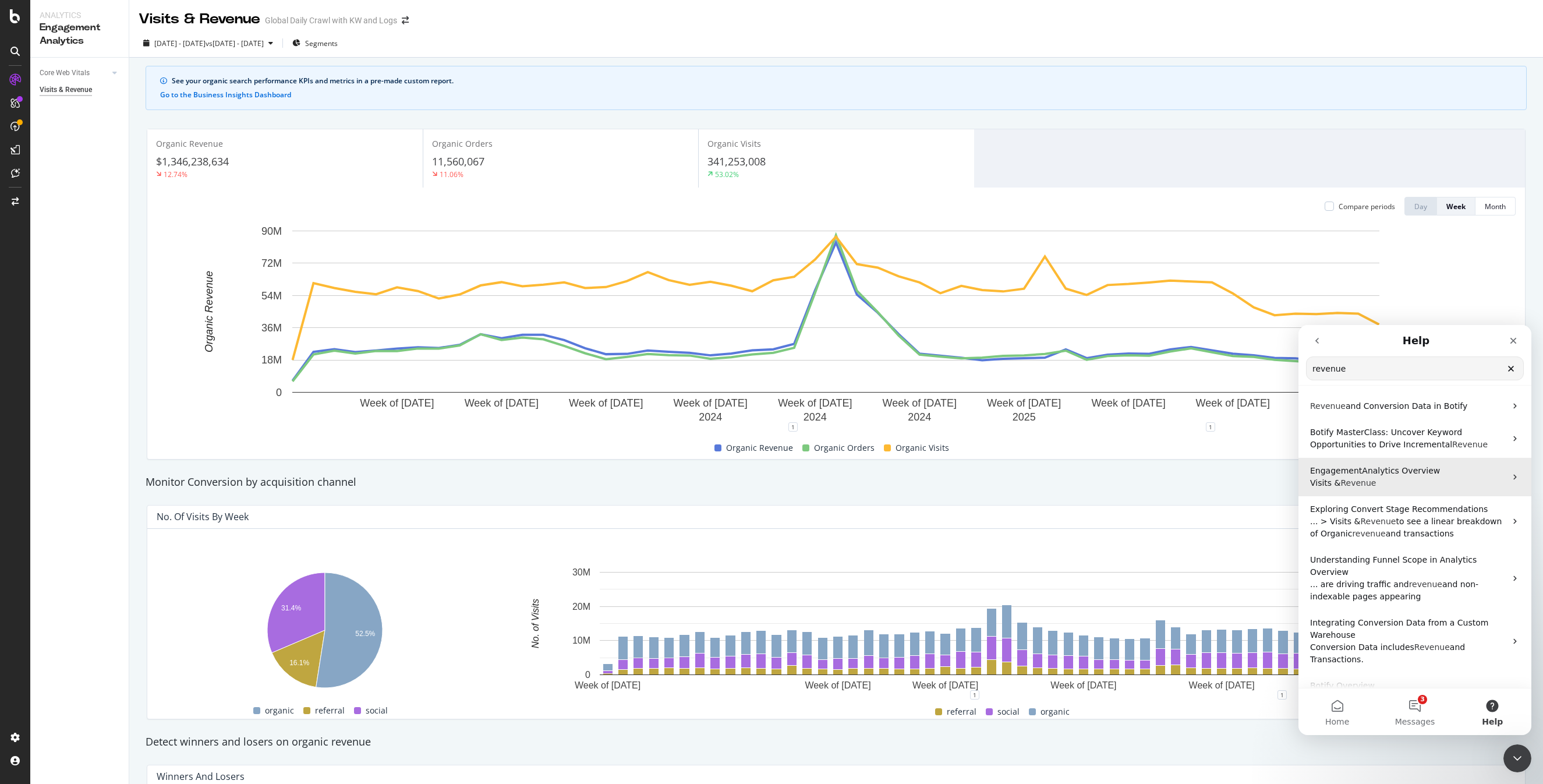
type input "revenue"
click at [1379, 472] on span "EngagementAnalytics Overview" at bounding box center [1374, 470] width 130 height 10
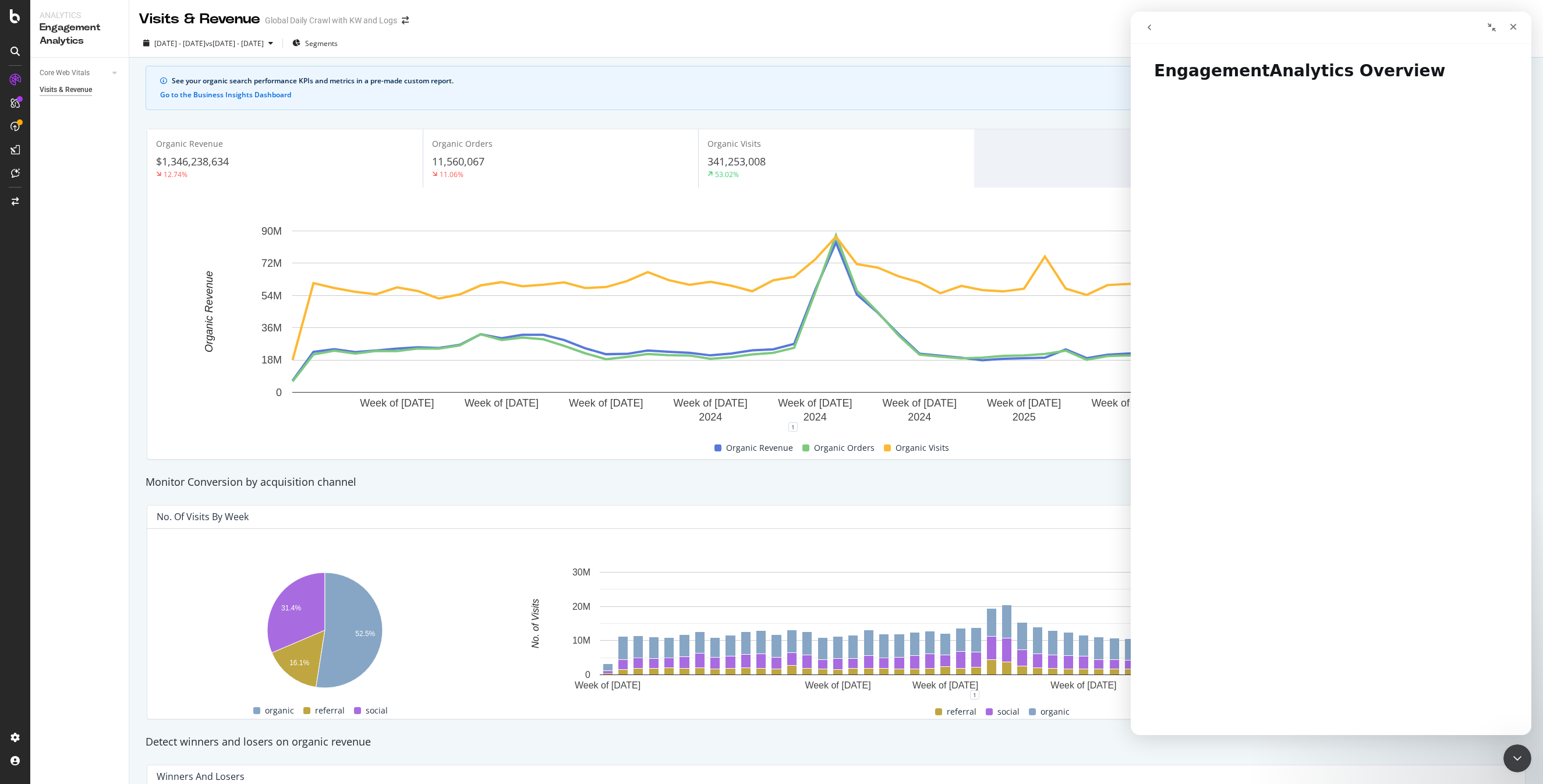
click at [1153, 27] on icon "go back" at bounding box center [1149, 27] width 10 height 10
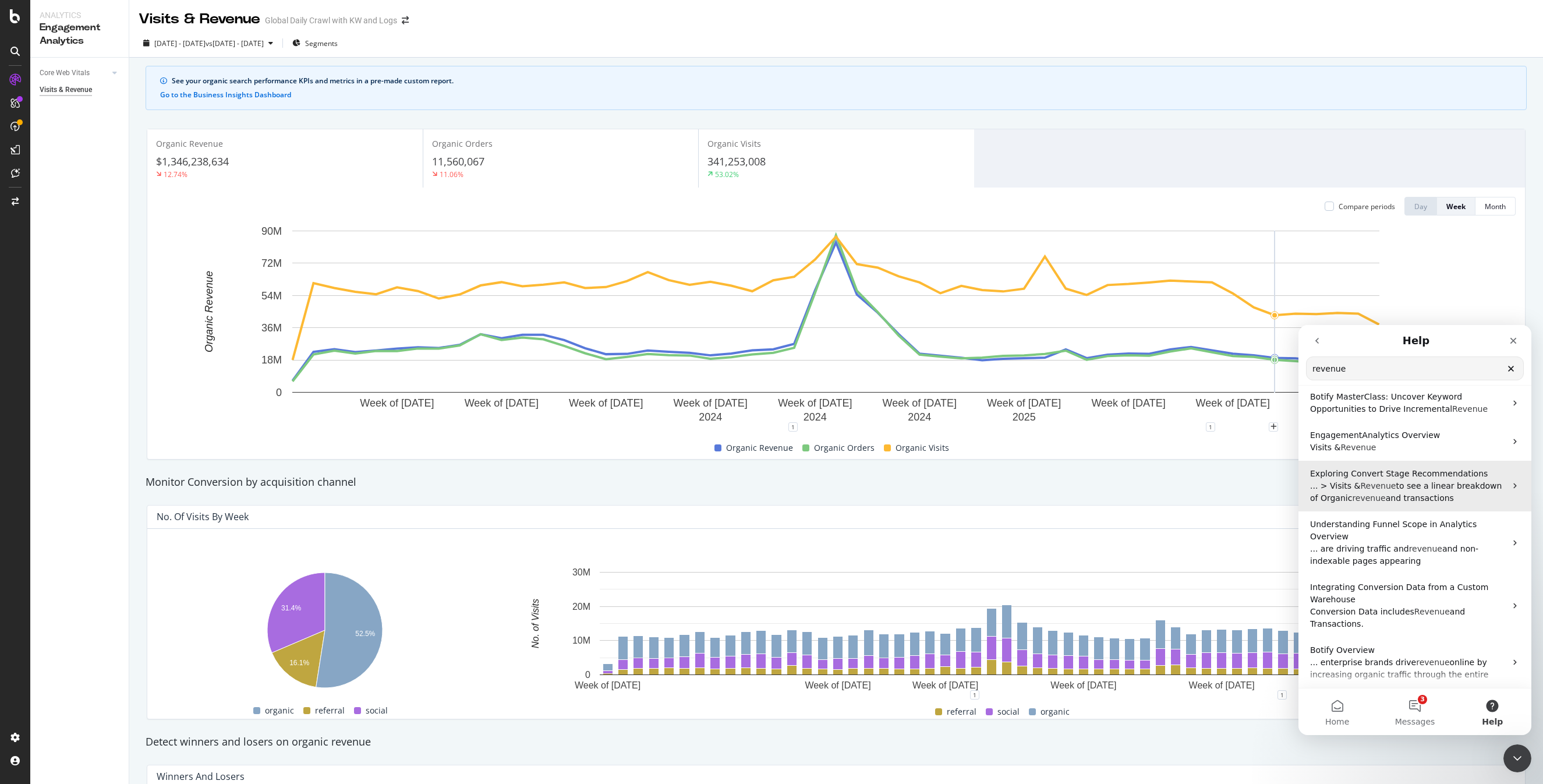
scroll to position [37, 0]
click at [1392, 488] on span "to see a linear breakdown of Organic" at bounding box center [1405, 490] width 191 height 22
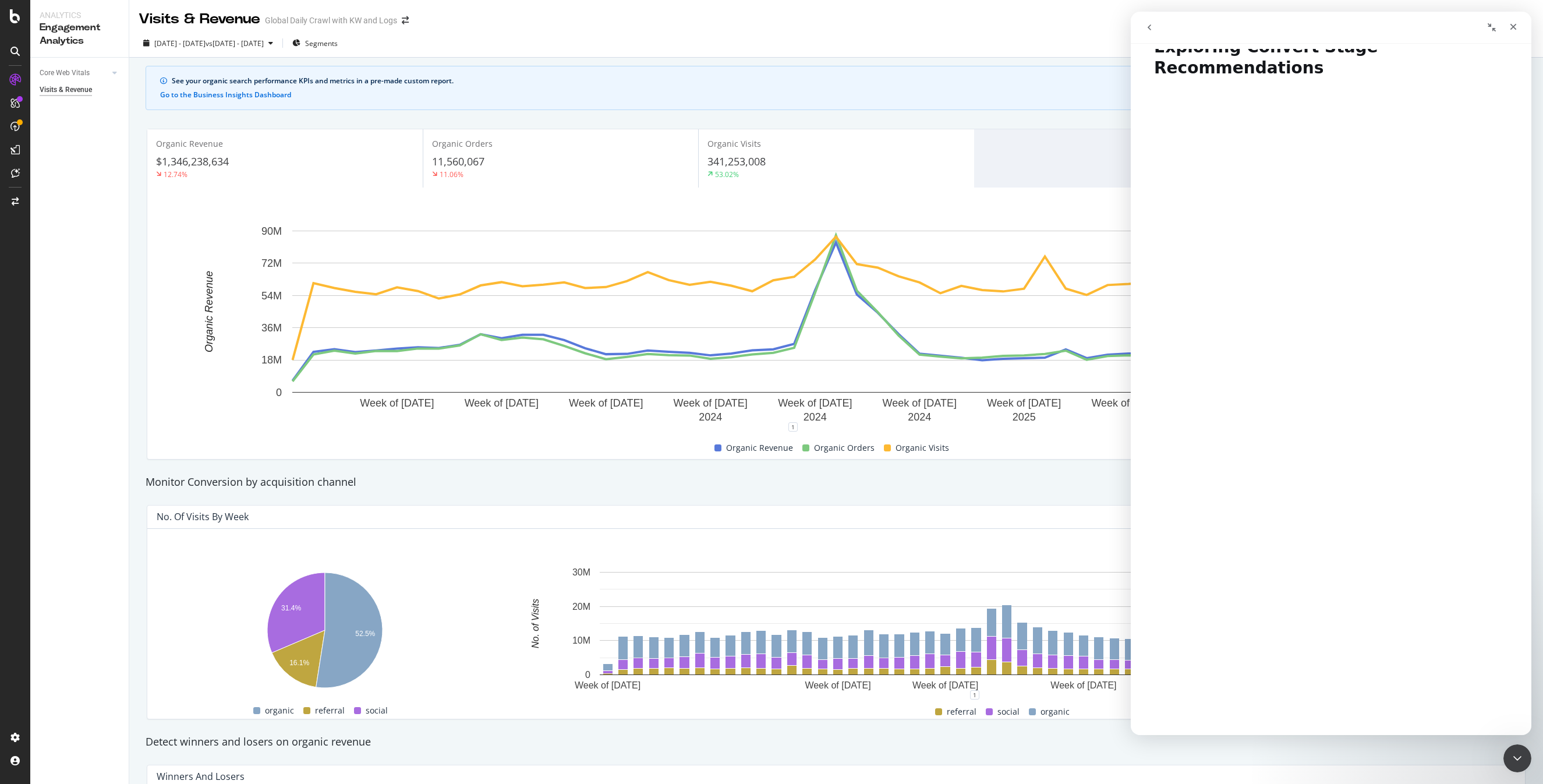
scroll to position [0, 0]
click at [1509, 22] on icon "Close" at bounding box center [1513, 26] width 10 height 10
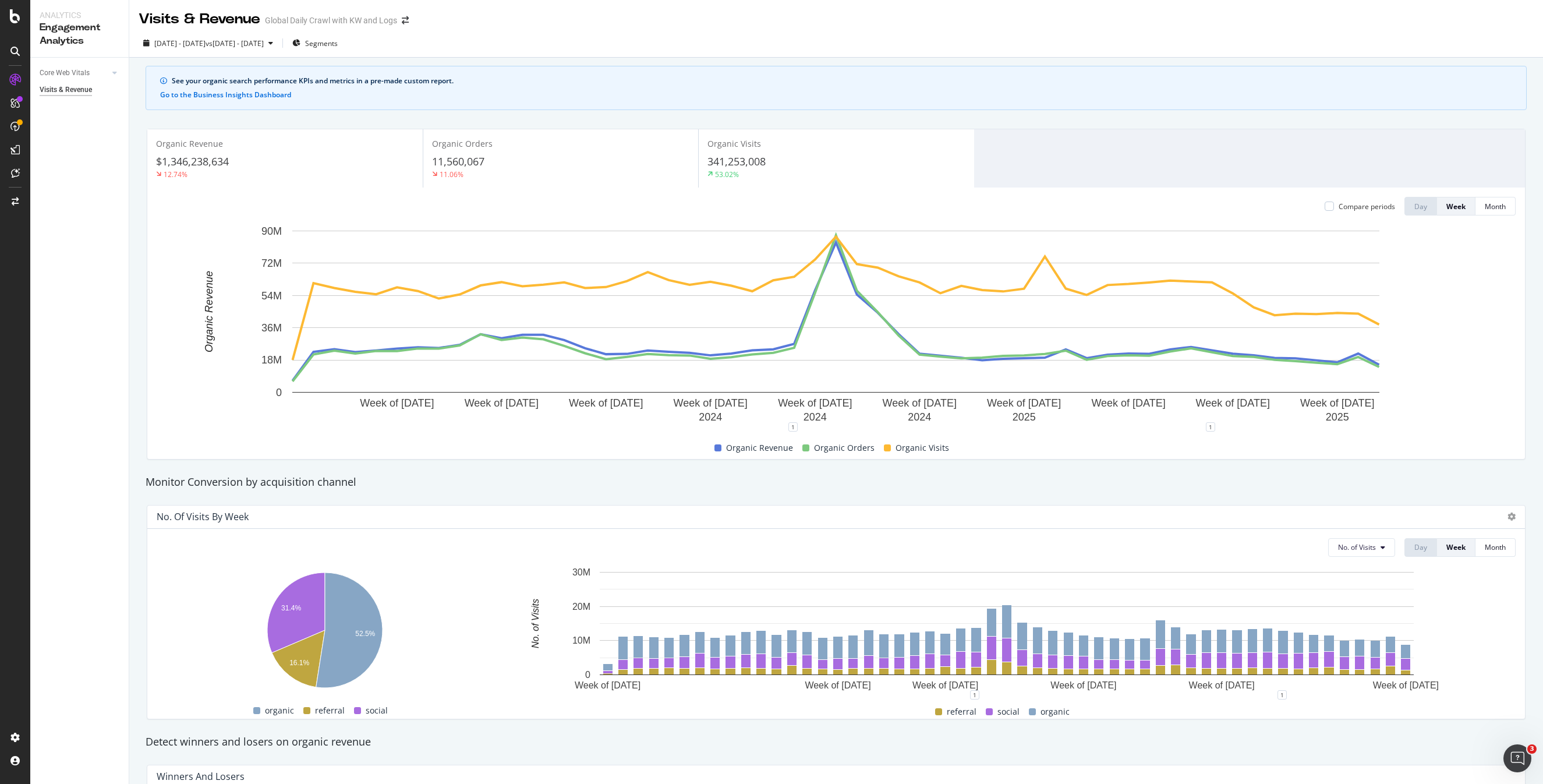
click at [1280, 54] on div "2024 Jun. 1st - 2025 May. 31st vs 2023 Jun. 2nd - 2024 May. 31st Segments" at bounding box center [836, 45] width 1413 height 23
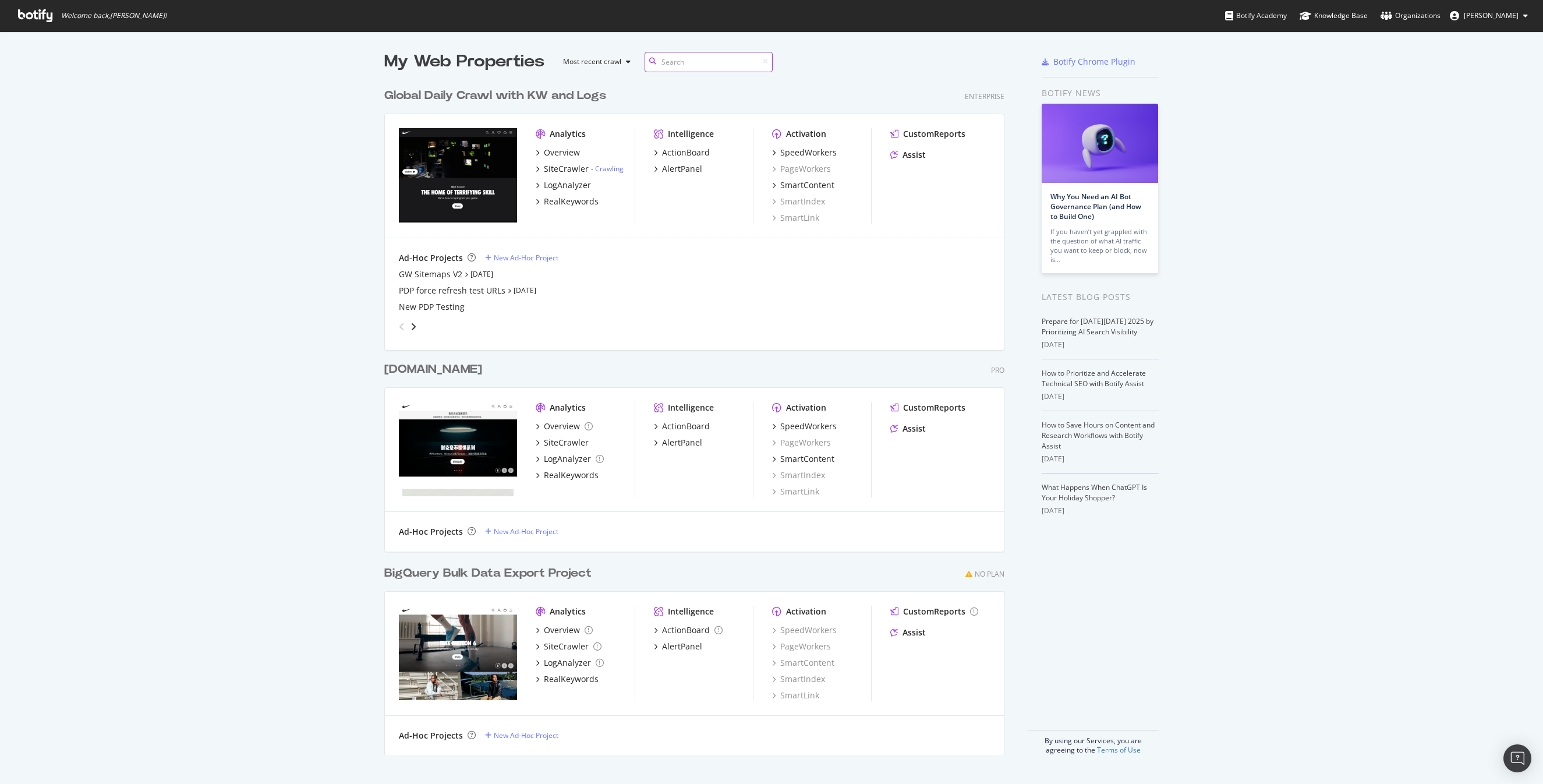
scroll to position [681, 629]
click at [561, 151] on div "Overview" at bounding box center [561, 152] width 36 height 11
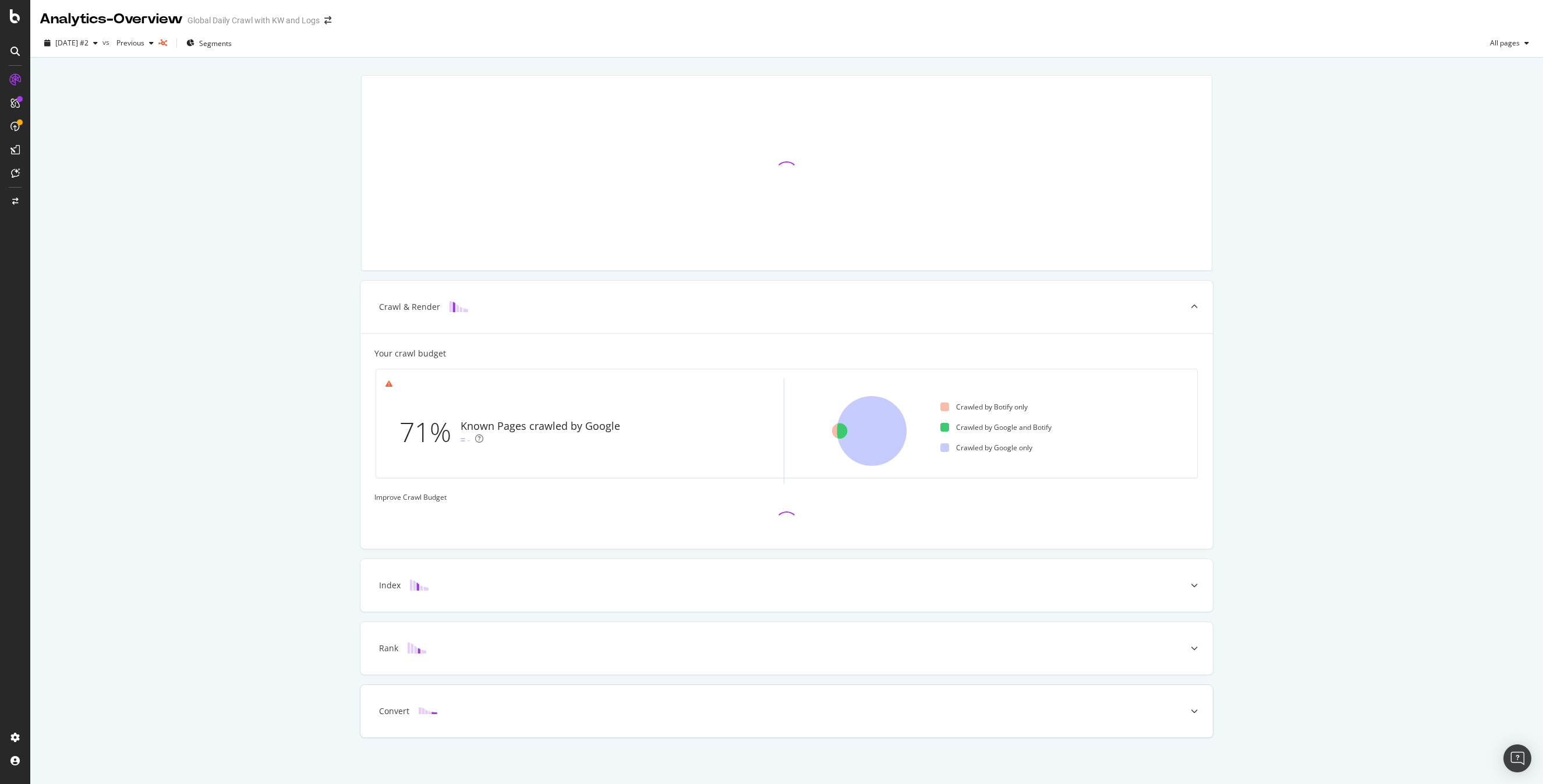
click at [1192, 709] on icon at bounding box center [1194, 711] width 7 height 7
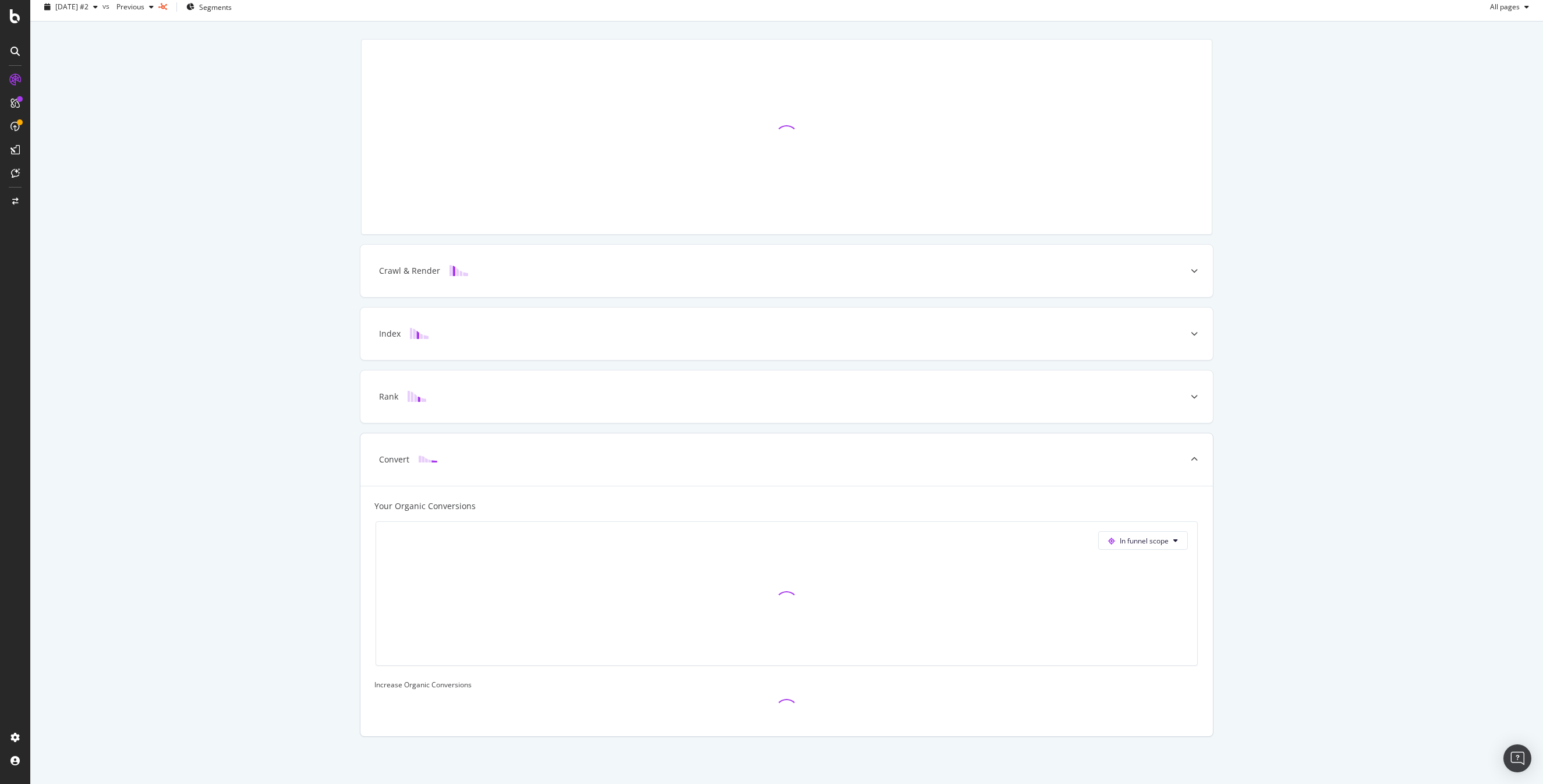
scroll to position [39, 0]
click at [1144, 536] on span "In funnel scope" at bounding box center [1144, 537] width 49 height 10
click at [1132, 562] on span "All Pages" at bounding box center [1149, 560] width 82 height 10
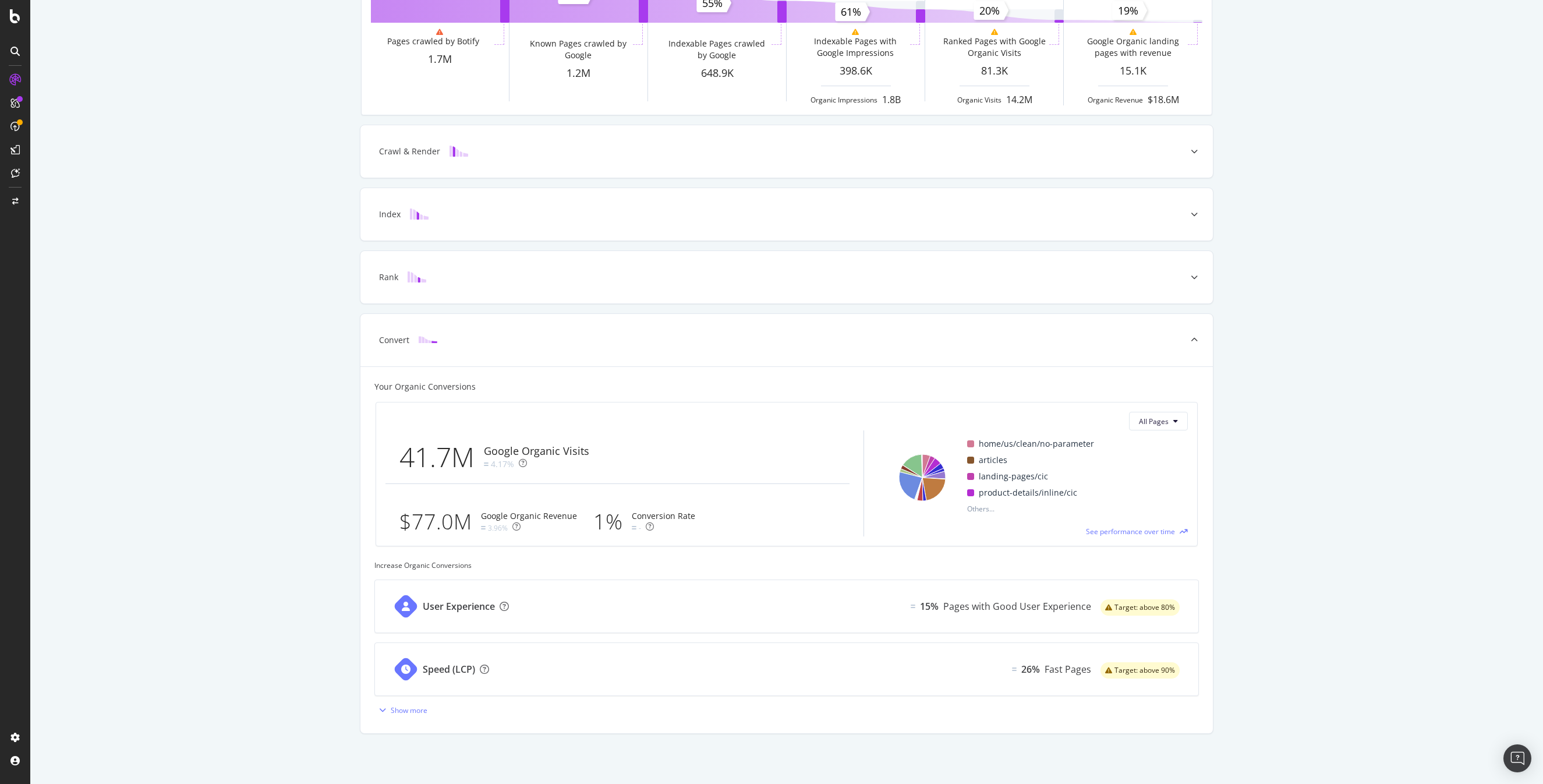
scroll to position [0, 0]
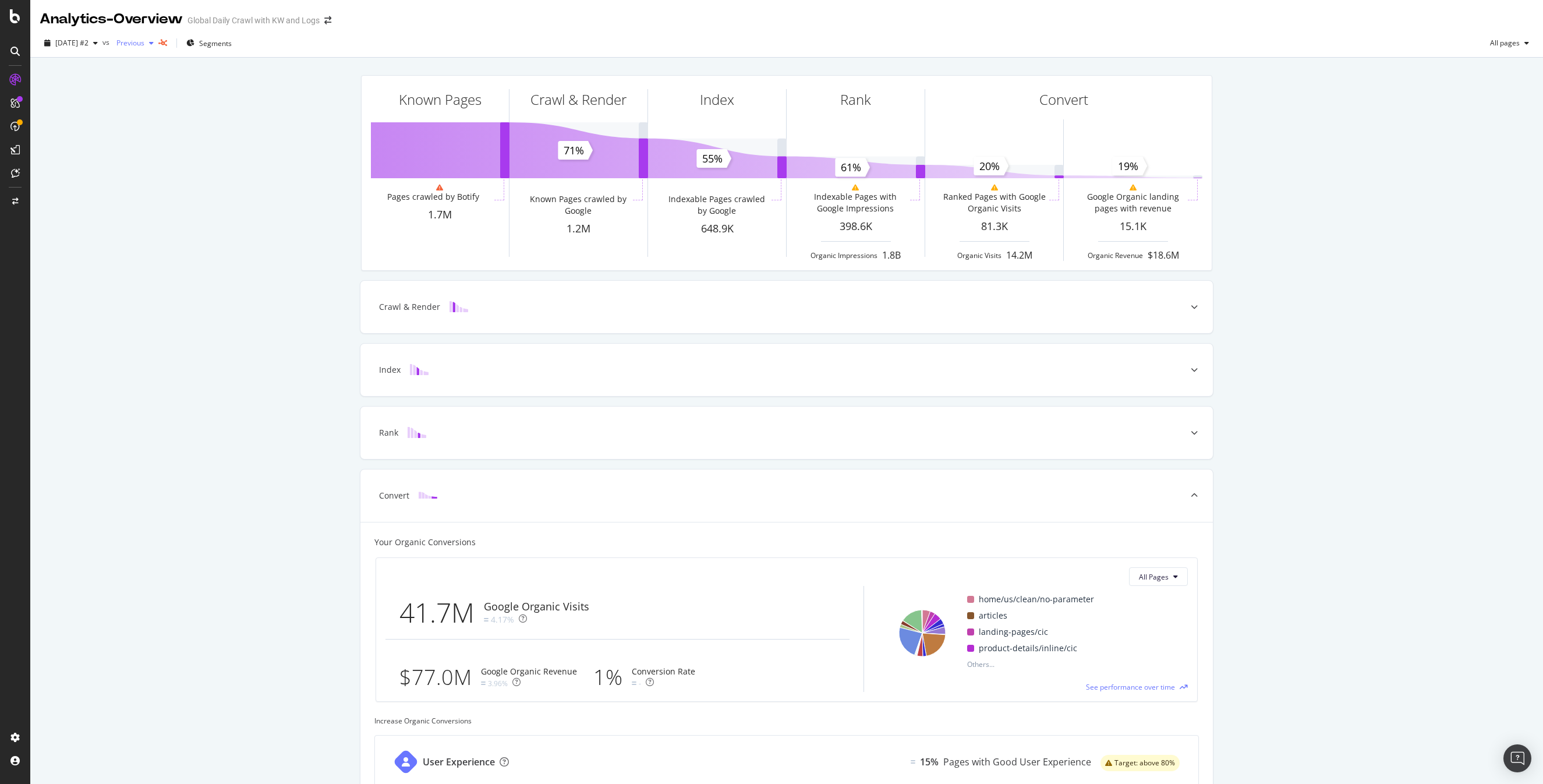
click at [158, 44] on div "button" at bounding box center [151, 43] width 14 height 7
drag, startPoint x: 185, startPoint y: 266, endPoint x: 184, endPoint y: 256, distance: 10.0
click at [184, 266] on div "Known Pages Pages crawled by Botify 1.7M Crawl & Render Known Pages crawled by …" at bounding box center [787, 498] width 1513 height 881
click at [233, 470] on div "Known Pages Pages crawled by Botify 1.7M Crawl & Render Known Pages crawled by …" at bounding box center [787, 498] width 1513 height 881
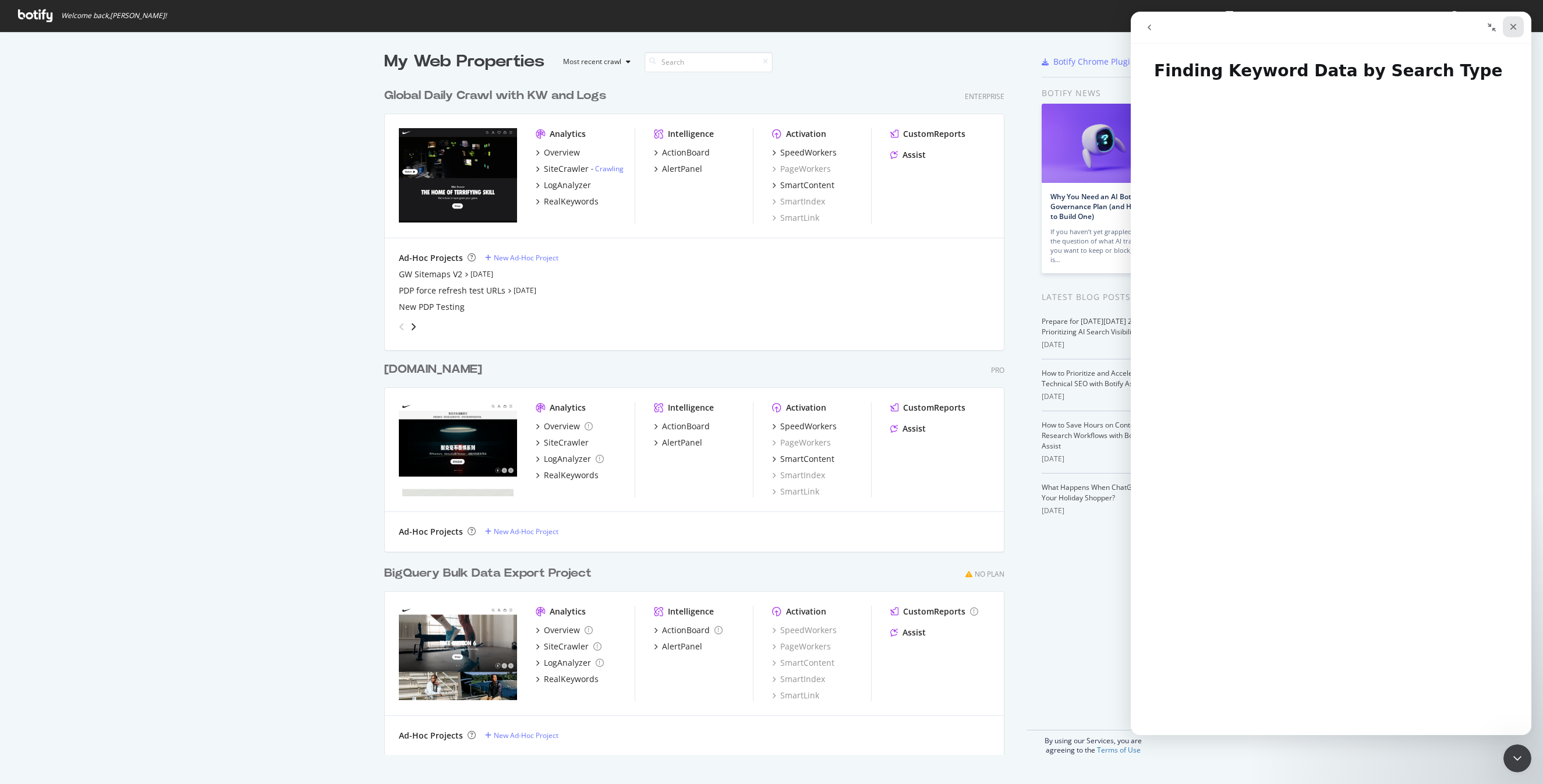
click at [1517, 26] on icon "Close" at bounding box center [1513, 26] width 10 height 10
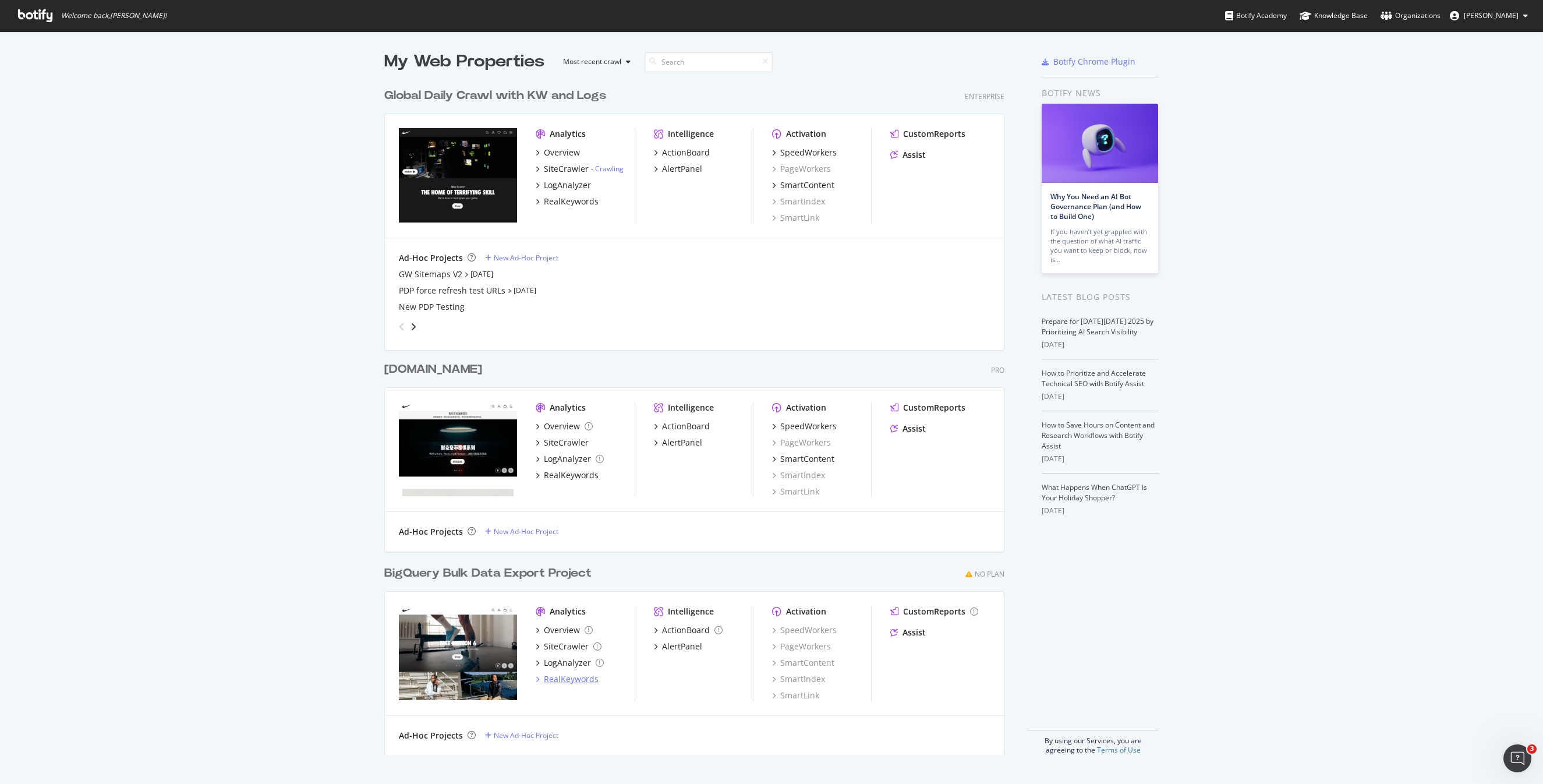
click at [571, 678] on div "RealKeywords" at bounding box center [571, 678] width 55 height 11
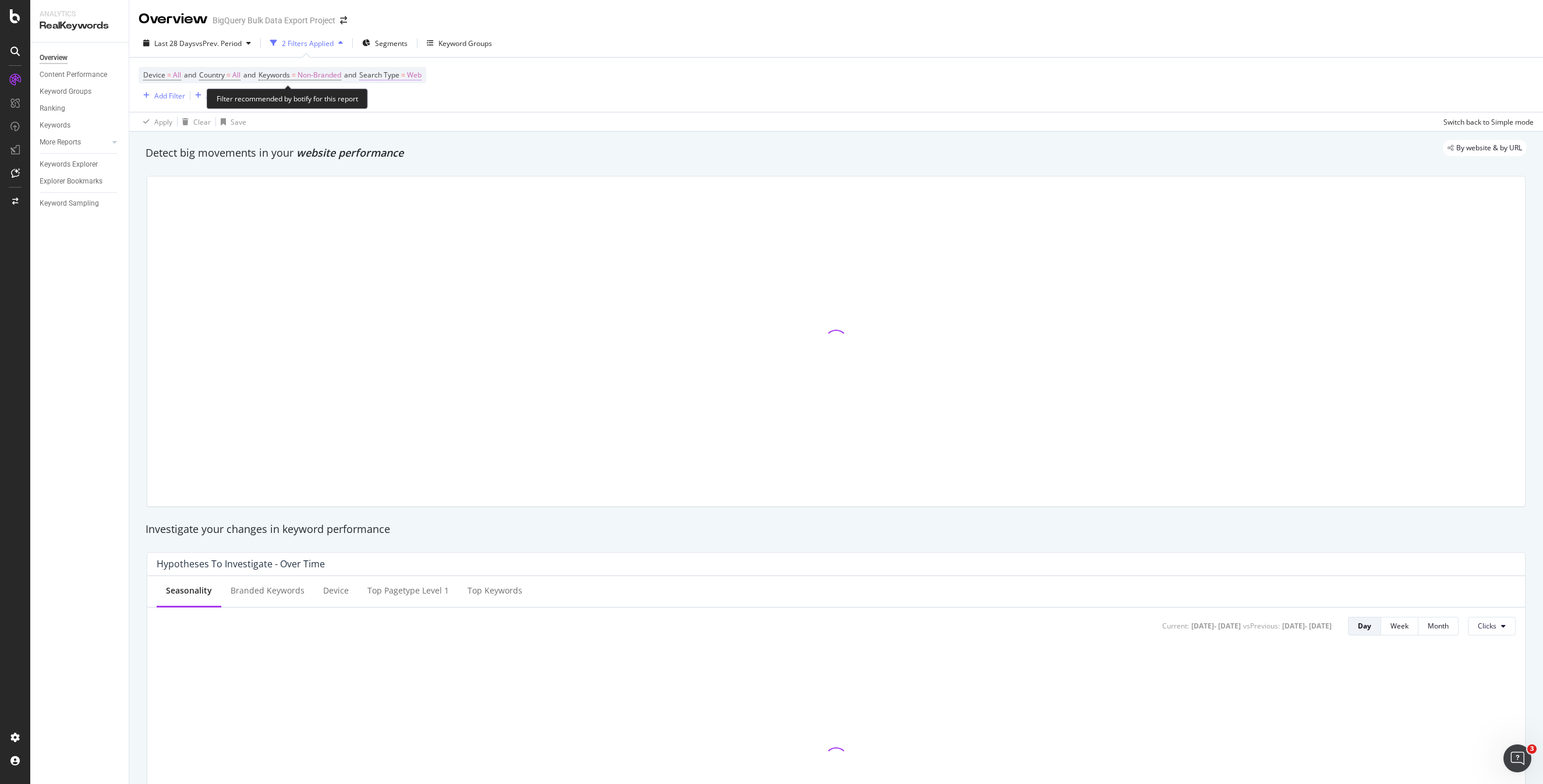
click at [421, 75] on span "Web" at bounding box center [414, 75] width 15 height 17
click at [393, 109] on div "Web" at bounding box center [445, 103] width 128 height 18
drag, startPoint x: 643, startPoint y: 52, endPoint x: 657, endPoint y: 54, distance: 14.1
click at [645, 52] on div "Last 28 Days vs Prev. Period 2 Filters Applied Segments Keyword Groups" at bounding box center [836, 45] width 1413 height 23
click at [296, 73] on span "=" at bounding box center [293, 74] width 4 height 10
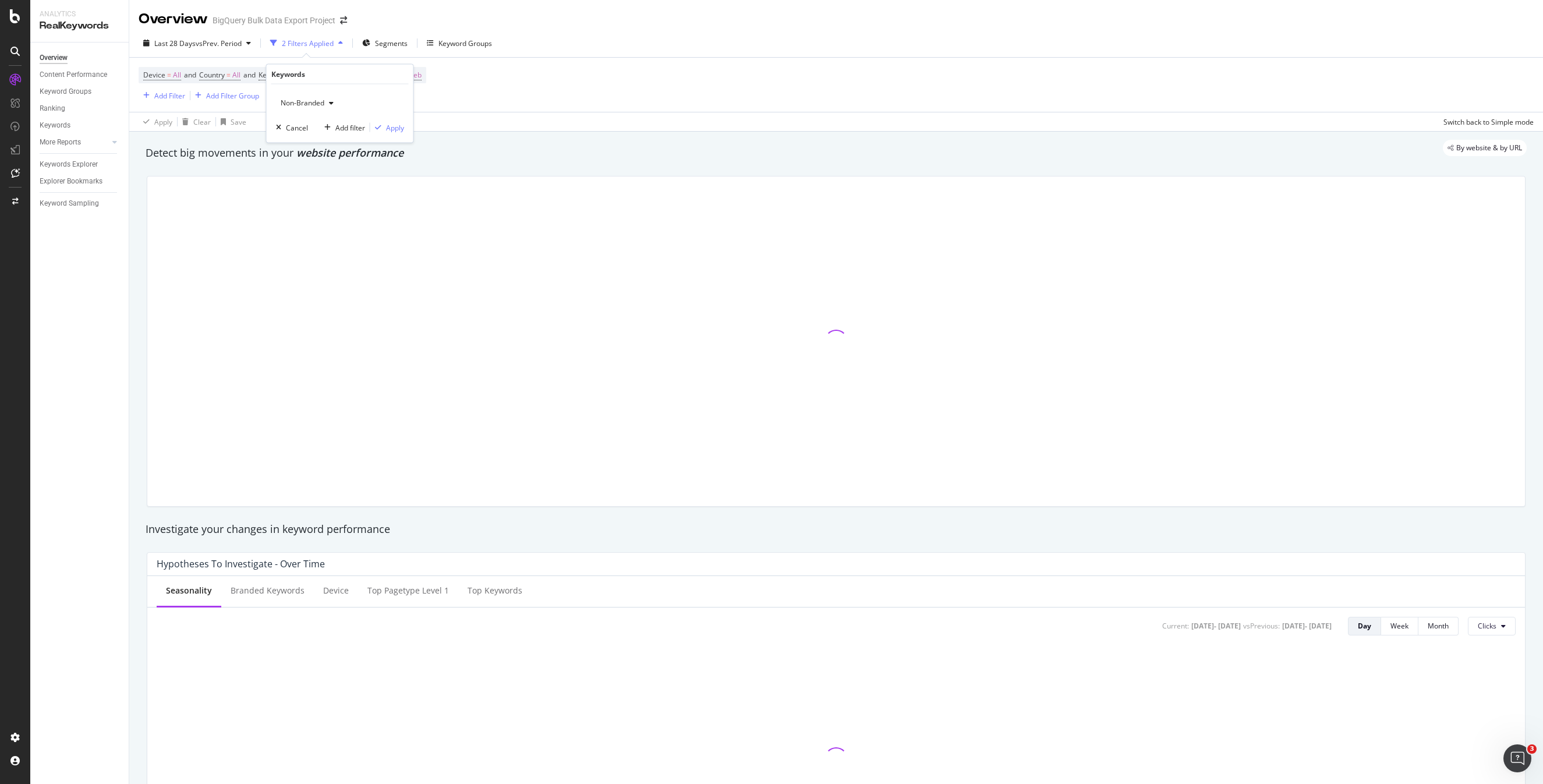
click at [305, 100] on span "Non-Branded" at bounding box center [300, 102] width 49 height 10
click at [302, 190] on span "All" at bounding box center [345, 193] width 118 height 10
click at [392, 127] on div "Apply" at bounding box center [395, 126] width 18 height 10
click at [216, 45] on span "vs Prev. Period" at bounding box center [218, 43] width 46 height 10
click at [647, 59] on div "Device = All and Country = All and Keywords = All and Search Type = Web Add Fil…" at bounding box center [835, 84] width 1395 height 54
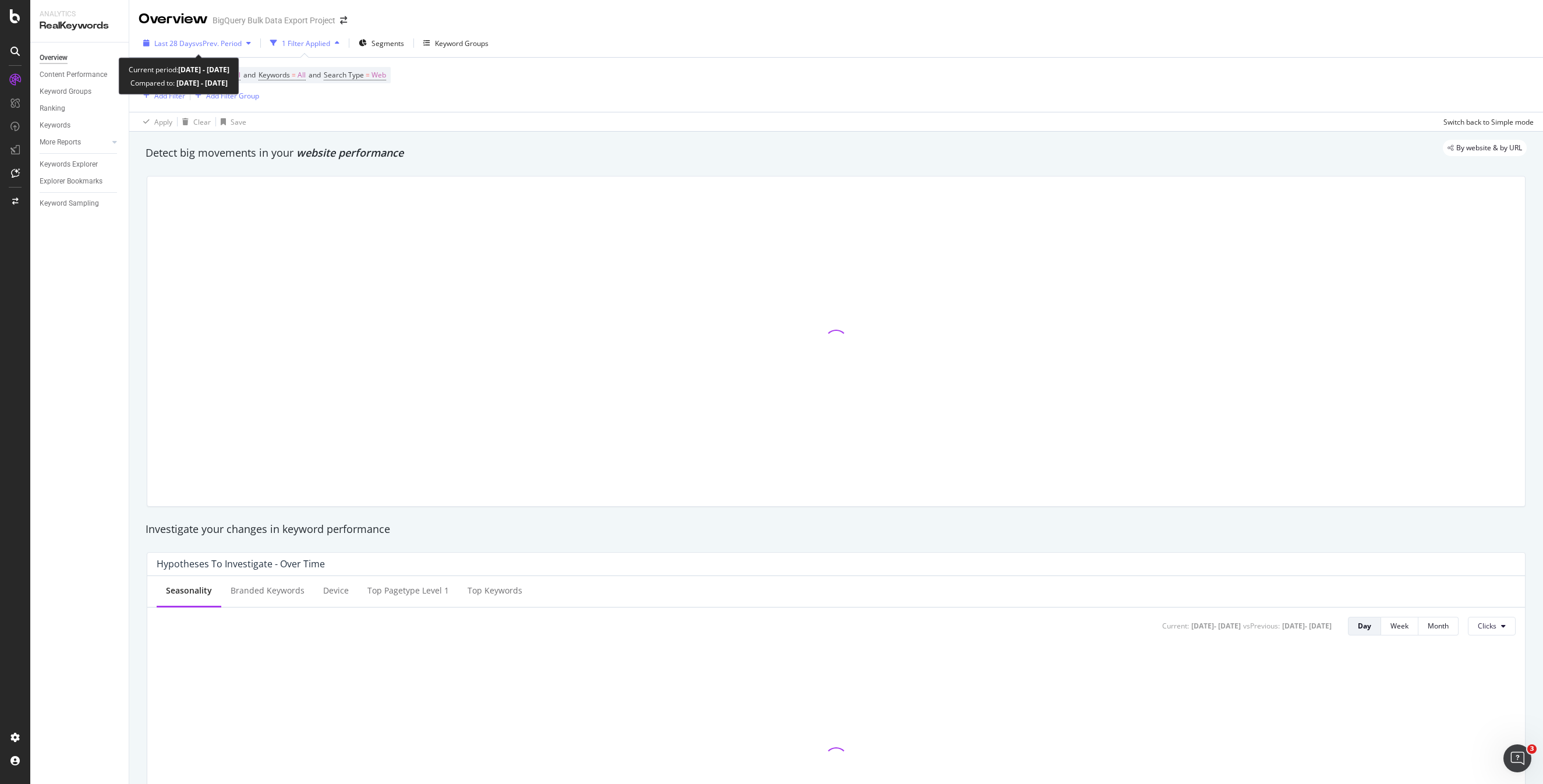
click at [217, 49] on div "Last 28 Days vs Prev. Period" at bounding box center [197, 43] width 117 height 17
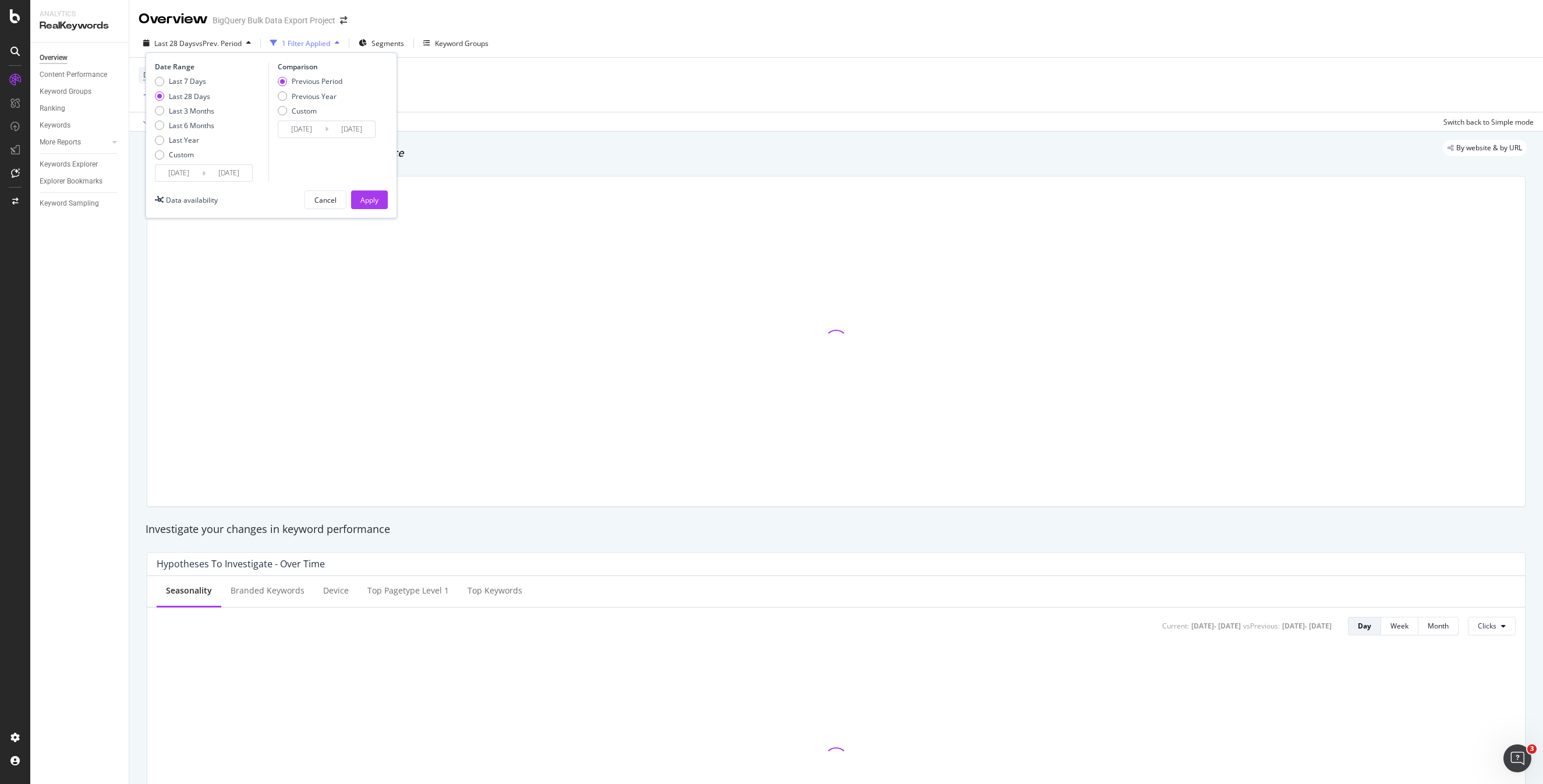
click at [178, 175] on input "[DATE]" at bounding box center [179, 172] width 47 height 17
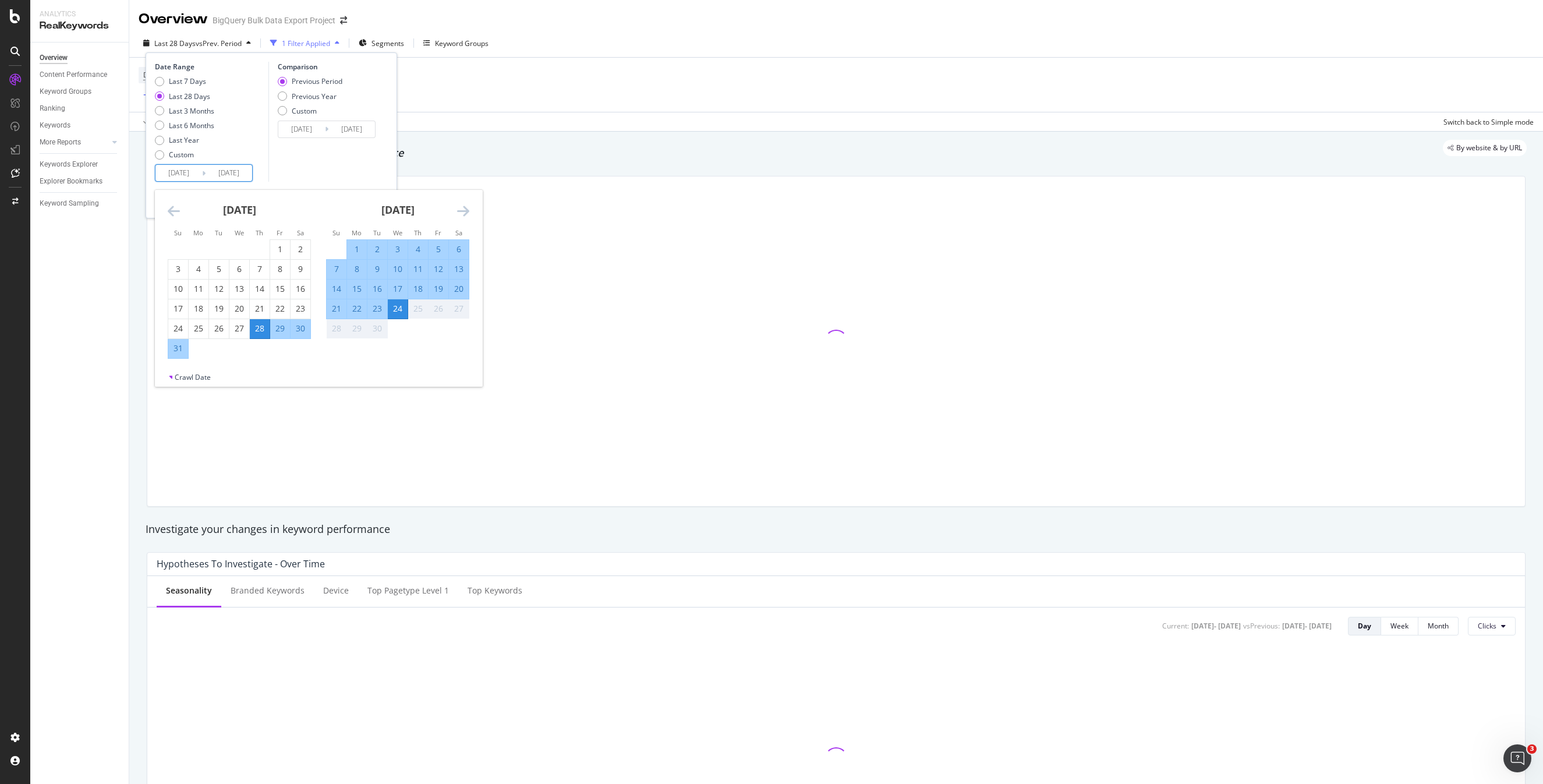
click at [164, 211] on div "[DATE] 1 2 3 4 5 6 7 8 9 10 11 12 13 14 15 16 17 18 19 20 21 22 23 24 25 26 27 …" at bounding box center [239, 274] width 158 height 169
click at [177, 209] on icon "Move backward to switch to the previous month." at bounding box center [174, 211] width 12 height 14
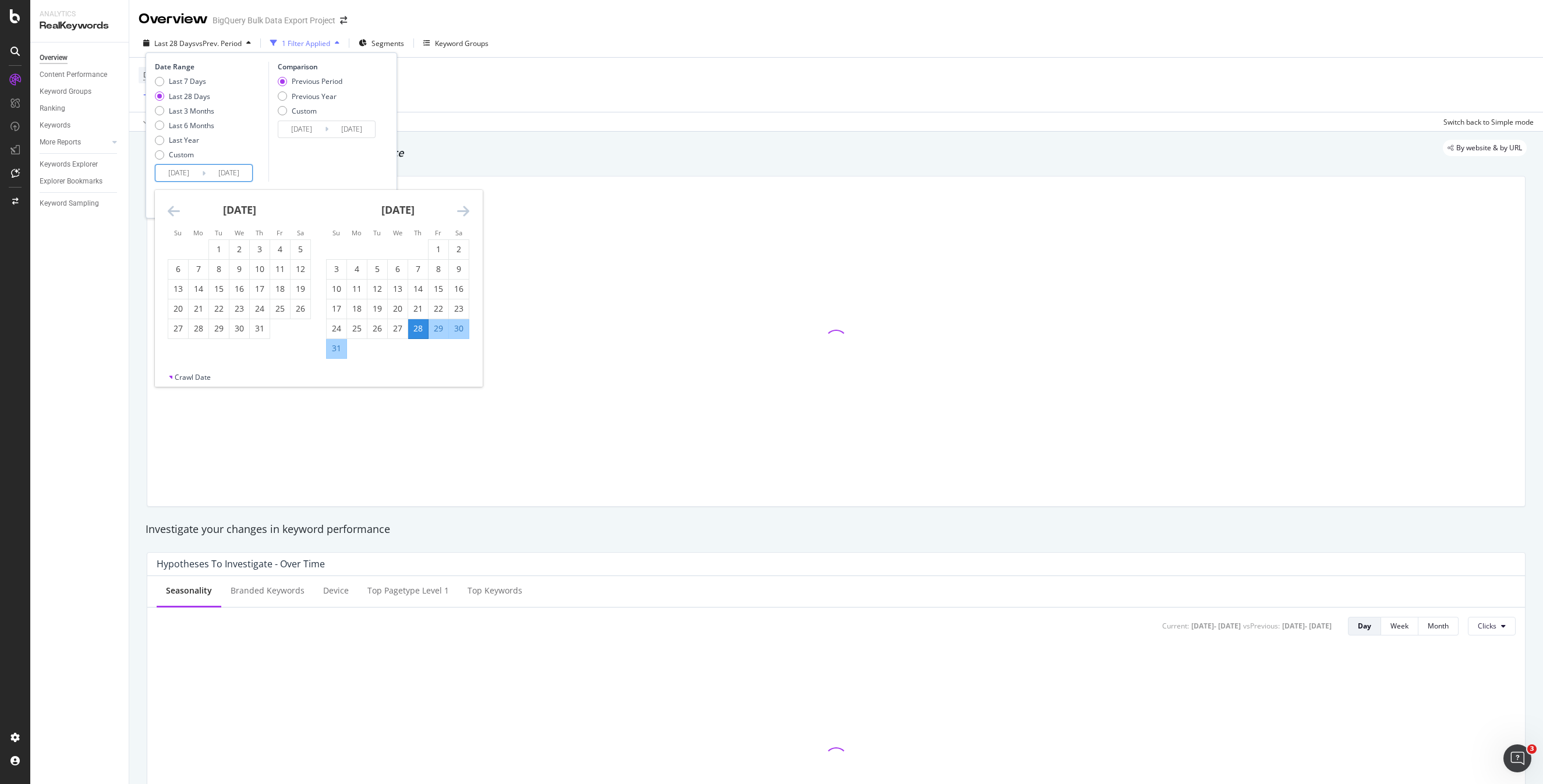
click at [177, 209] on icon "Move backward to switch to the previous month." at bounding box center [174, 211] width 12 height 14
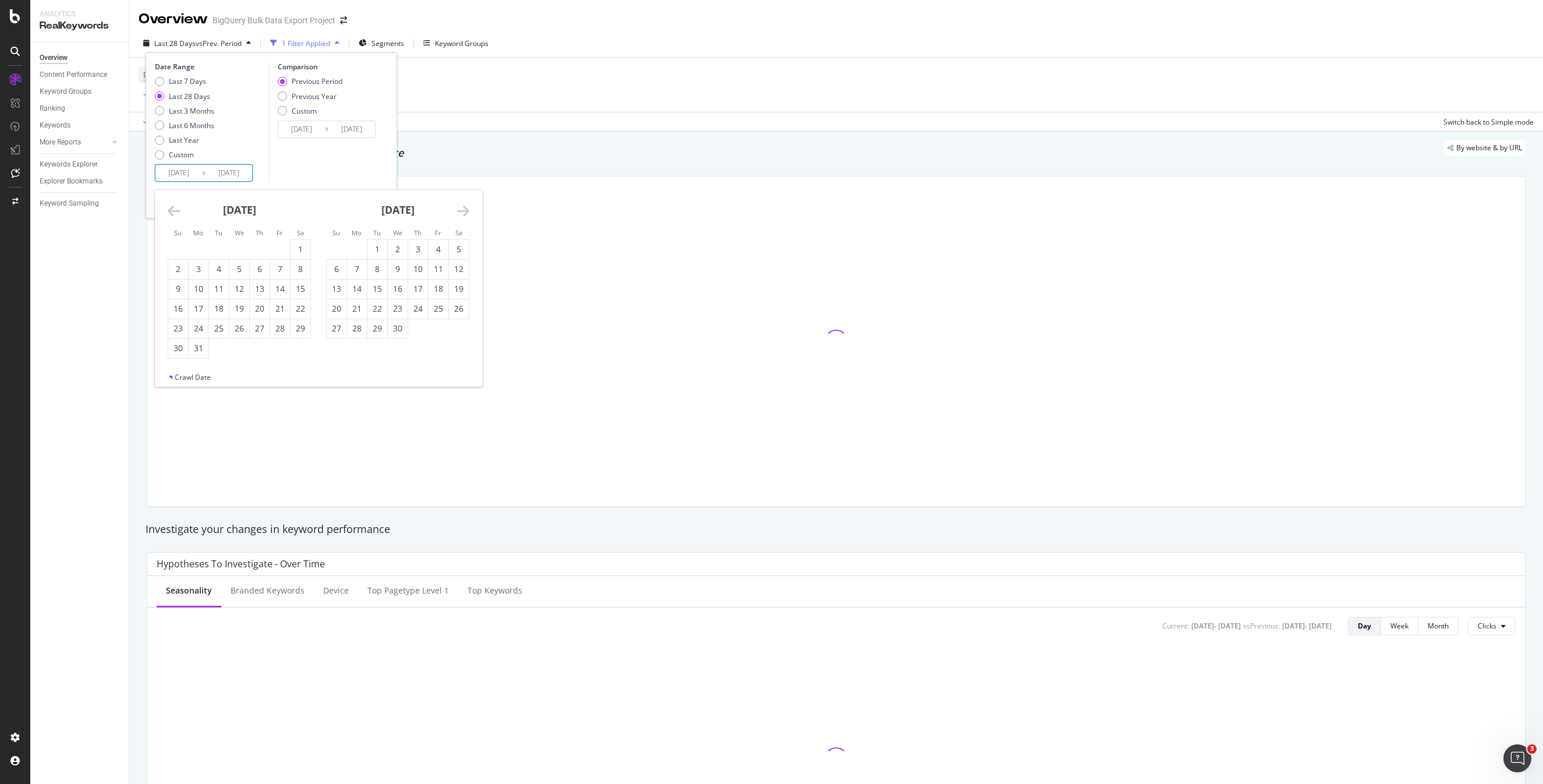
click at [177, 209] on icon "Move backward to switch to the previous month." at bounding box center [174, 211] width 12 height 14
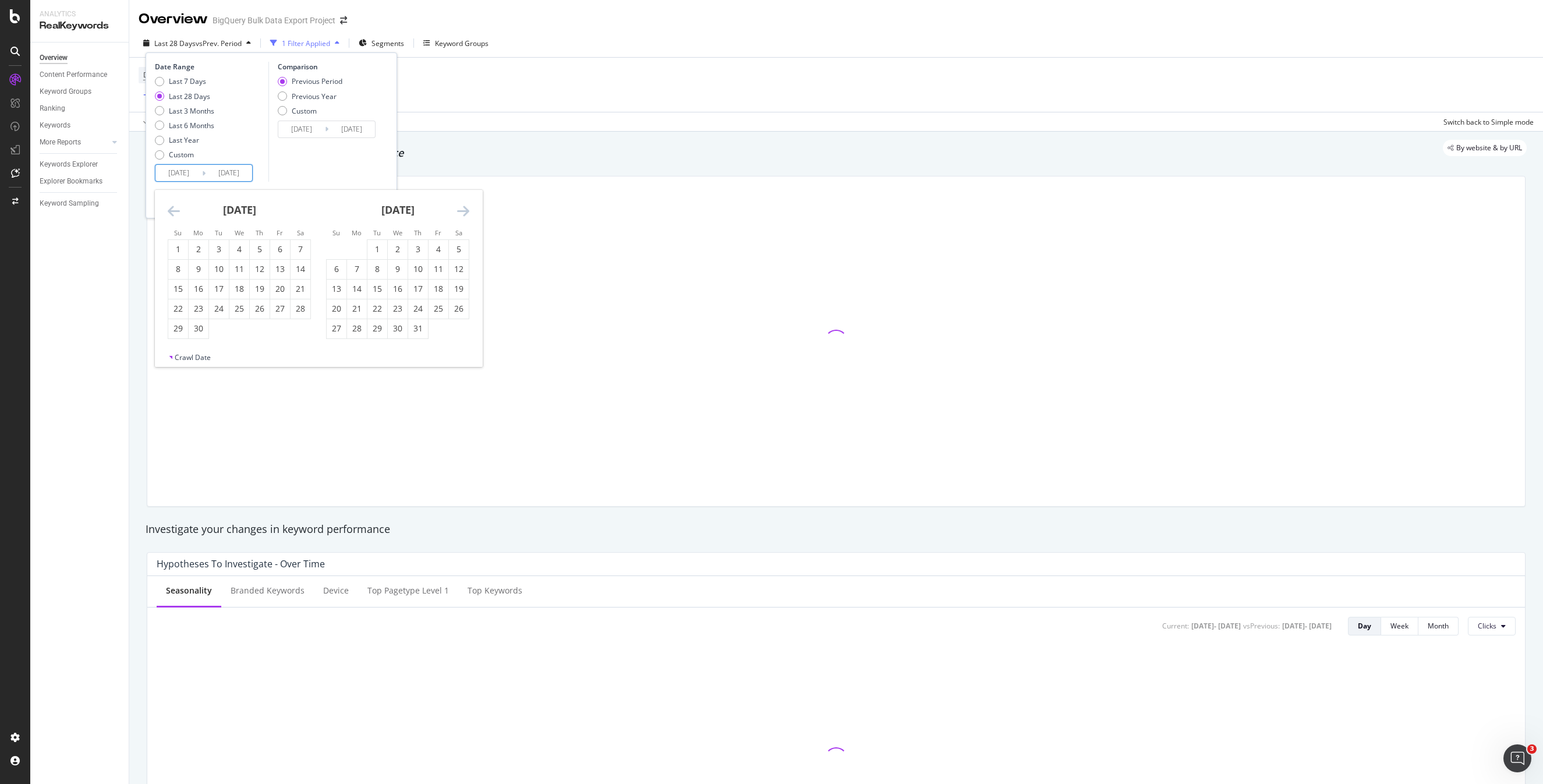
click at [177, 209] on icon "Move backward to switch to the previous month." at bounding box center [174, 211] width 12 height 14
drag, startPoint x: 299, startPoint y: 250, endPoint x: 336, endPoint y: 242, distance: 37.9
click at [300, 249] on div "1" at bounding box center [300, 249] width 20 height 11
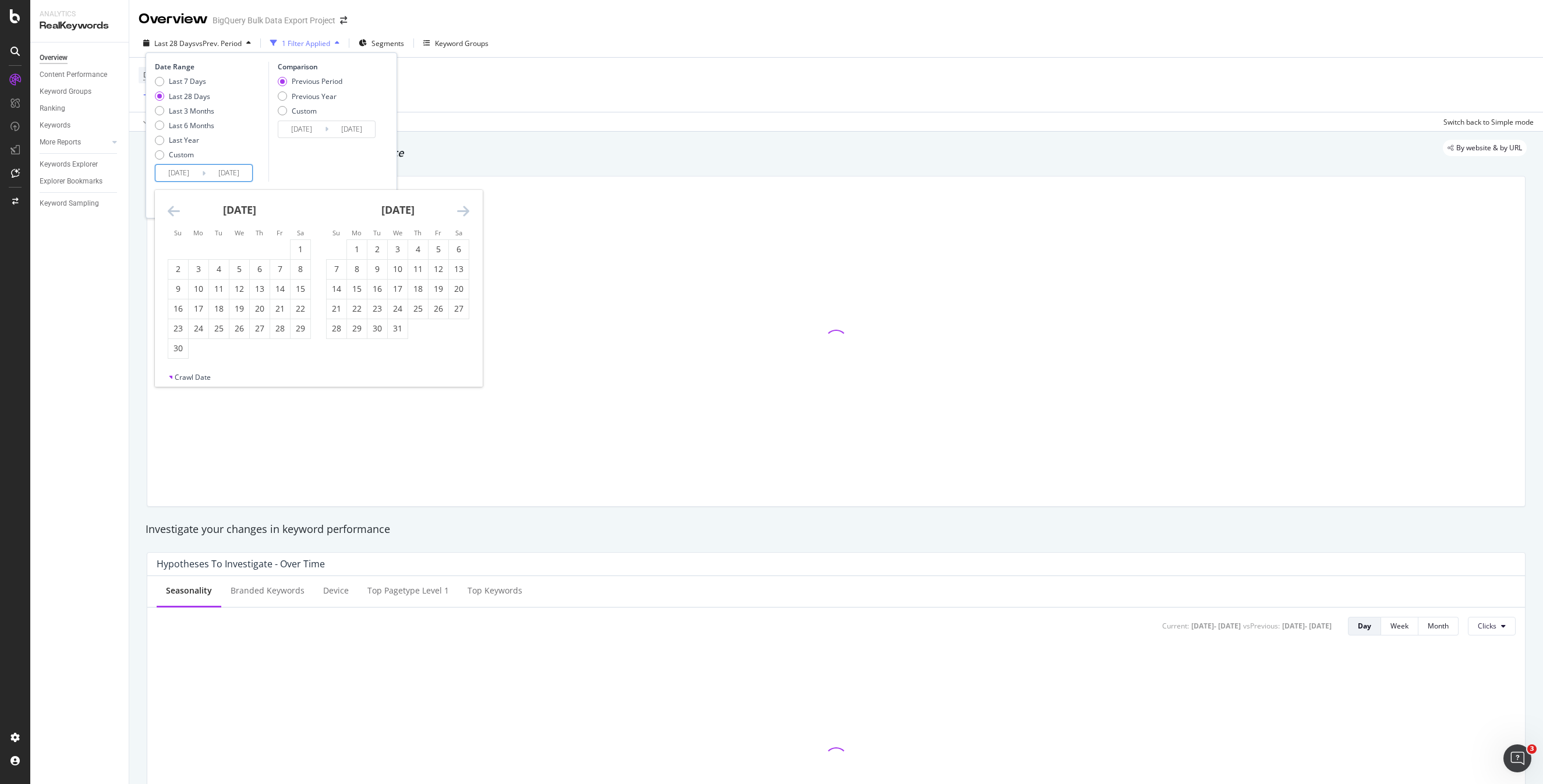
type input "[DATE]"
type input "2023/02/06"
type input "[DATE]"
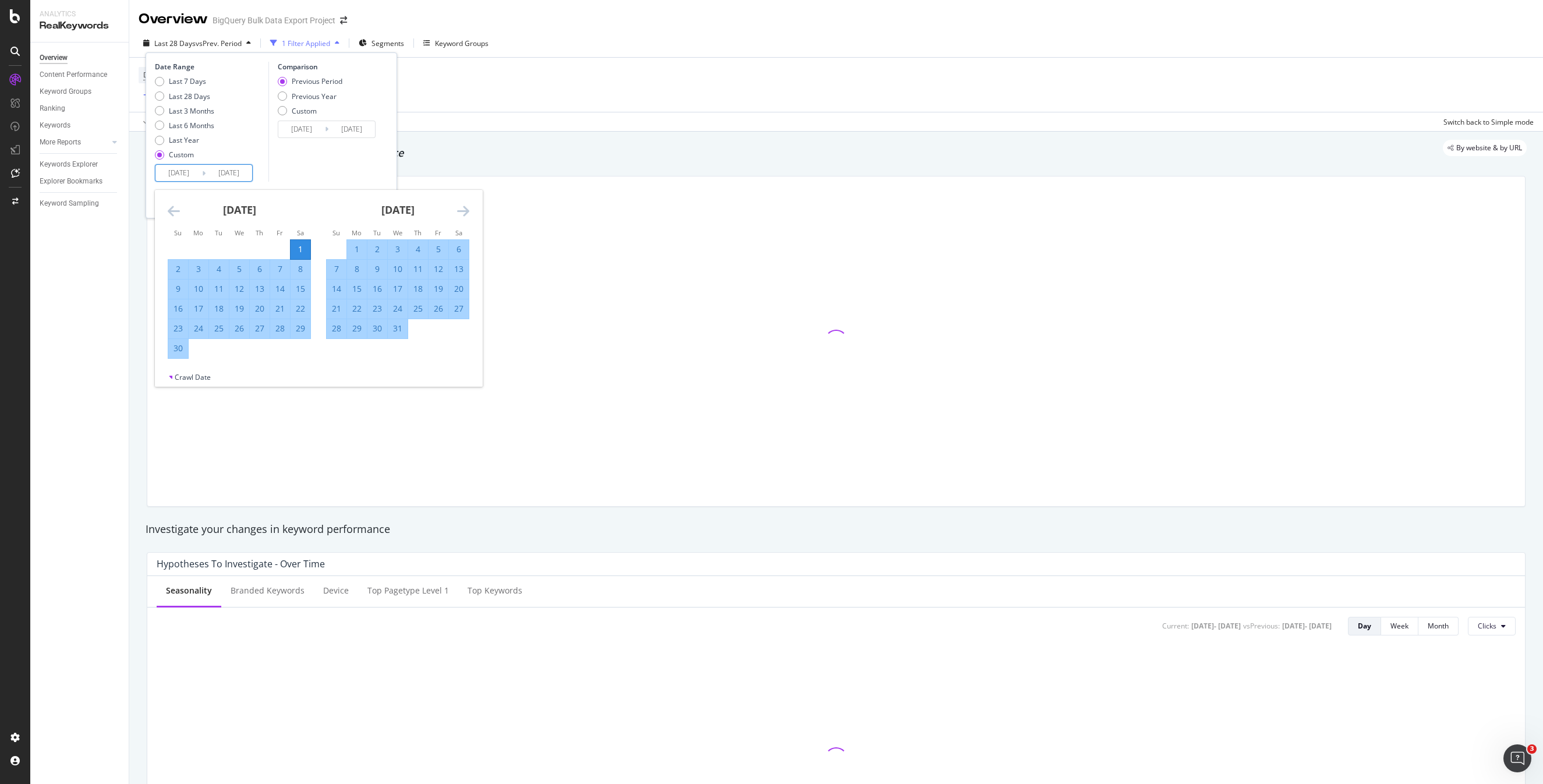
click at [462, 208] on icon "Move forward to switch to the next month." at bounding box center [463, 211] width 12 height 14
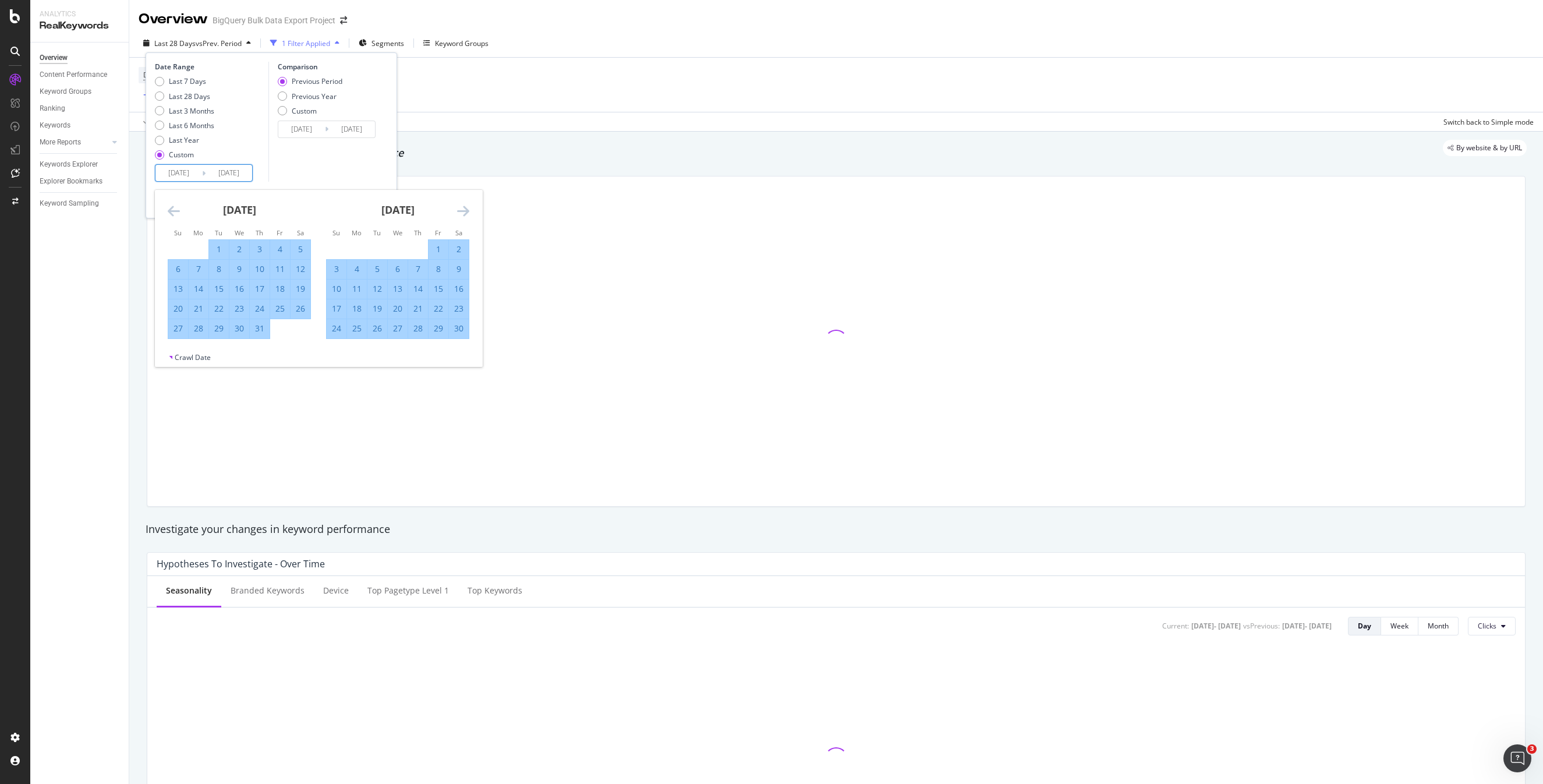
click at [462, 208] on icon "Move forward to switch to the next month." at bounding box center [463, 211] width 12 height 14
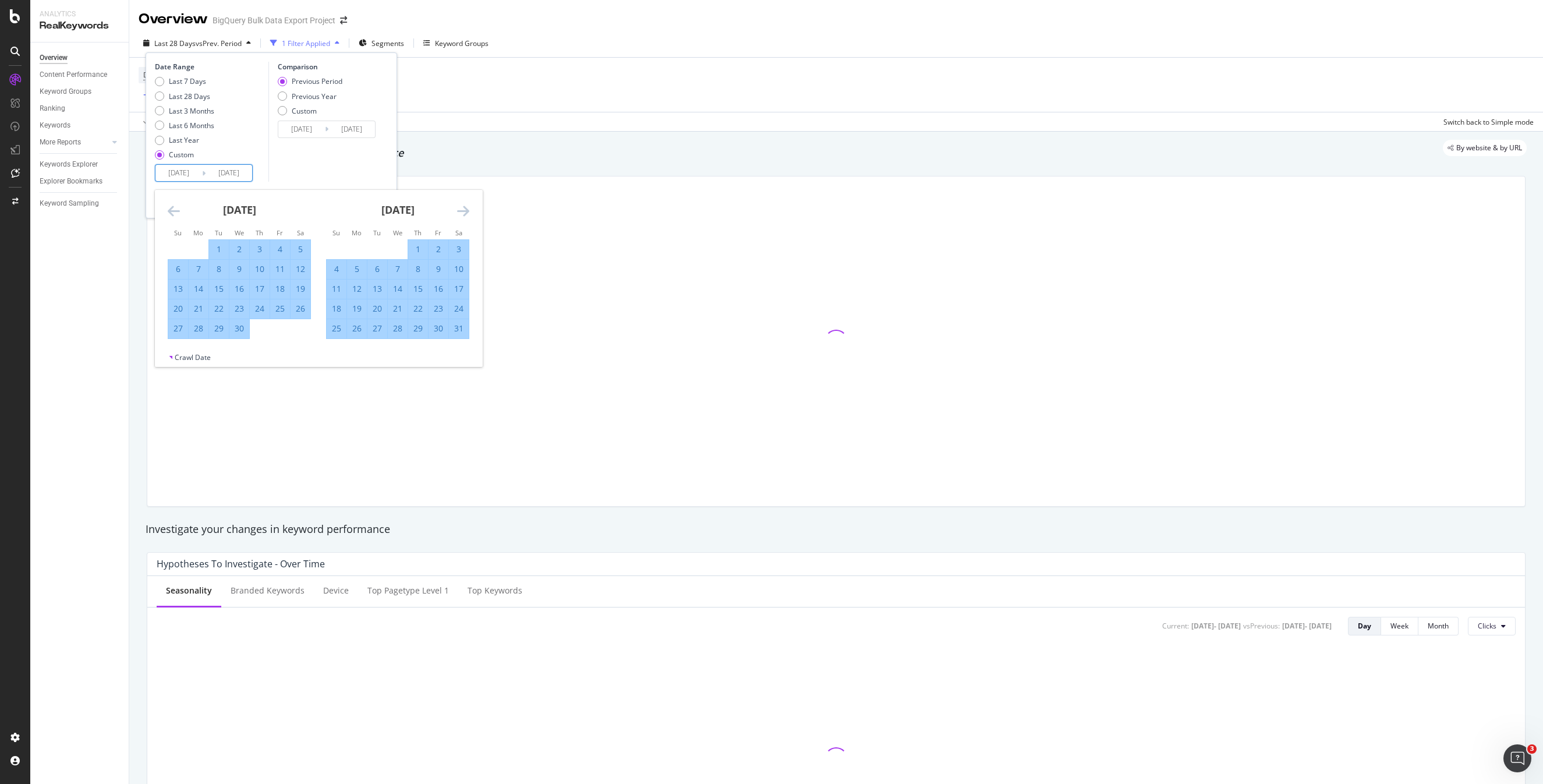
click at [460, 330] on div "31" at bounding box center [459, 328] width 20 height 11
type input "[DATE]"
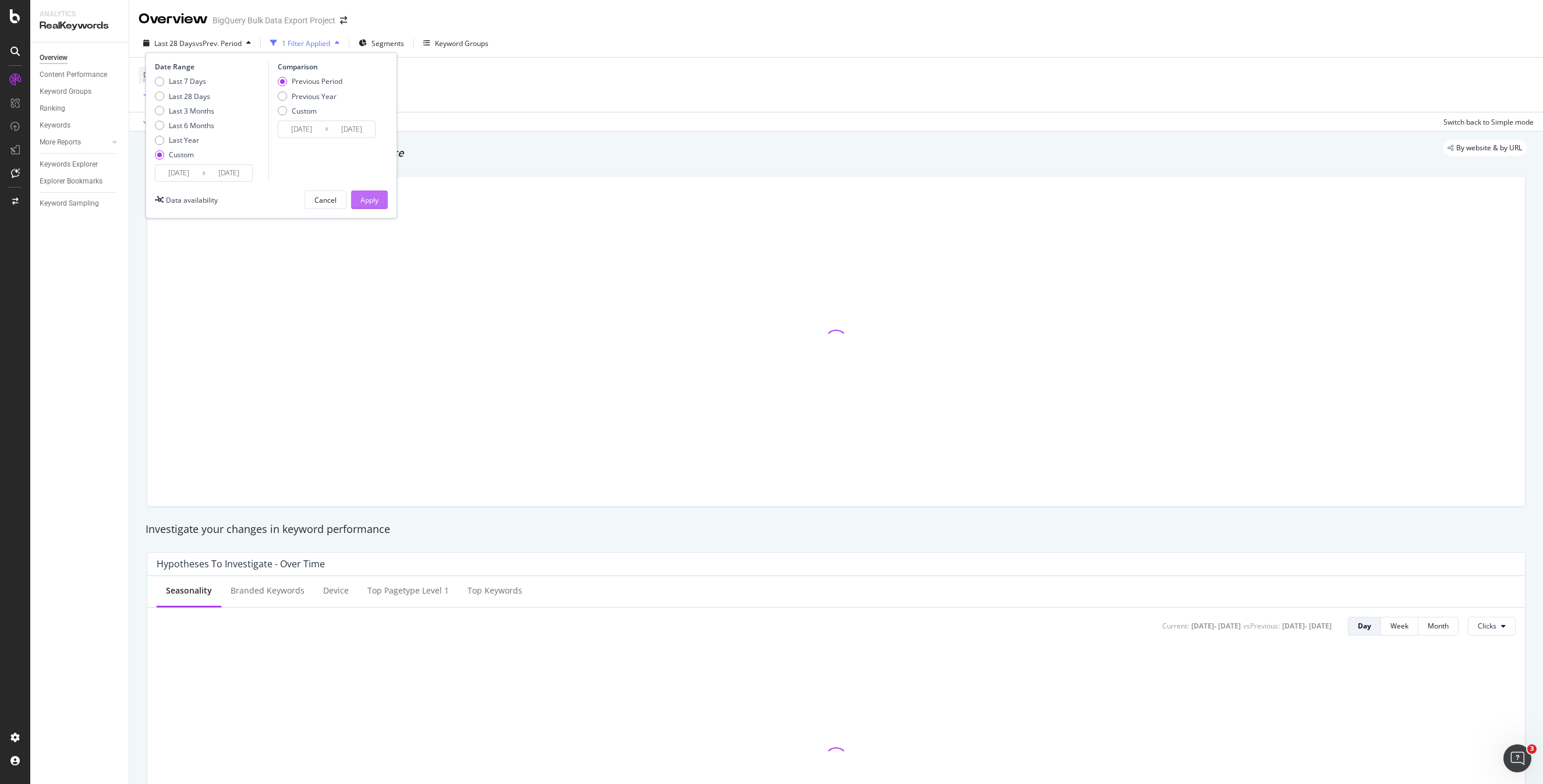
click at [372, 203] on div "Apply" at bounding box center [369, 199] width 18 height 10
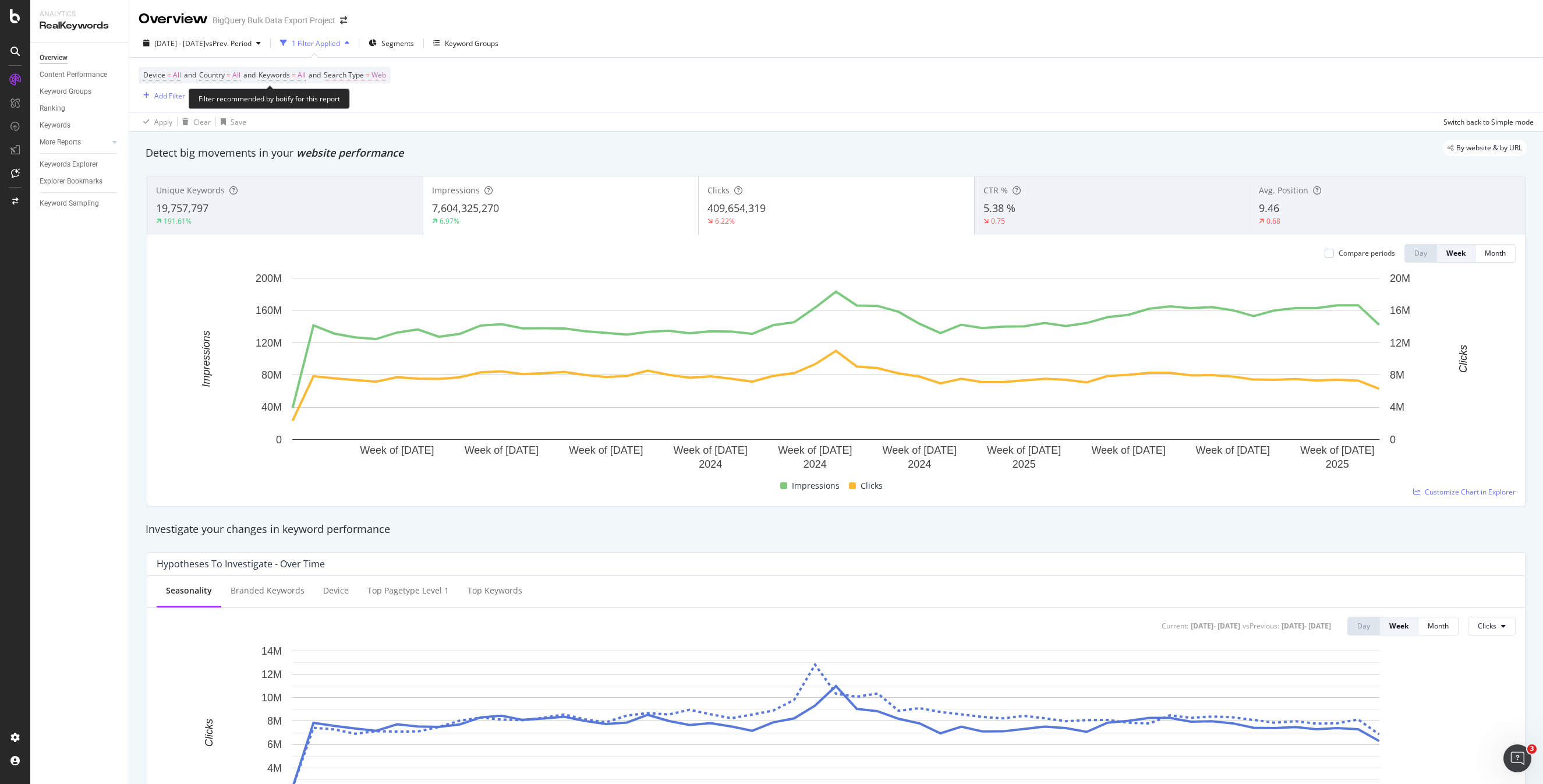
click at [364, 75] on span "Search Type" at bounding box center [344, 74] width 40 height 10
click at [366, 104] on icon at bounding box center [364, 103] width 8 height 7
click at [361, 125] on div "All" at bounding box center [410, 126] width 124 height 15
click at [460, 125] on div "Apply" at bounding box center [464, 126] width 18 height 10
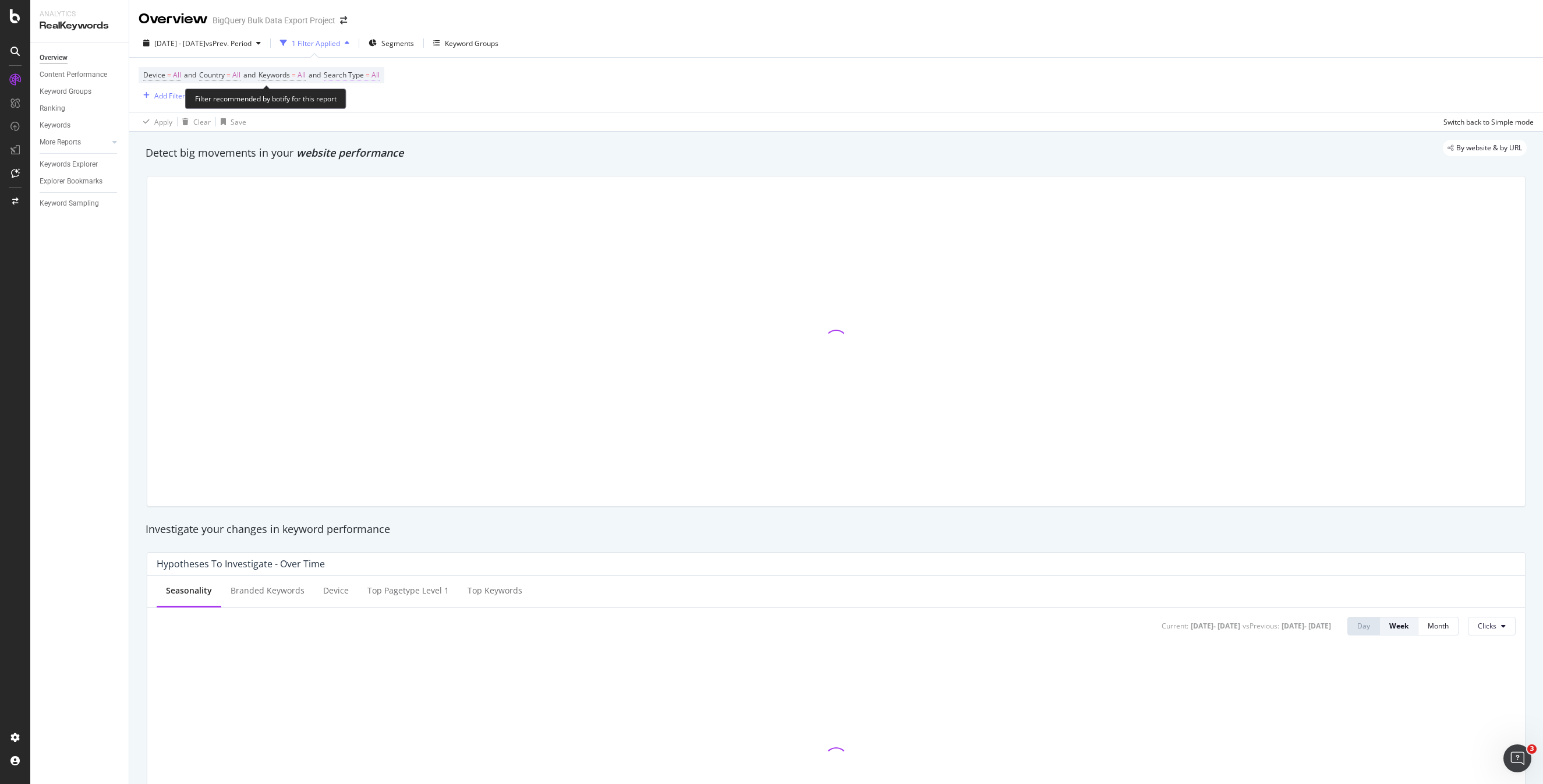
click at [379, 77] on span "All" at bounding box center [375, 75] width 8 height 17
click at [356, 101] on icon at bounding box center [358, 103] width 8 height 7
click at [668, 62] on div "Device = All and Country = All and Keywords = All and Search Type = All Add Fil…" at bounding box center [835, 84] width 1395 height 54
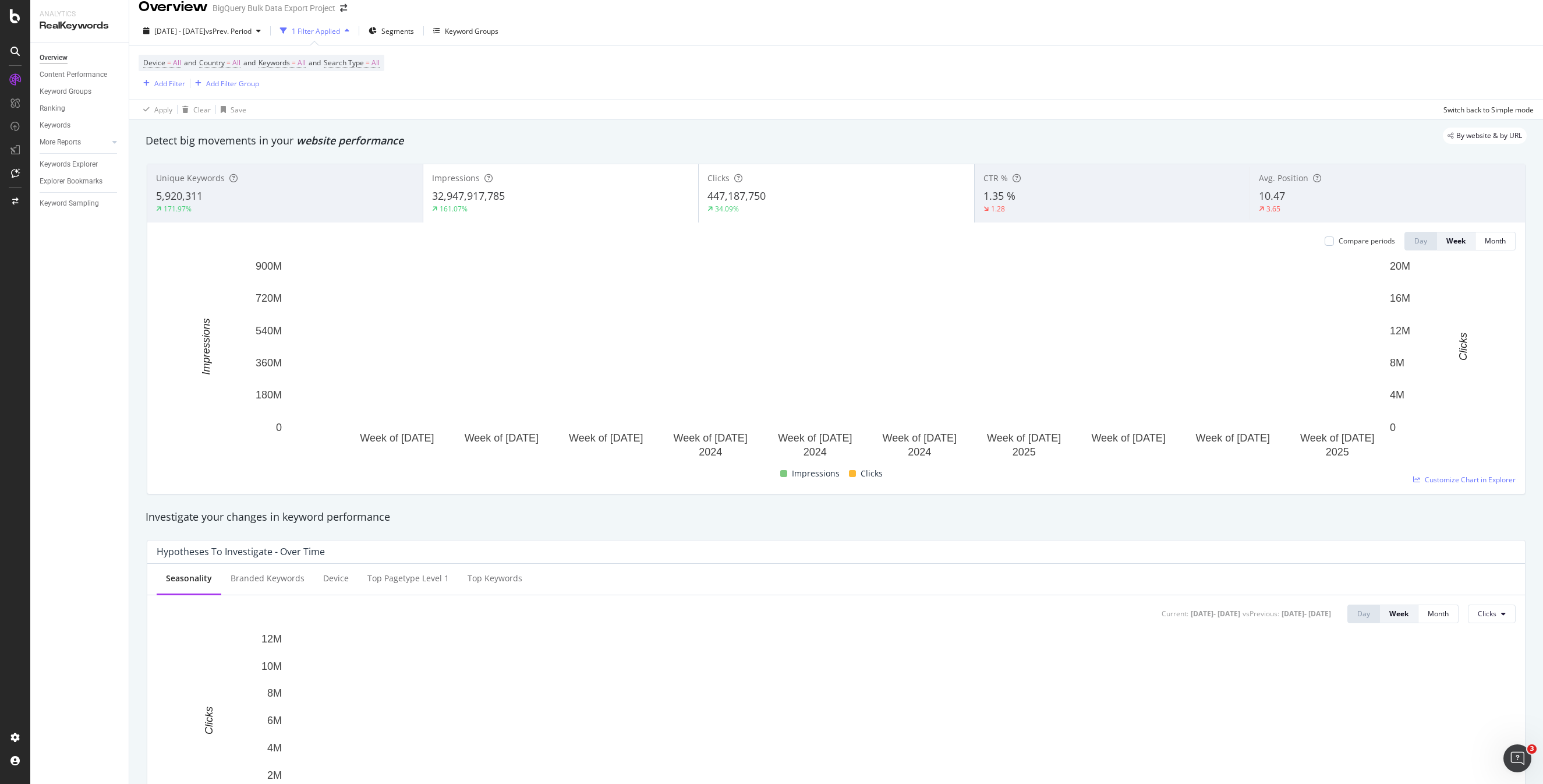
scroll to position [13, 0]
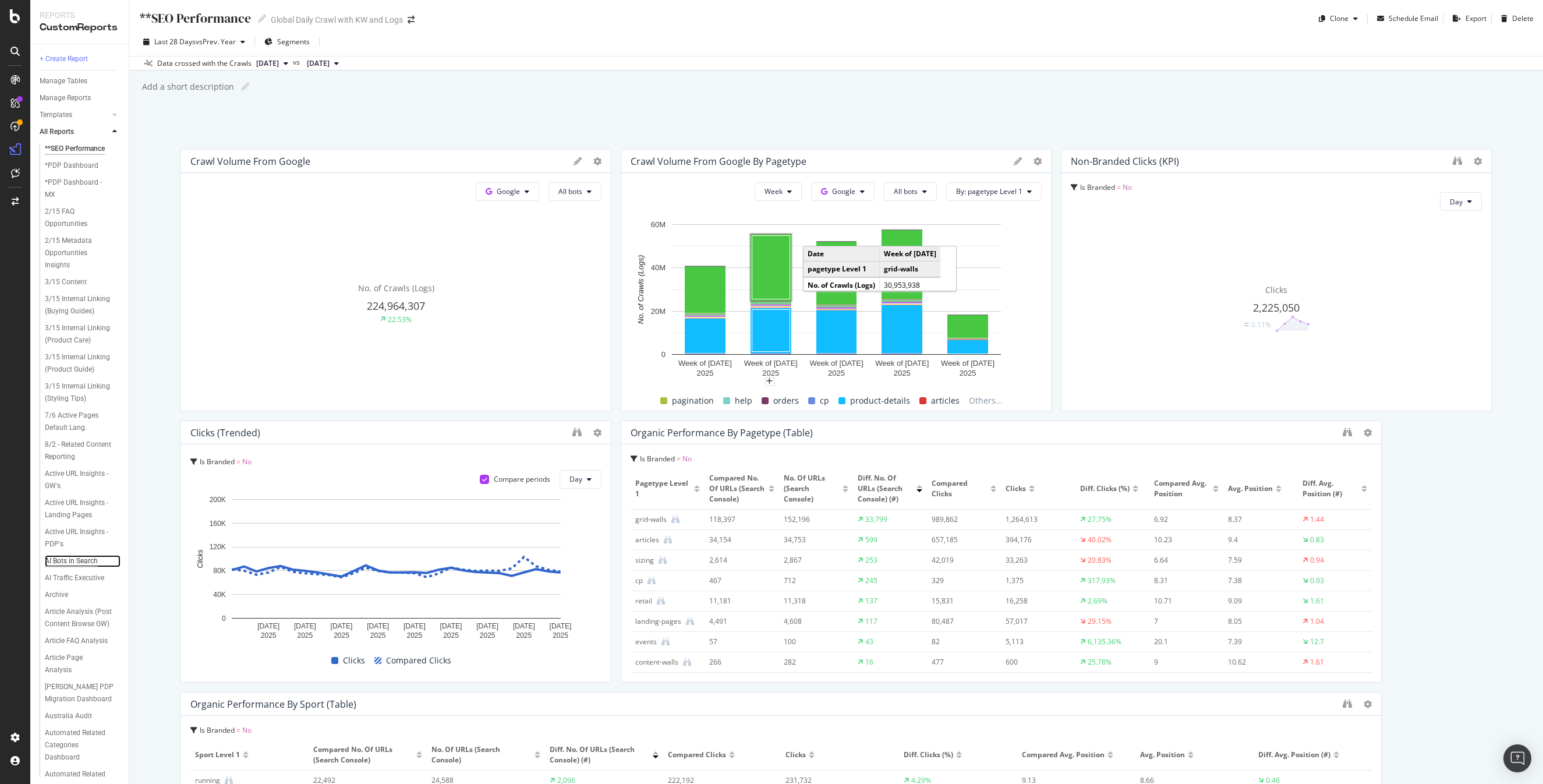
click at [84, 555] on div "AI Bots in Search" at bounding box center [71, 561] width 53 height 12
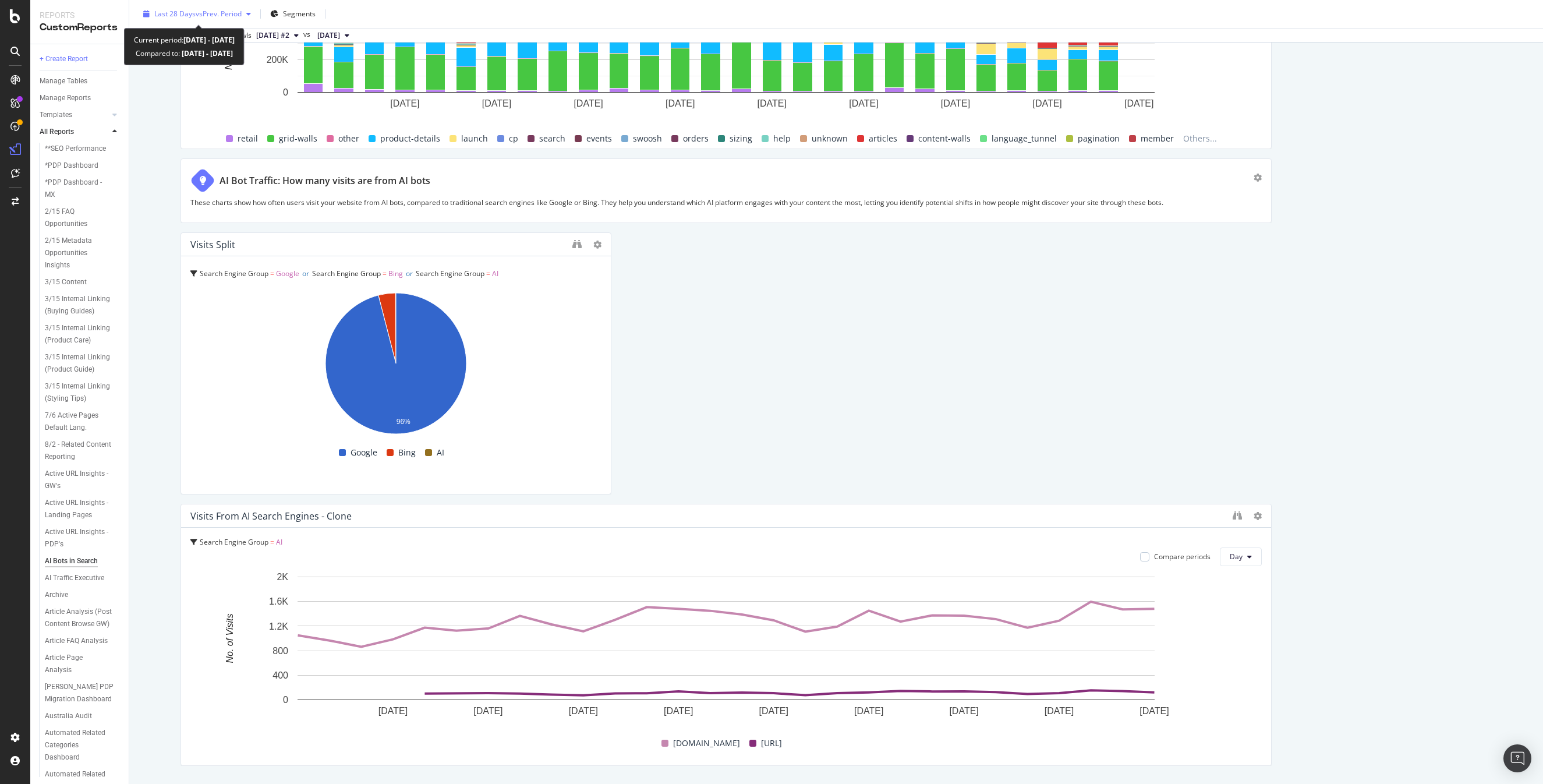
click at [191, 10] on span "Last 28 Days" at bounding box center [175, 13] width 42 height 10
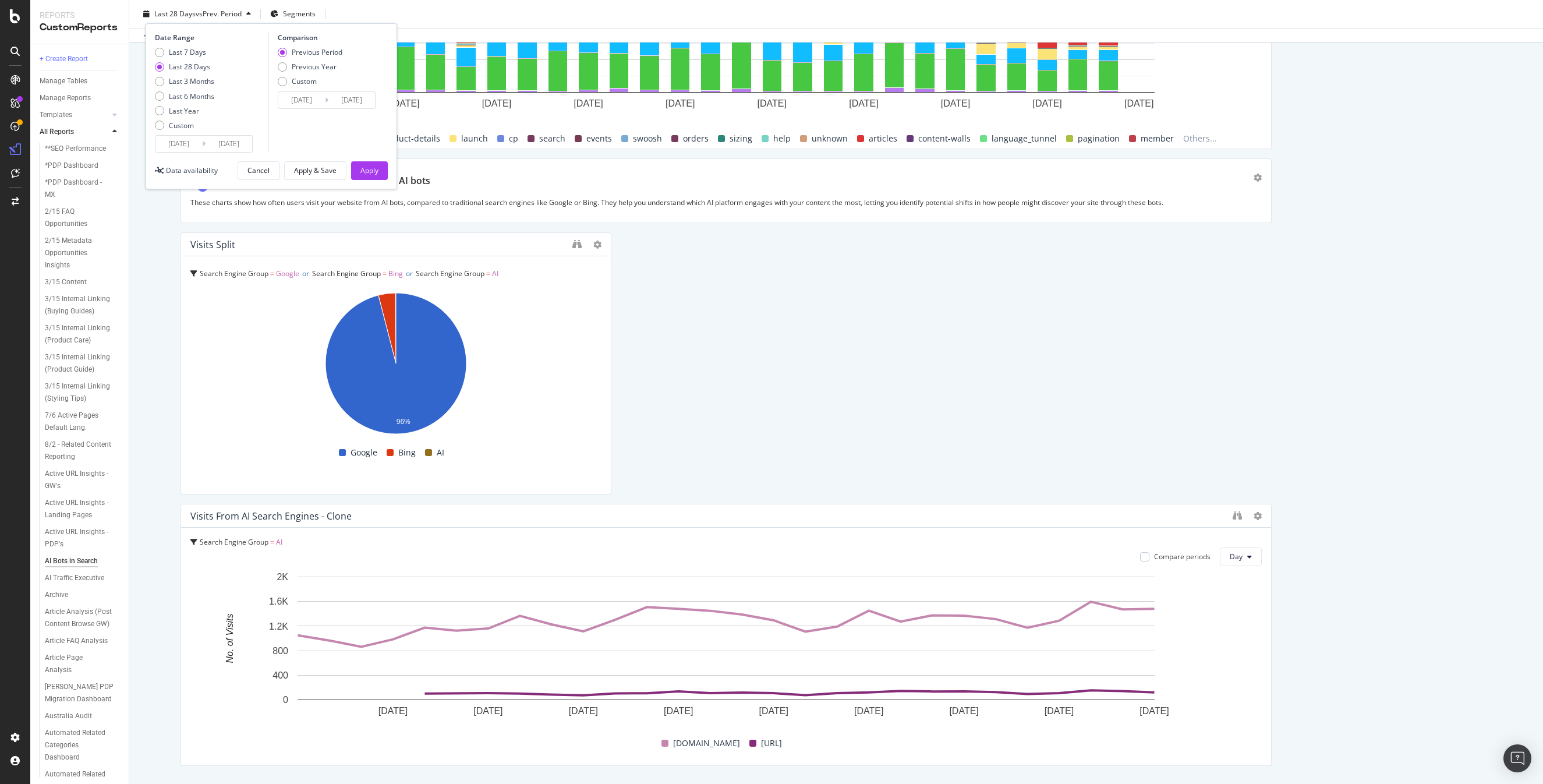
click at [184, 144] on input "[DATE]" at bounding box center [179, 144] width 47 height 17
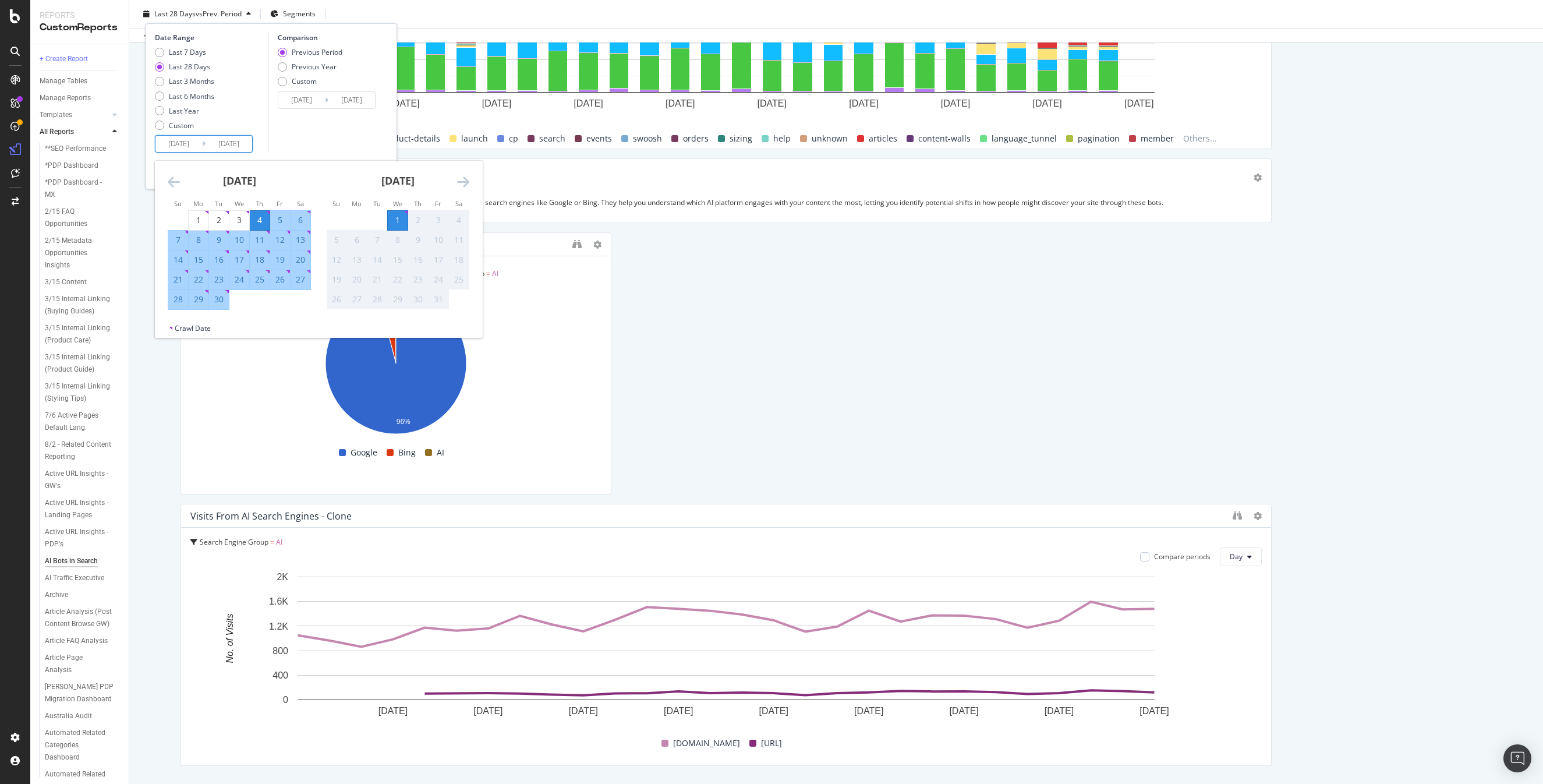
click at [174, 181] on icon "Move backward to switch to the previous month." at bounding box center [174, 182] width 12 height 14
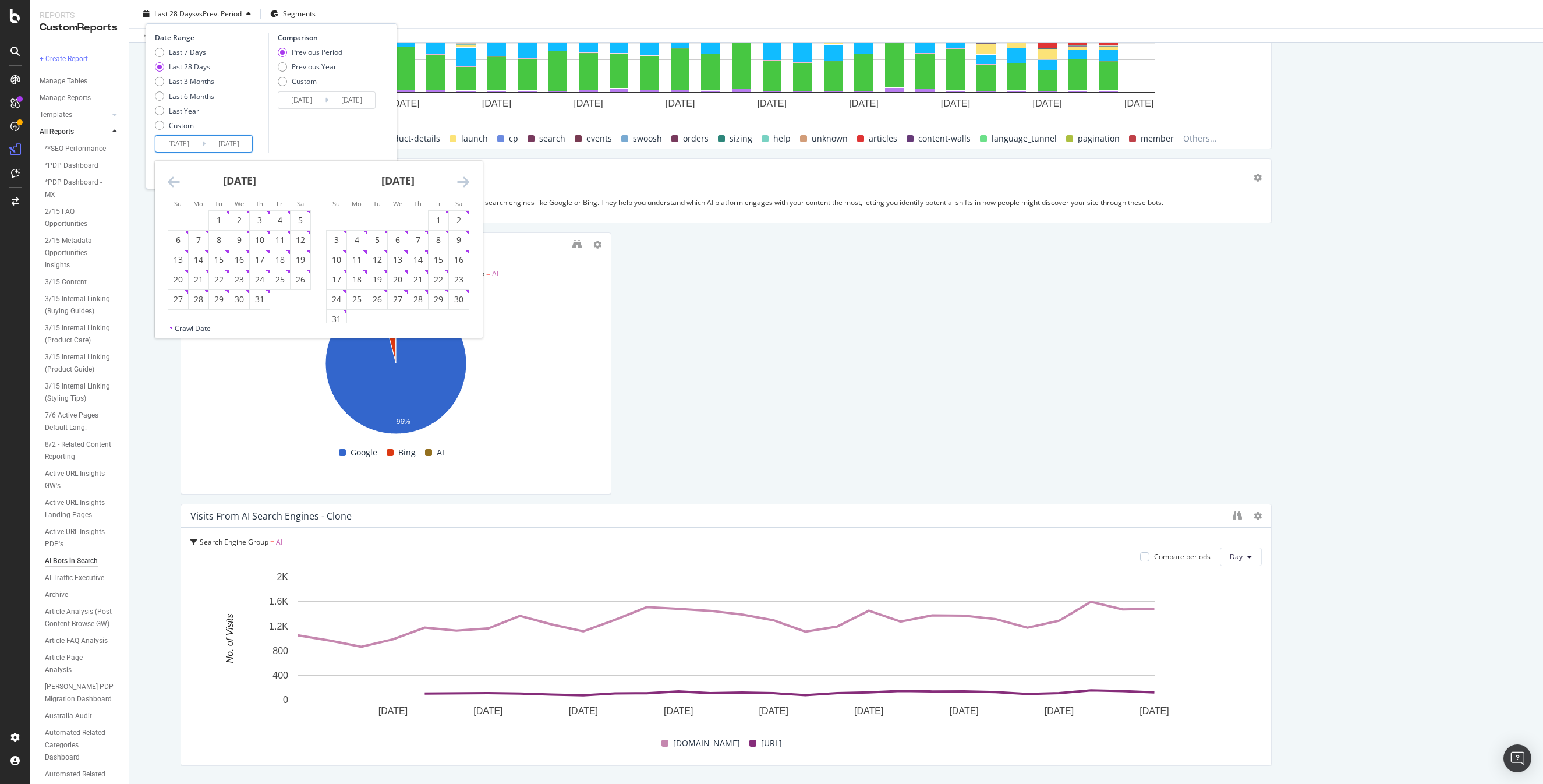
click at [174, 181] on icon "Move backward to switch to the previous month." at bounding box center [174, 182] width 12 height 14
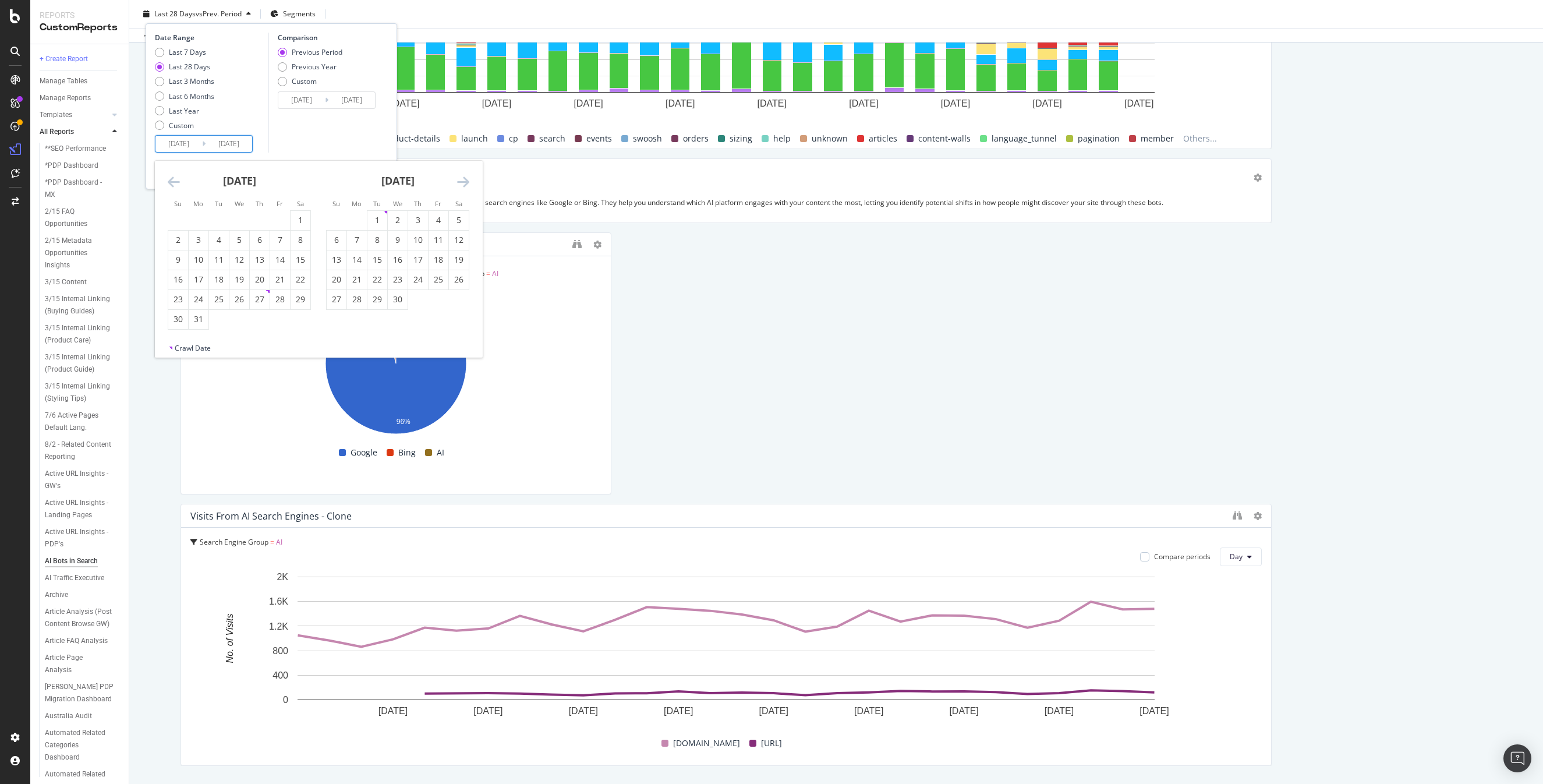
click at [175, 181] on icon "Move backward to switch to the previous month." at bounding box center [174, 182] width 12 height 14
click at [174, 181] on icon "Move backward to switch to the previous month." at bounding box center [174, 182] width 12 height 14
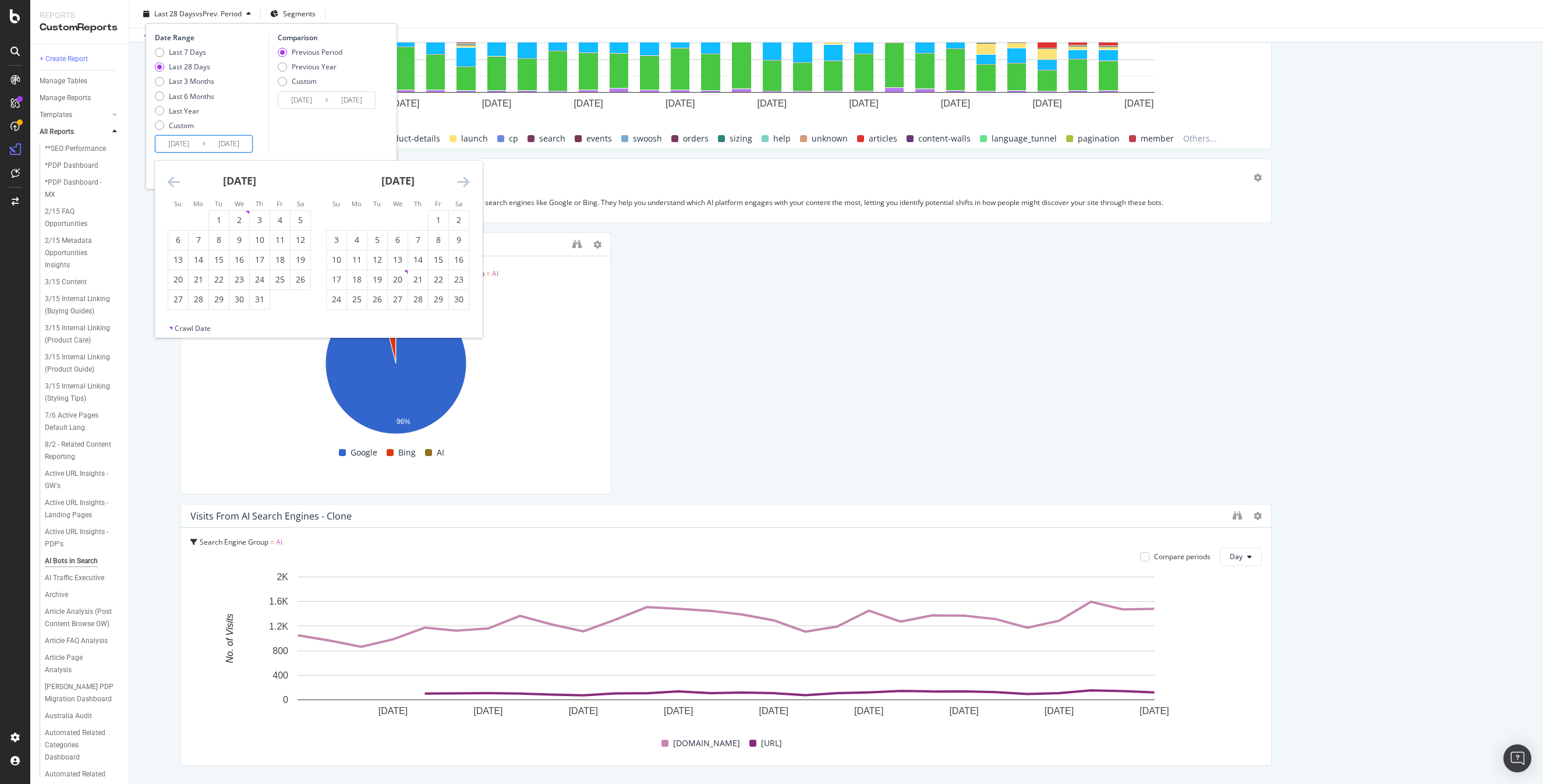
click at [174, 181] on icon "Move backward to switch to the previous month." at bounding box center [174, 182] width 12 height 14
drag, startPoint x: 173, startPoint y: 178, endPoint x: 196, endPoint y: 201, distance: 32.5
click at [173, 178] on icon "Move backward to switch to the previous month." at bounding box center [174, 182] width 12 height 14
drag, startPoint x: 296, startPoint y: 214, endPoint x: 315, endPoint y: 213, distance: 19.0
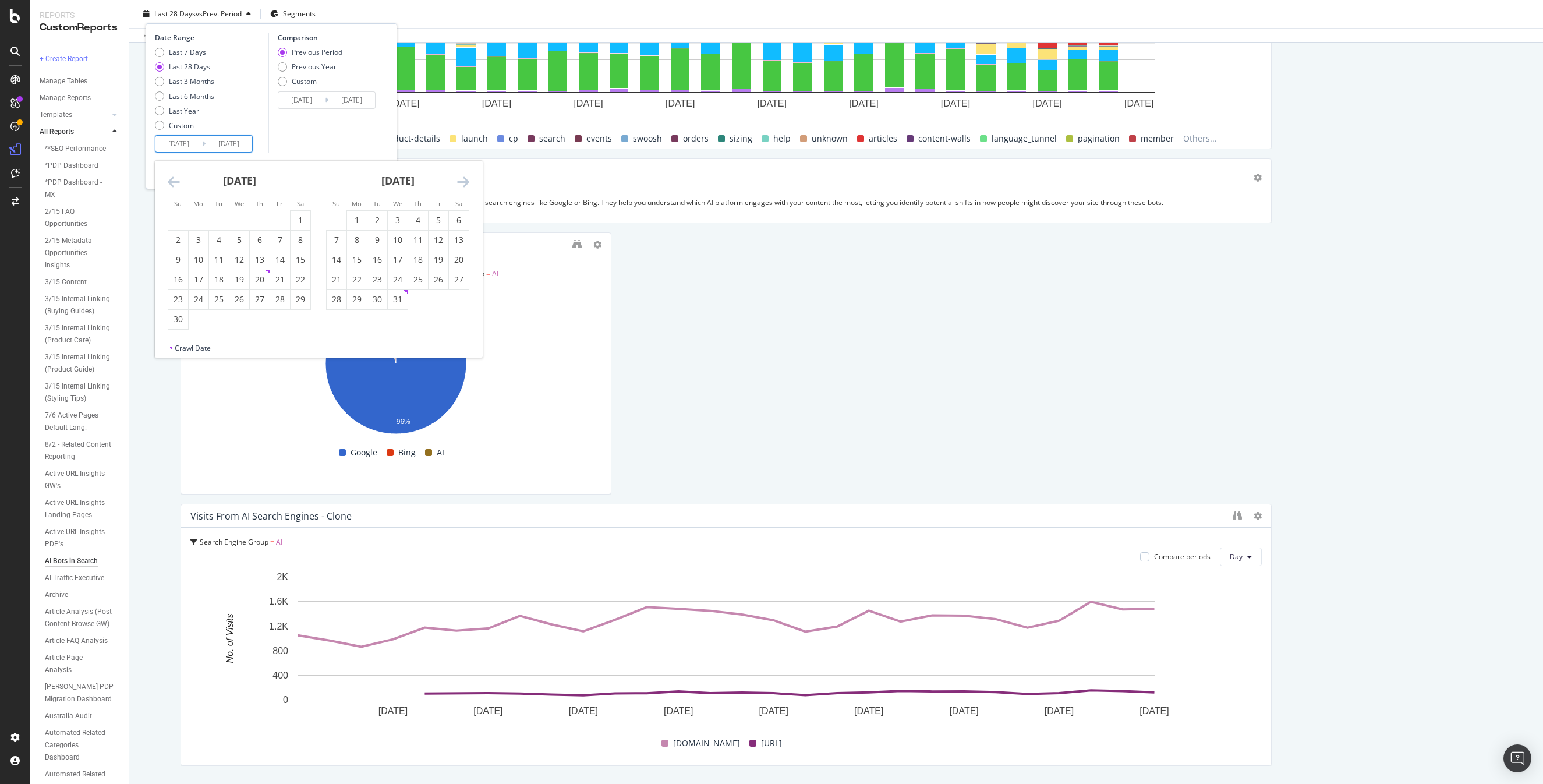
click at [297, 214] on div "1" at bounding box center [300, 220] width 20 height 19
type input "[DATE]"
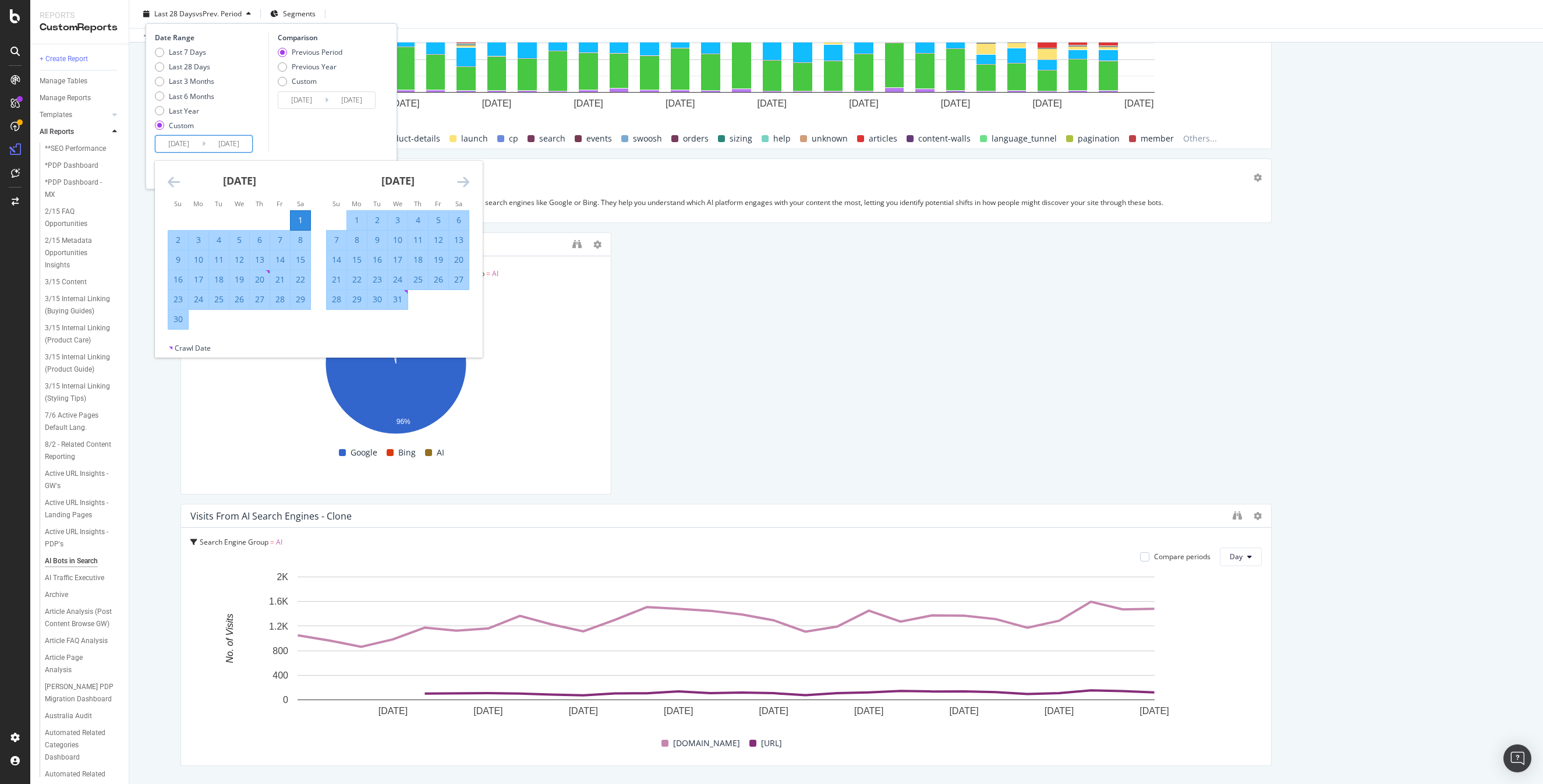
click at [470, 184] on div "[DATE] 1 2 3 4 5 6 7 8 9 10 11 12 13 14 15 16 17 18 19 20 21 22 23 24 25 26 27 …" at bounding box center [398, 235] width 158 height 149
drag, startPoint x: 470, startPoint y: 184, endPoint x: 464, endPoint y: 184, distance: 6.0
click at [467, 184] on div "[DATE] 1 2 3 4 5 6 7 8 9 10 11 12 13 14 15 16 17 18 19 20 21 22 23 24 25 26 27 …" at bounding box center [319, 251] width 327 height 182
click at [465, 184] on icon "Move forward to switch to the next month." at bounding box center [463, 182] width 12 height 14
click at [464, 184] on icon "Move forward to switch to the next month." at bounding box center [463, 182] width 12 height 14
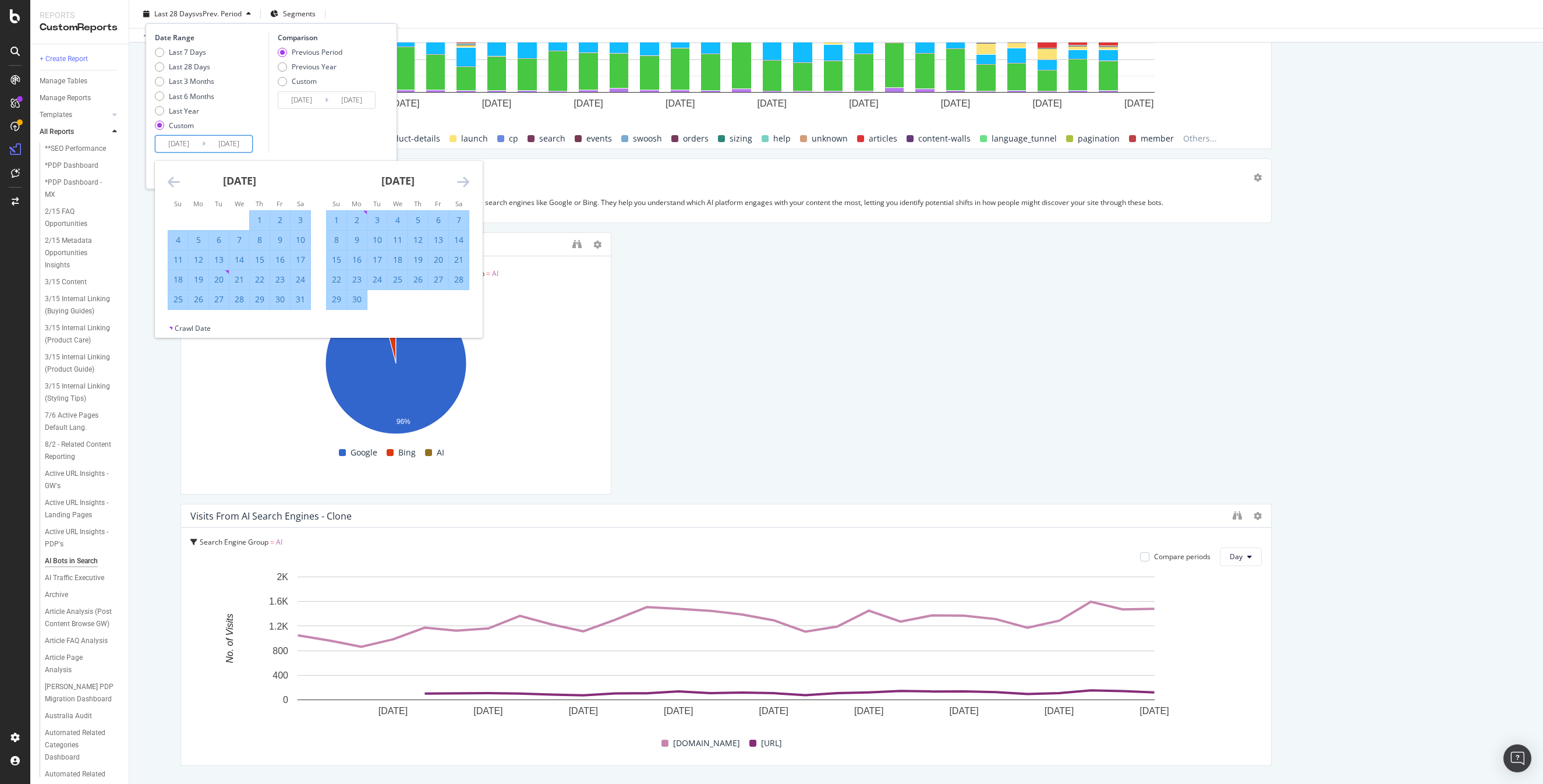
click at [464, 184] on icon "Move forward to switch to the next month." at bounding box center [463, 182] width 12 height 14
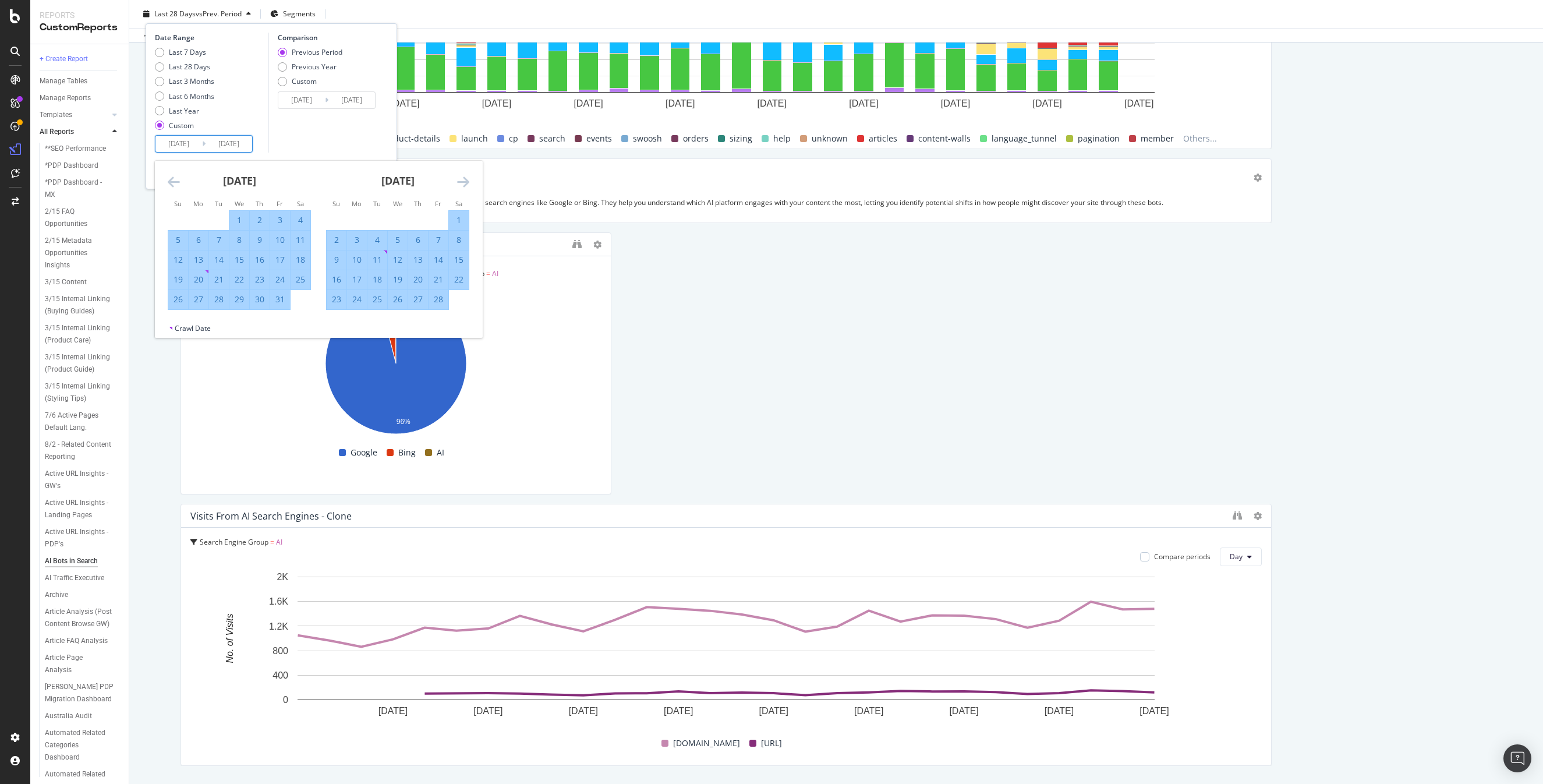
click at [464, 184] on icon "Move forward to switch to the next month." at bounding box center [463, 182] width 12 height 14
drag, startPoint x: 461, startPoint y: 293, endPoint x: 463, endPoint y: 301, distance: 8.2
click at [461, 293] on div "31" at bounding box center [459, 299] width 20 height 19
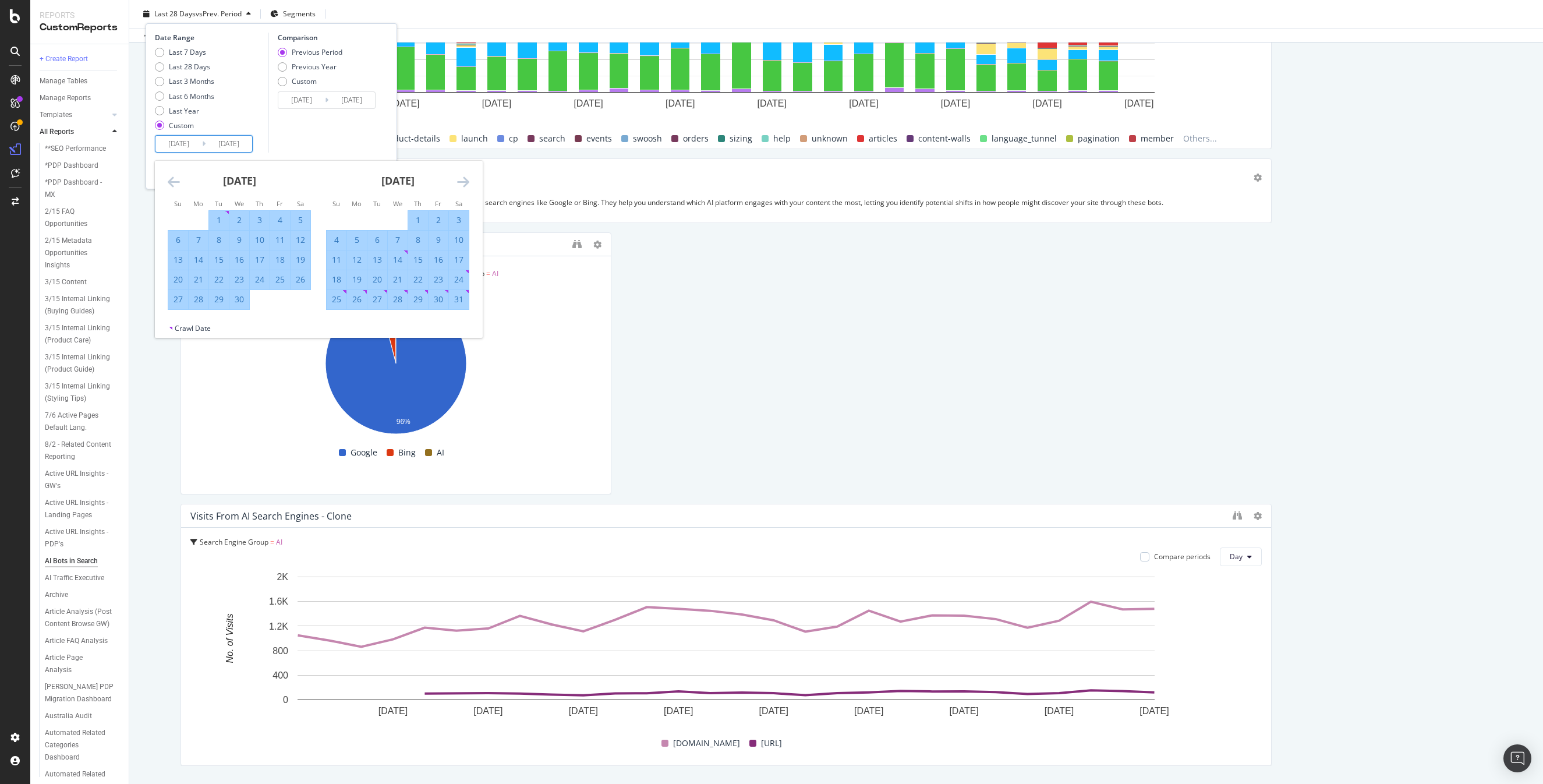
type input "[DATE]"
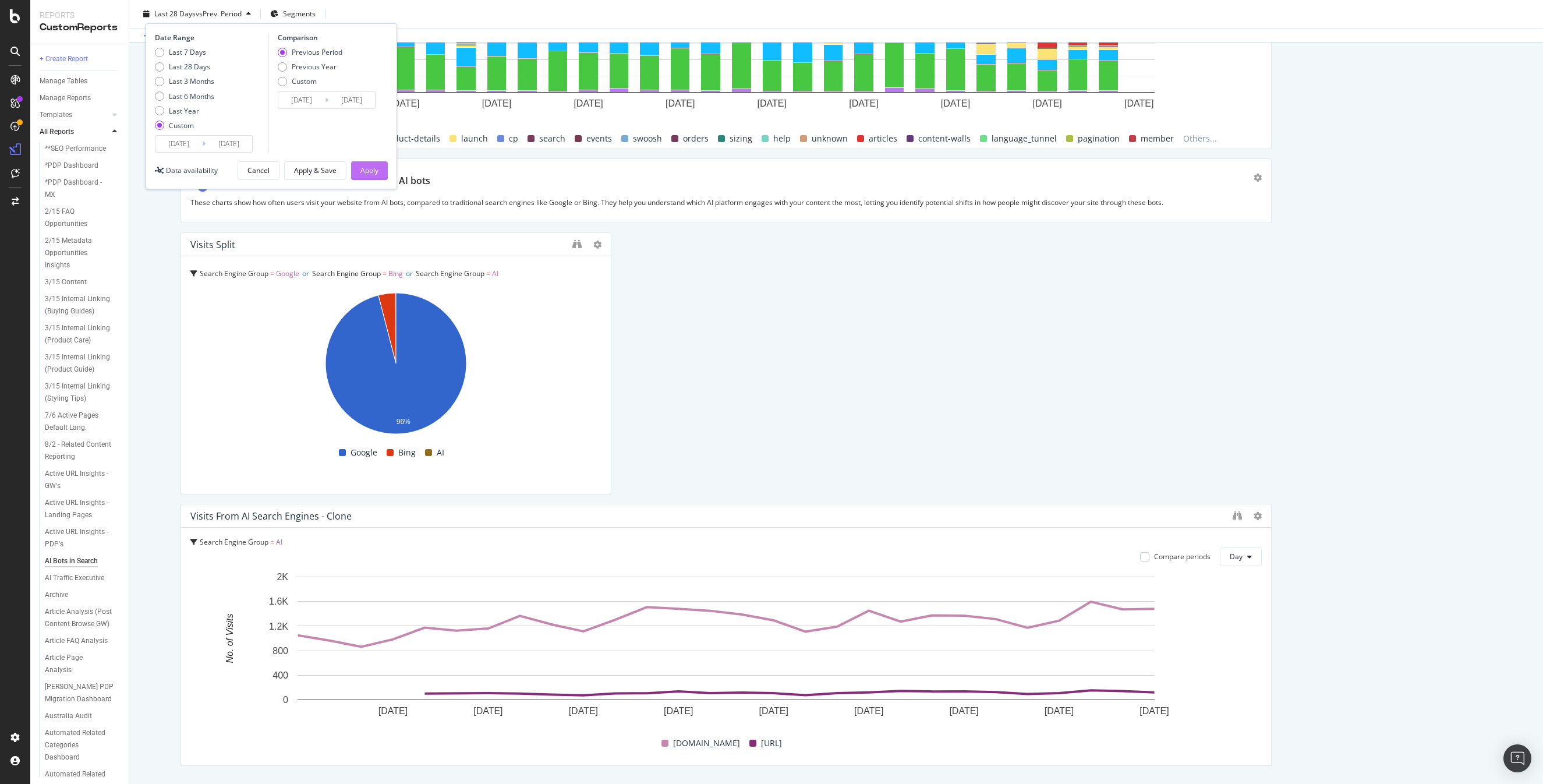
click at [370, 164] on div "Apply" at bounding box center [369, 171] width 18 height 17
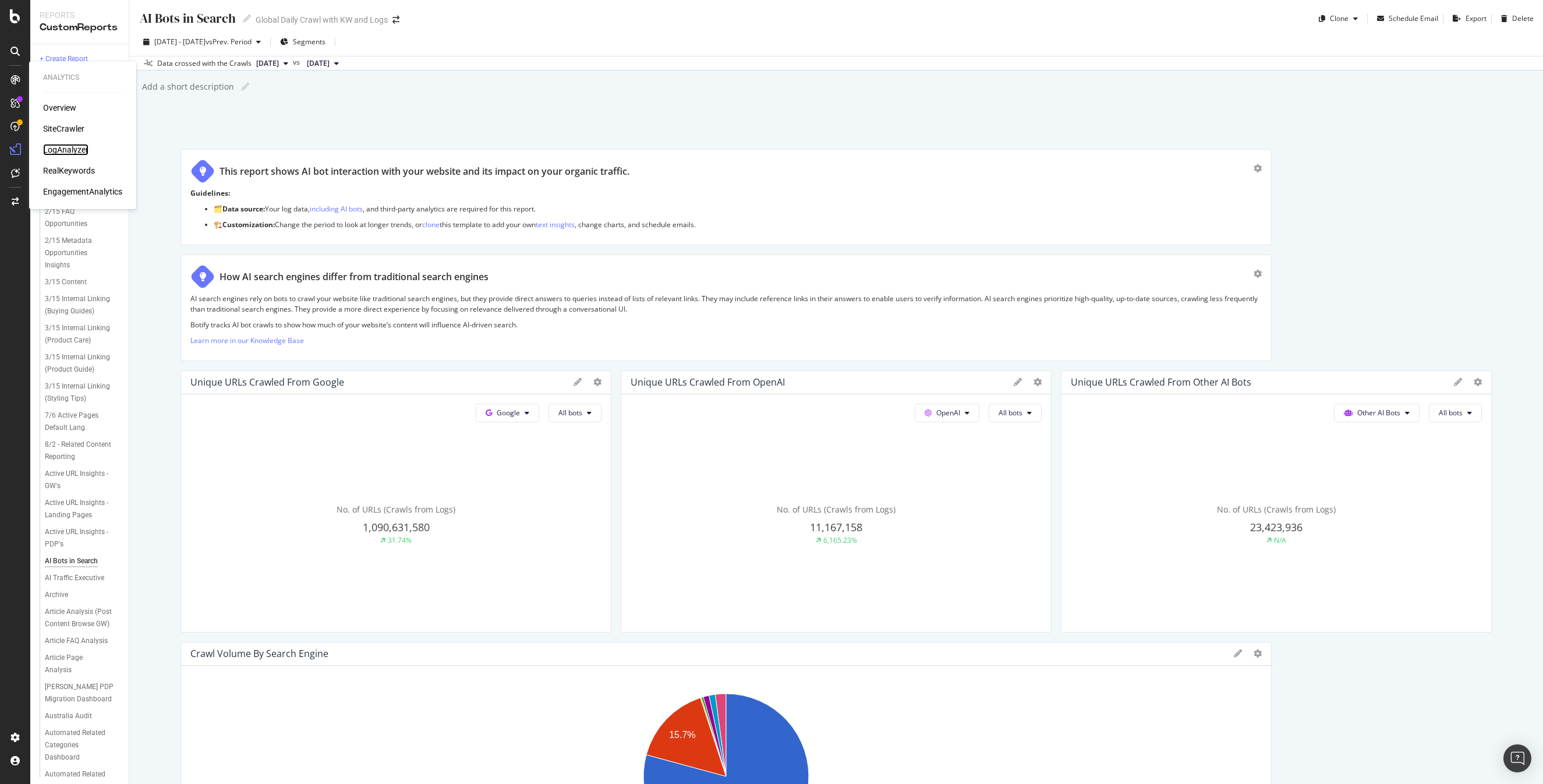
click at [59, 154] on div "LogAnalyzer" at bounding box center [66, 149] width 45 height 11
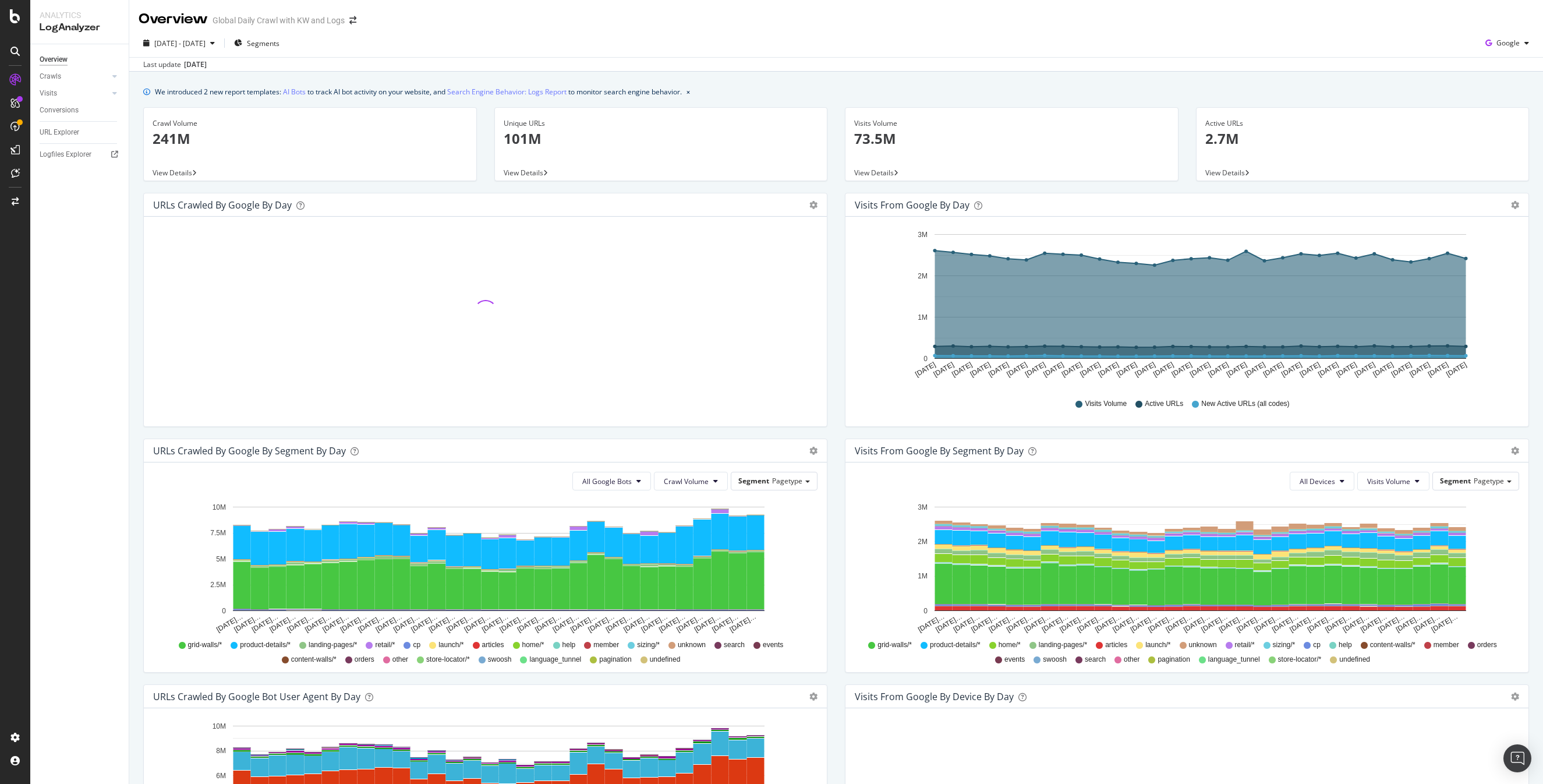
click at [835, 73] on div "We introduced 2 new report templates: AI Bots to track AI bot activity on your …" at bounding box center [836, 520] width 1413 height 899
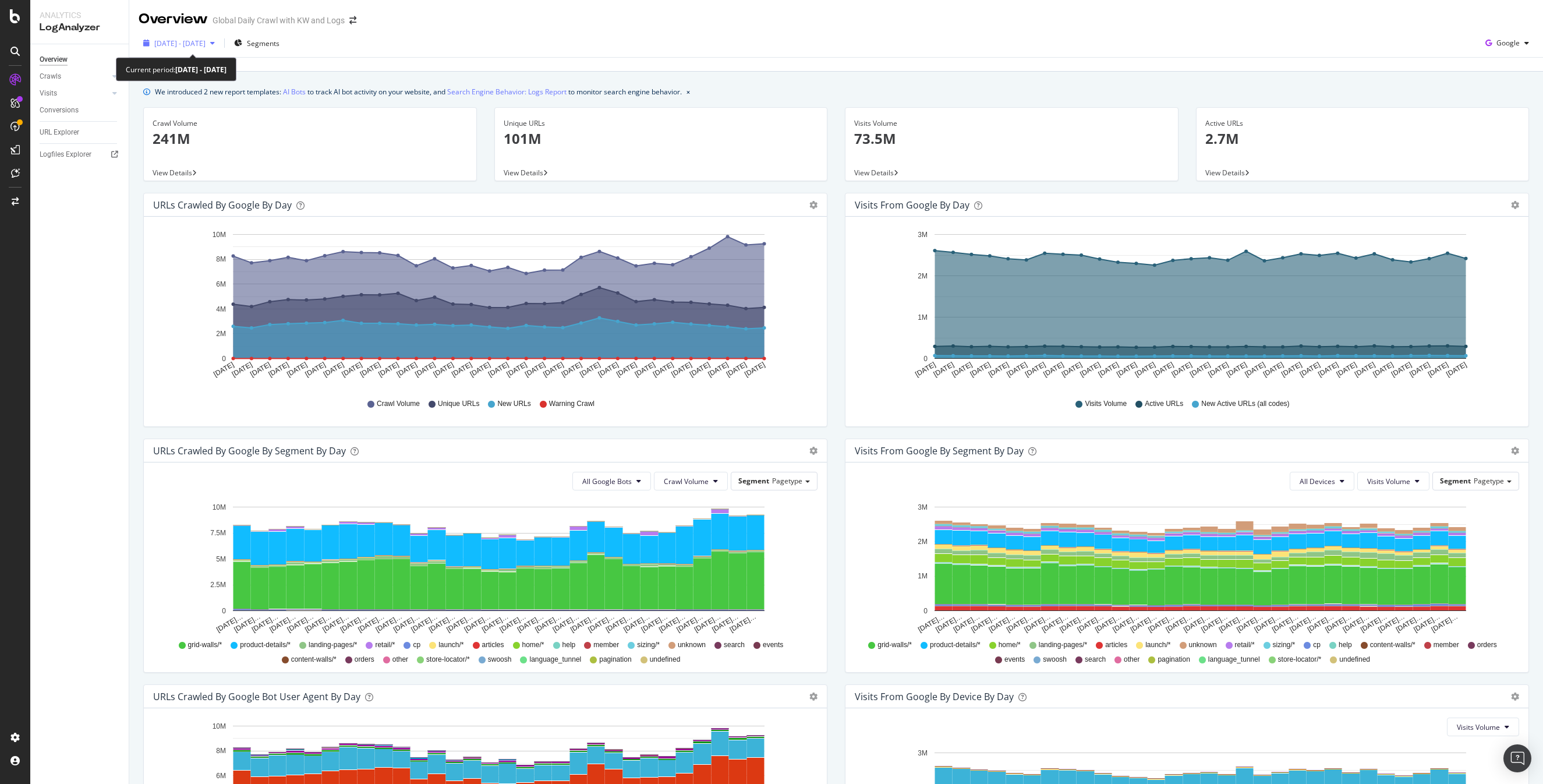
click at [190, 39] on span "[DATE] - [DATE]" at bounding box center [179, 43] width 51 height 10
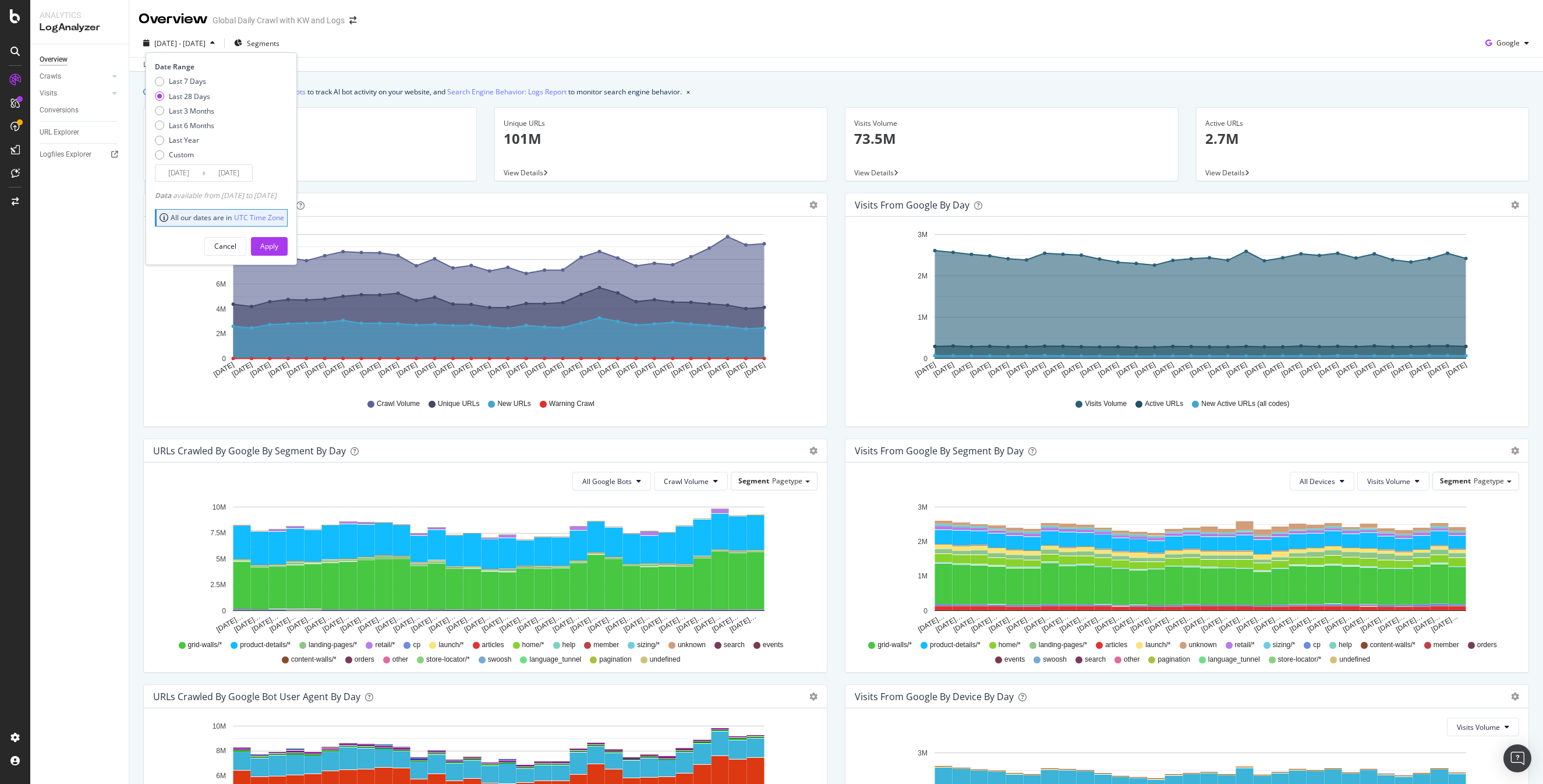
click at [183, 172] on input "[DATE]" at bounding box center [179, 172] width 47 height 17
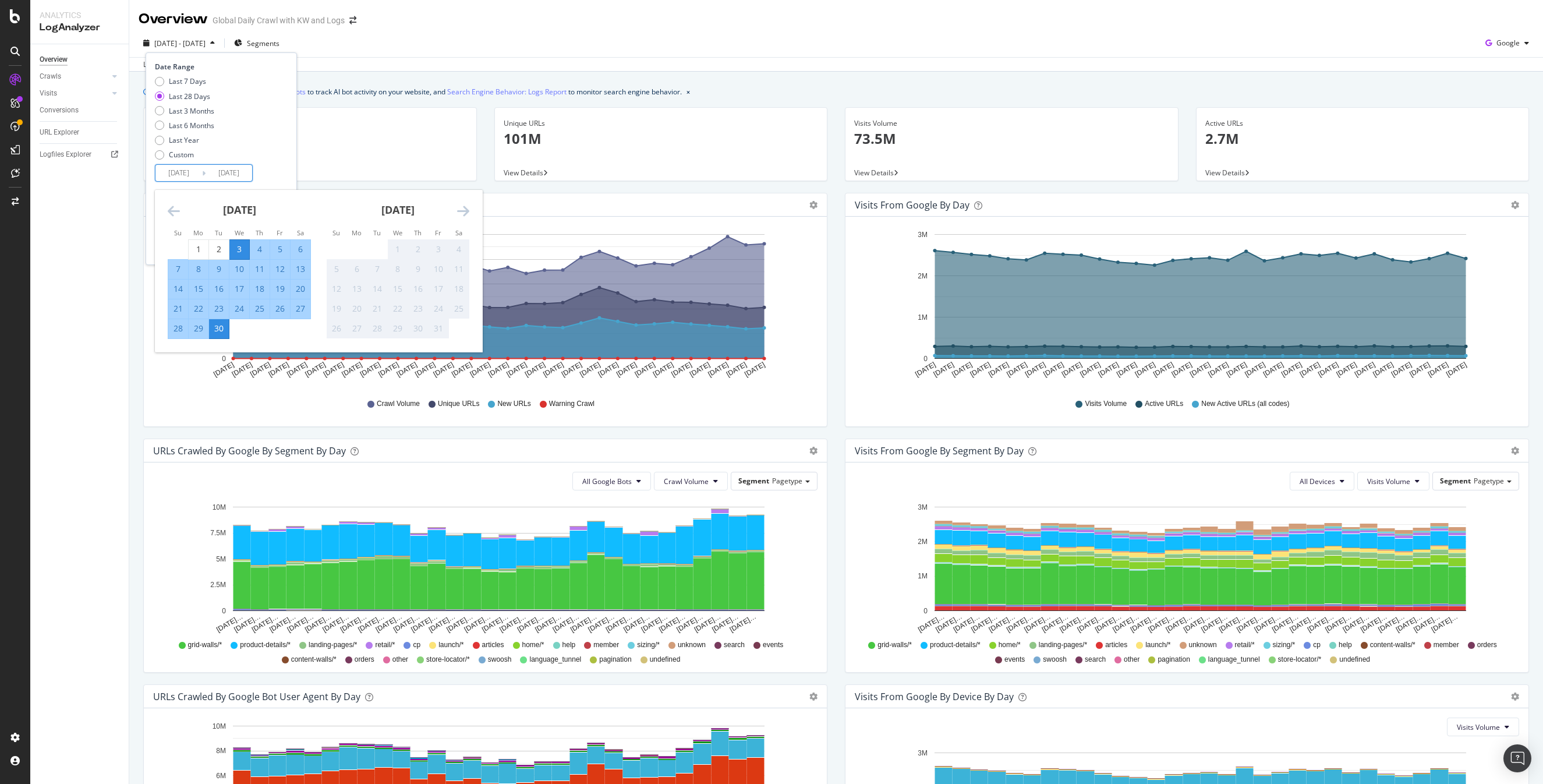
drag, startPoint x: 166, startPoint y: 210, endPoint x: 180, endPoint y: 210, distance: 14.0
click at [173, 210] on div "[DATE] 1 2 3 4 5 6 7 8 9 10 11 12 13 14 15 16 17 18 19 20 21 22 23 24 25 26 27 …" at bounding box center [319, 271] width 327 height 163
click at [180, 210] on div "[DATE]" at bounding box center [239, 214] width 144 height 50
click at [173, 211] on icon "Move backward to switch to the previous month." at bounding box center [174, 211] width 12 height 14
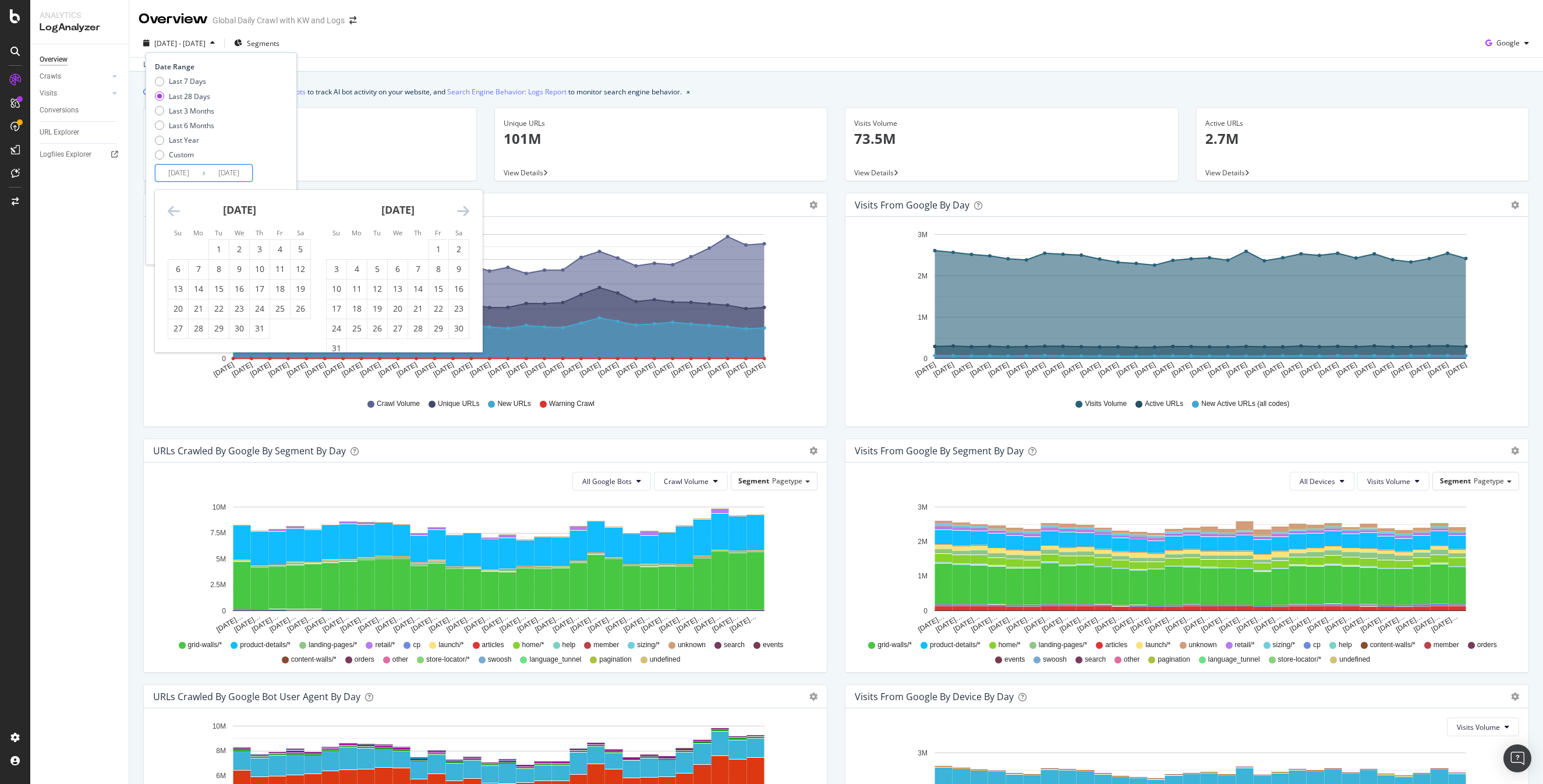
click at [173, 211] on icon "Move backward to switch to the previous month." at bounding box center [174, 211] width 12 height 14
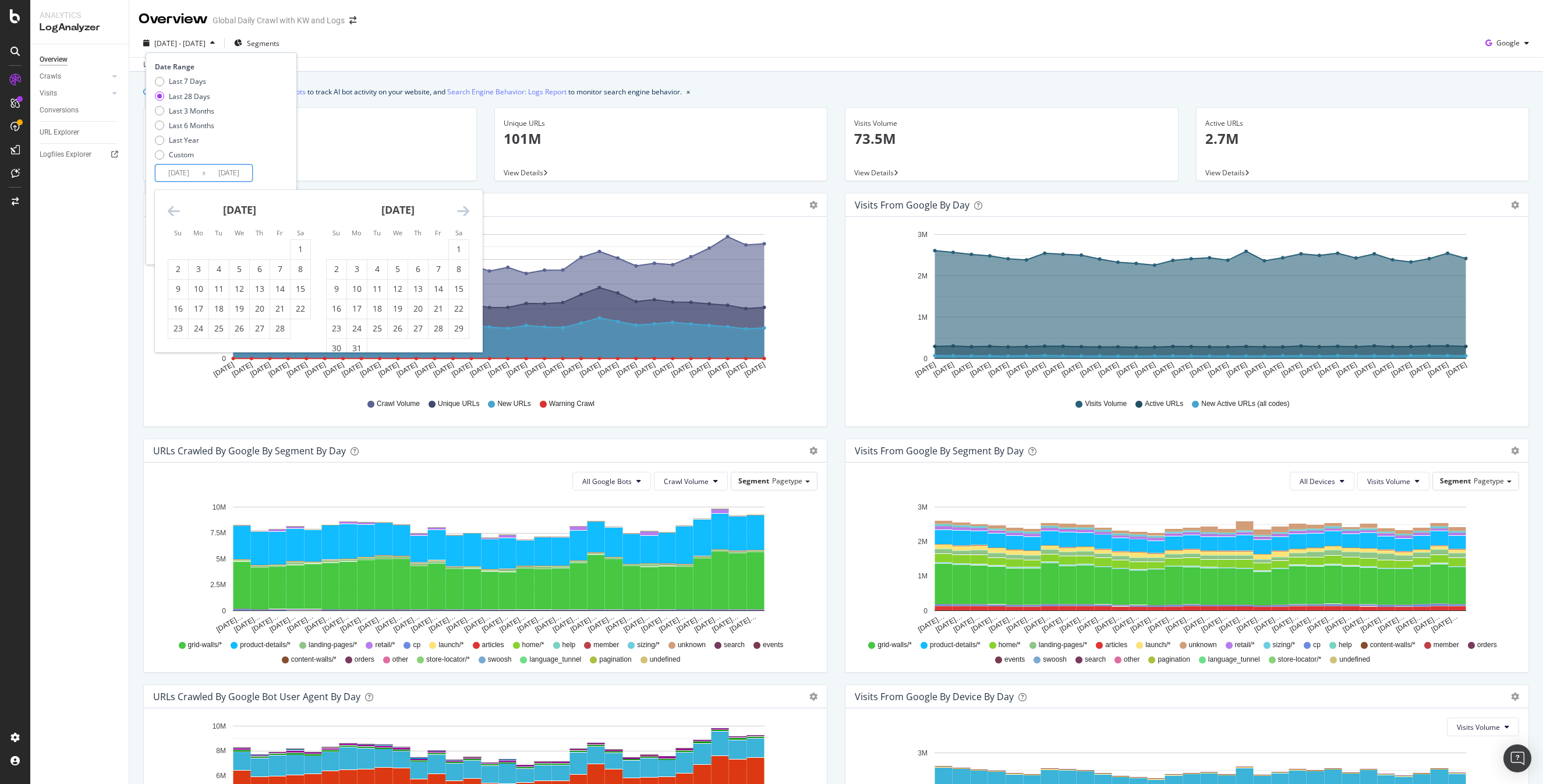
click at [173, 211] on icon "Move backward to switch to the previous month." at bounding box center [174, 211] width 12 height 14
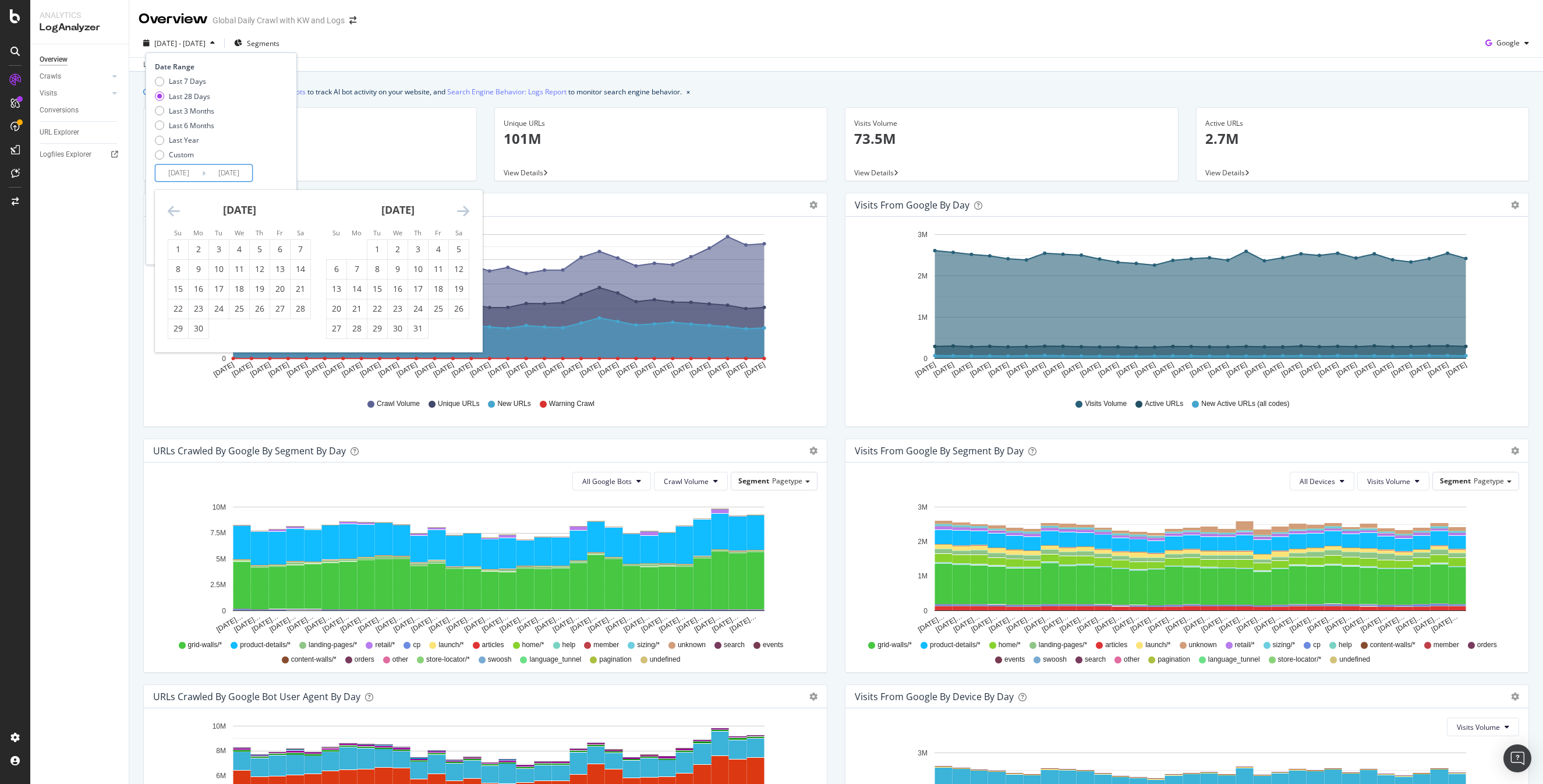
click at [173, 211] on icon "Move backward to switch to the previous month." at bounding box center [174, 211] width 12 height 14
drag, startPoint x: 299, startPoint y: 245, endPoint x: 342, endPoint y: 234, distance: 44.4
click at [302, 244] on div "1" at bounding box center [300, 249] width 20 height 11
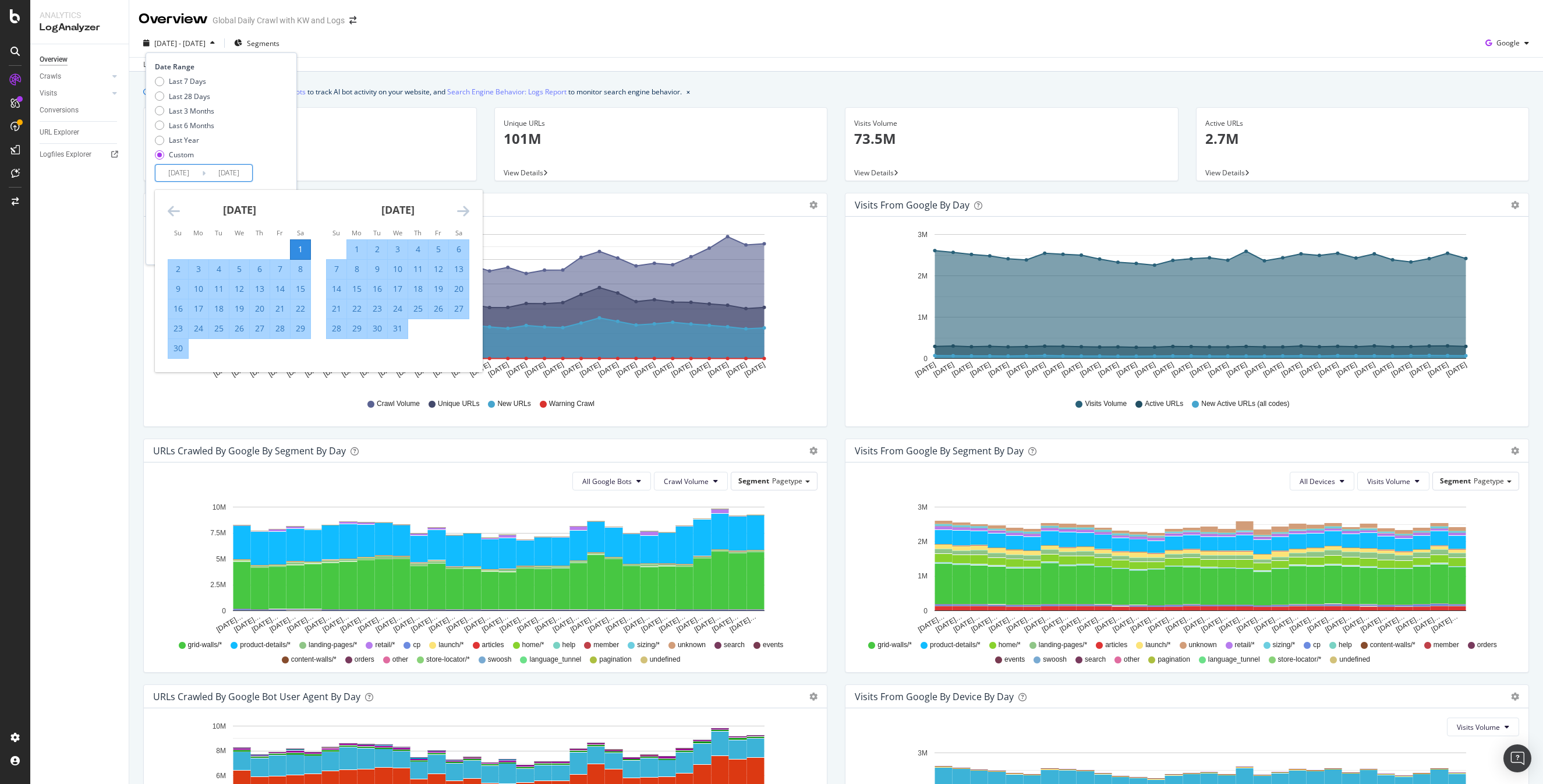
type input "[DATE]"
click at [466, 207] on icon "Move forward to switch to the next month." at bounding box center [463, 211] width 12 height 14
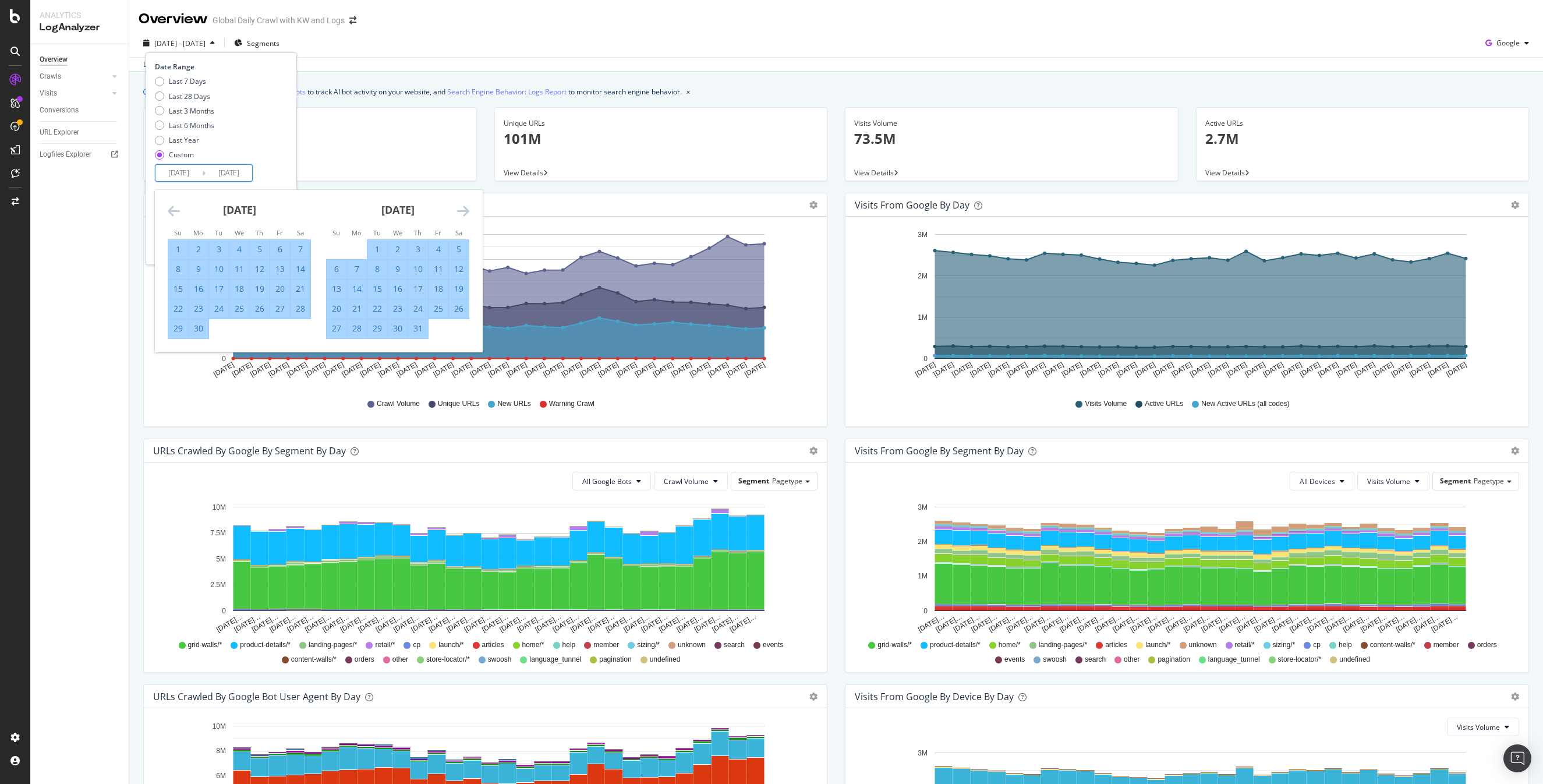
click at [466, 207] on icon "Move forward to switch to the next month." at bounding box center [463, 211] width 12 height 14
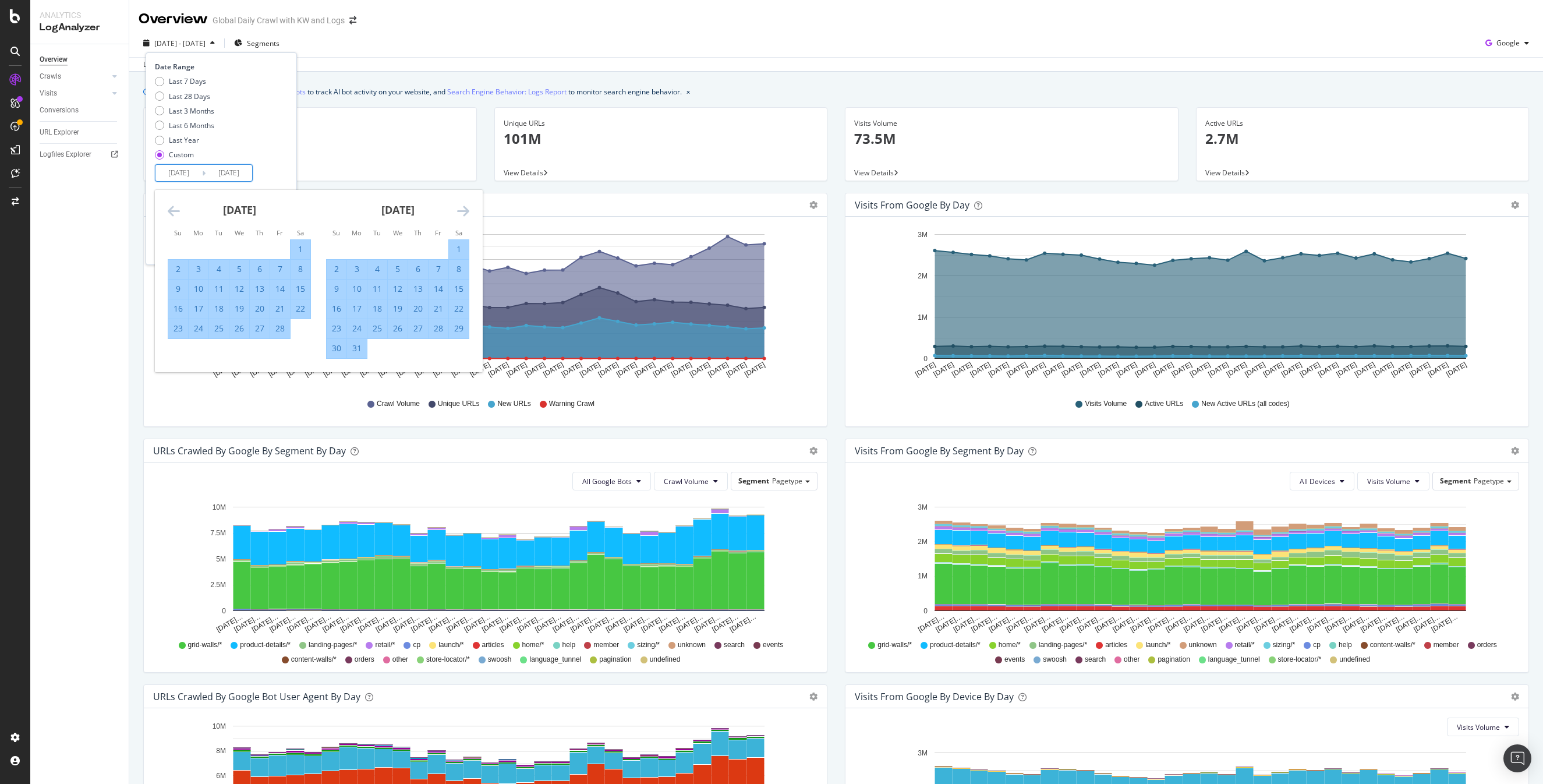
click at [466, 207] on icon "Move forward to switch to the next month." at bounding box center [463, 211] width 12 height 14
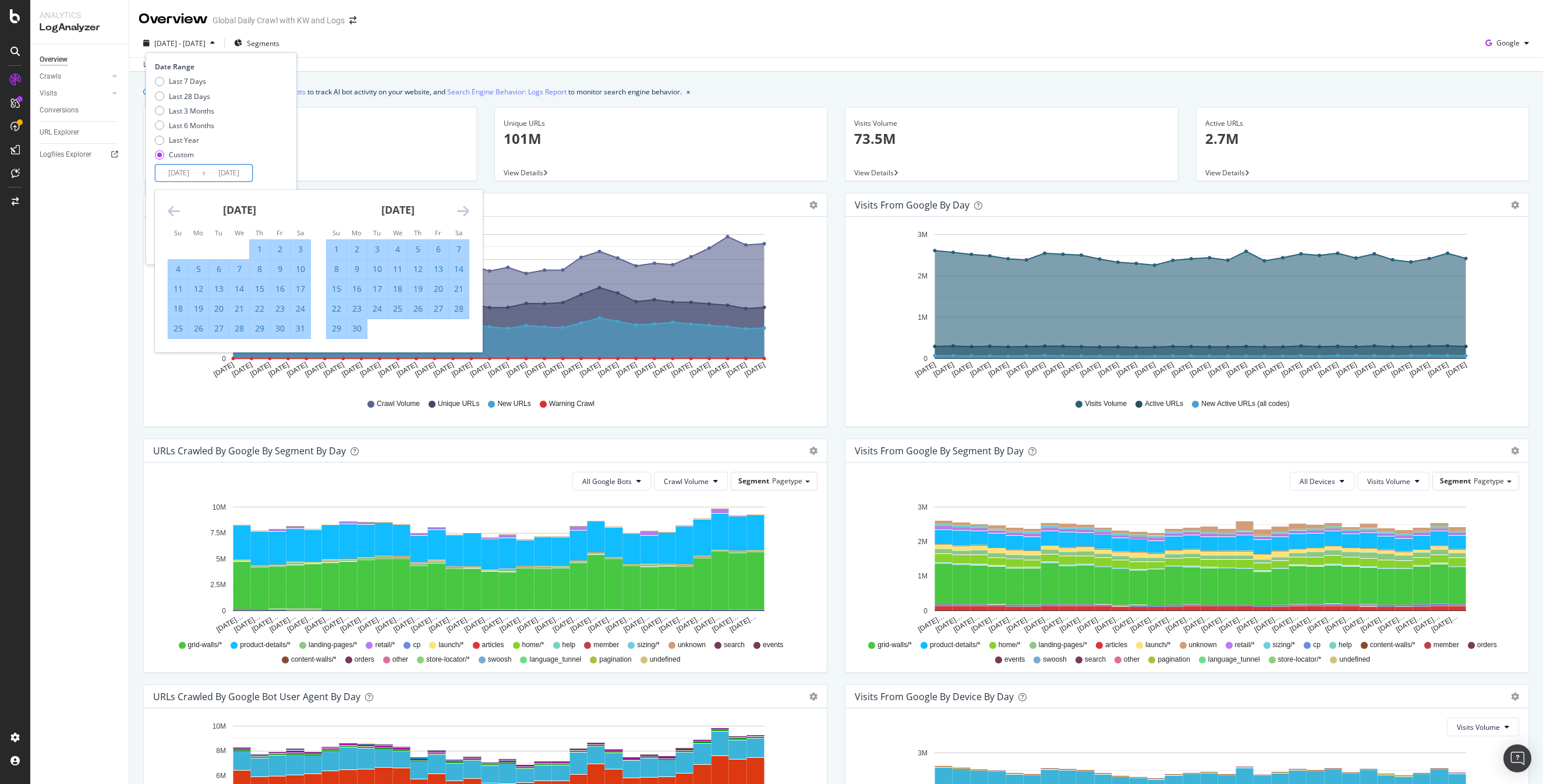
click at [302, 332] on div "31" at bounding box center [300, 328] width 20 height 11
type input "[DATE]"
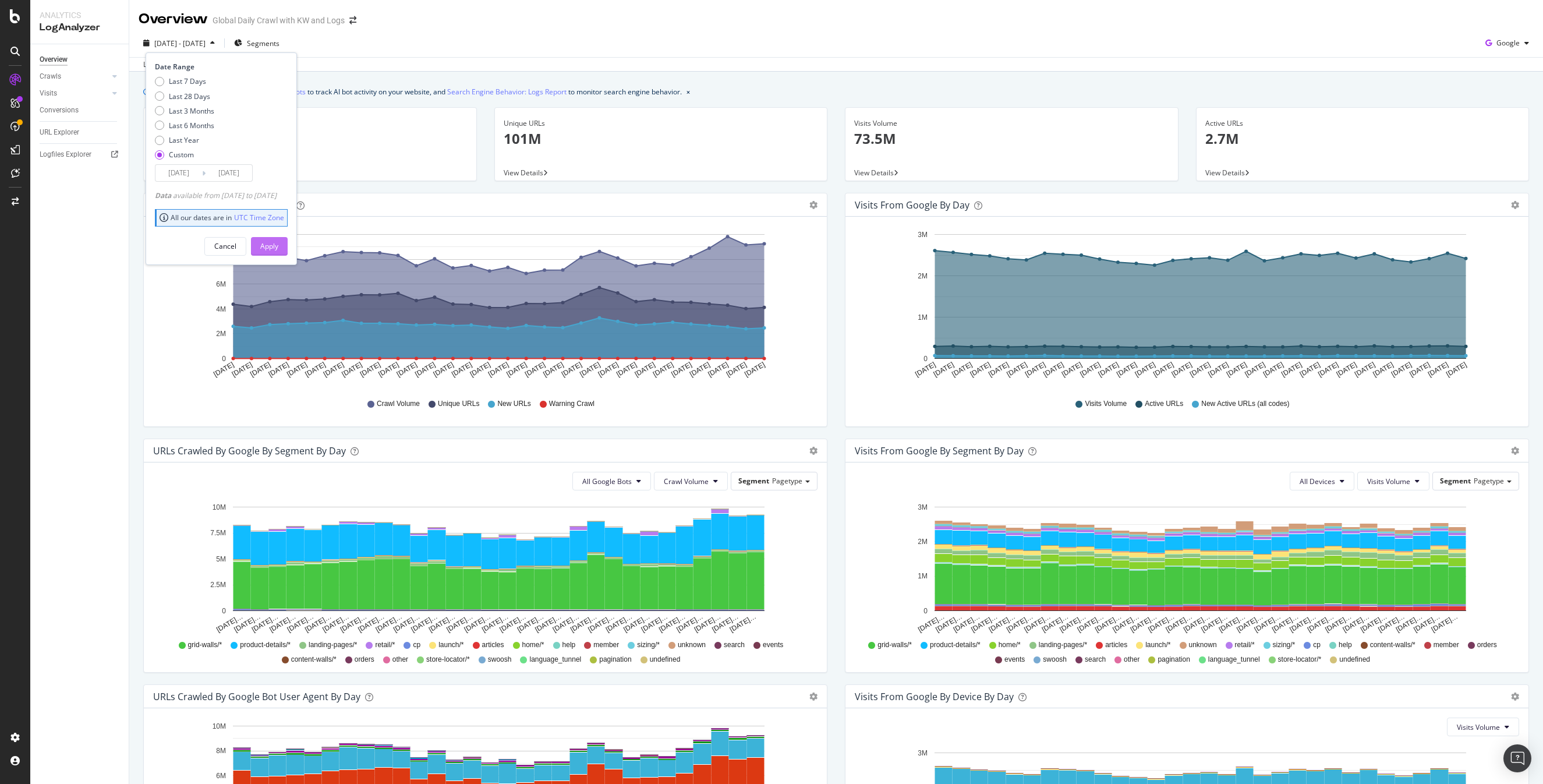
click at [278, 243] on div "Apply" at bounding box center [269, 245] width 18 height 10
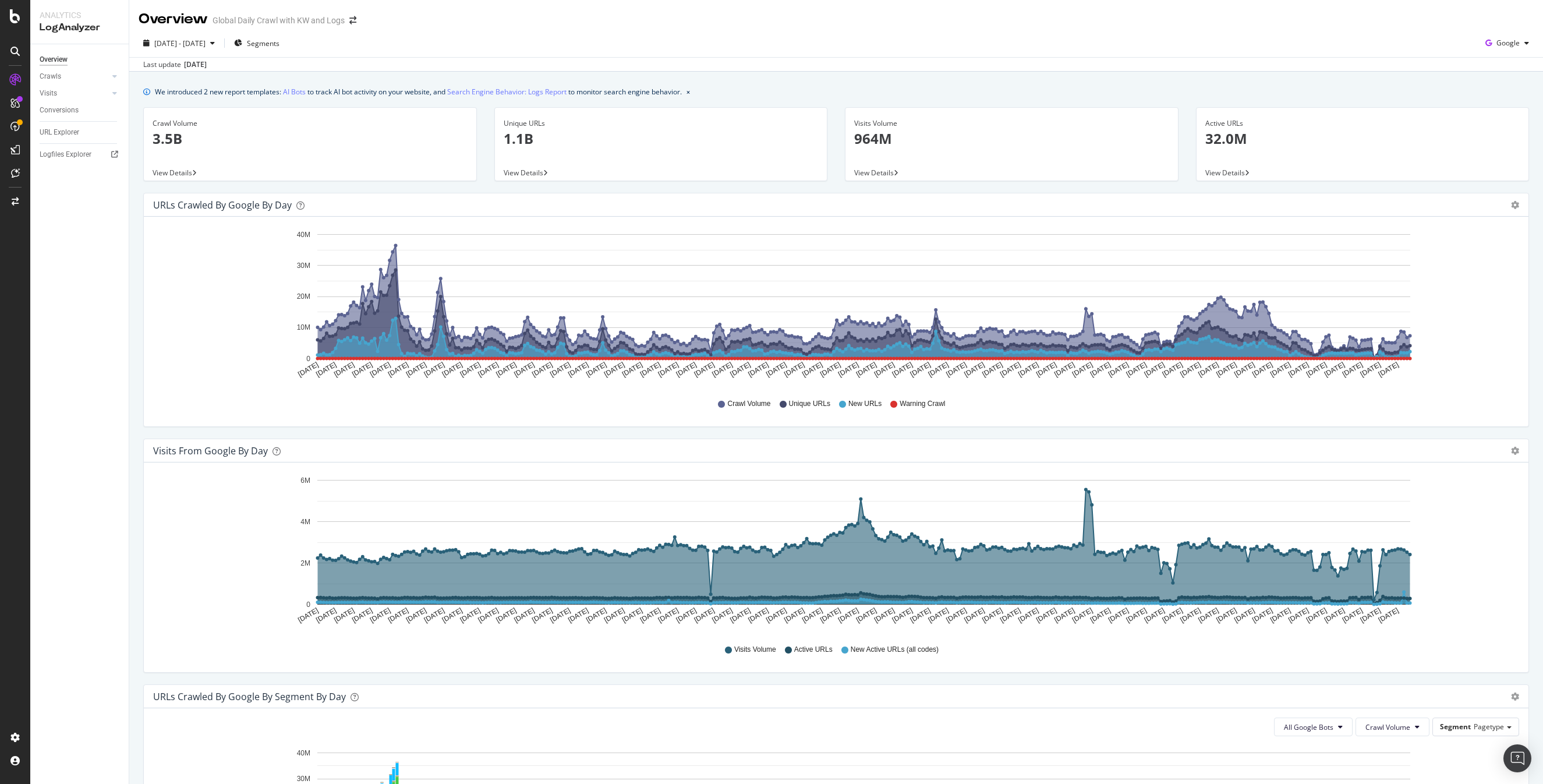
click at [989, 59] on div "Last update [DATE]" at bounding box center [836, 64] width 1413 height 14
